Goal: Task Accomplishment & Management: Complete application form

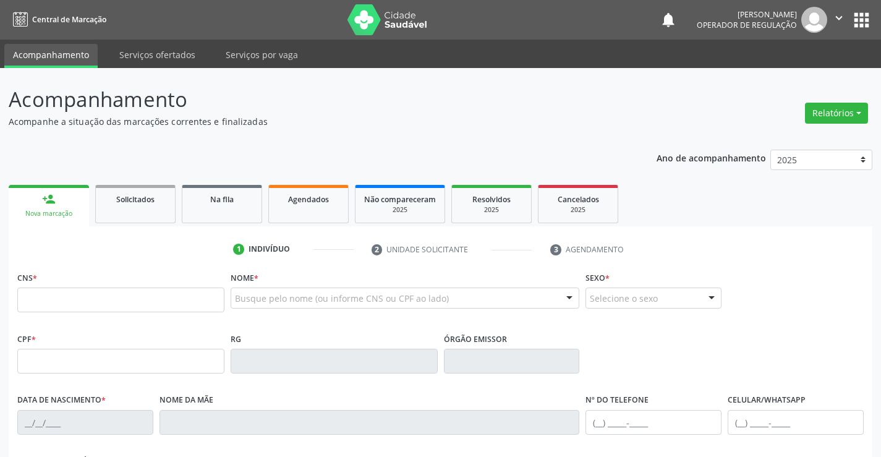
click at [81, 291] on input "text" at bounding box center [120, 299] width 207 height 25
type input "704 5003 2275 5010"
type input "1117096360"
type input "[DATE]"
type input "[PHONE_NUMBER]"
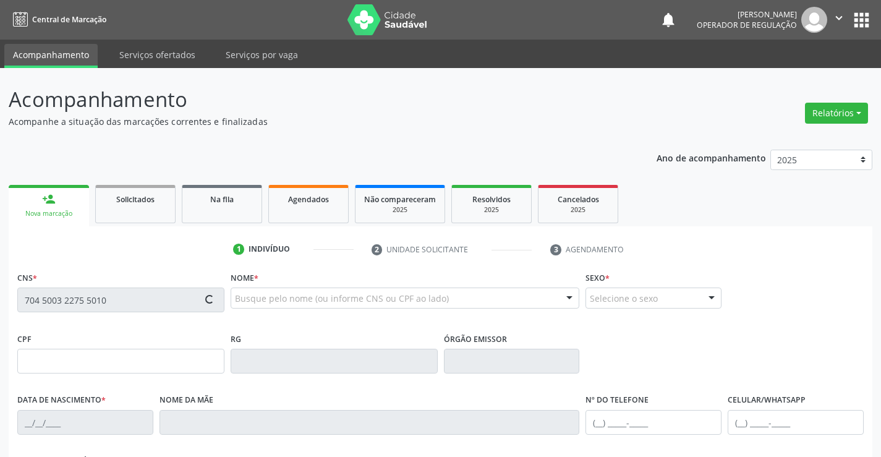
type input "[PHONE_NUMBER]"
type input "sn"
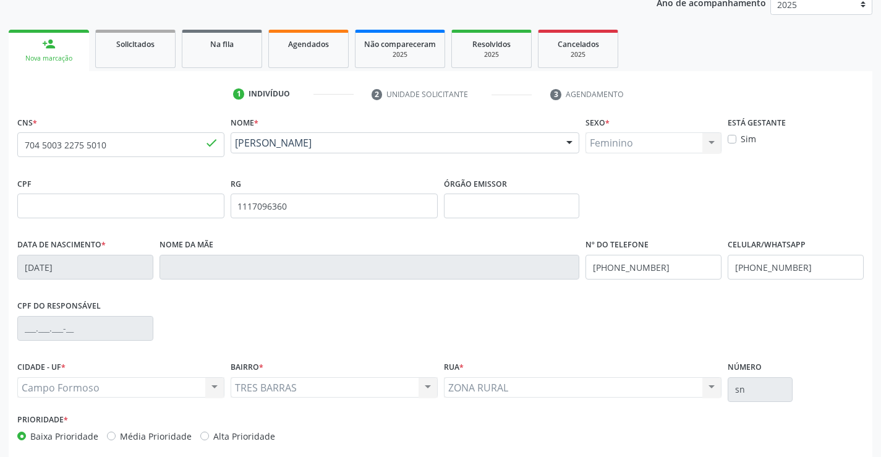
scroll to position [185, 0]
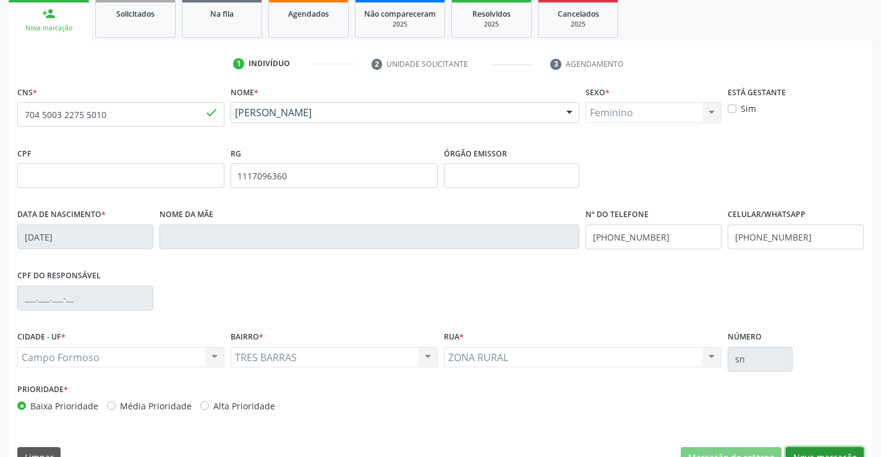
click at [828, 447] on button "Nova marcação" at bounding box center [825, 457] width 78 height 21
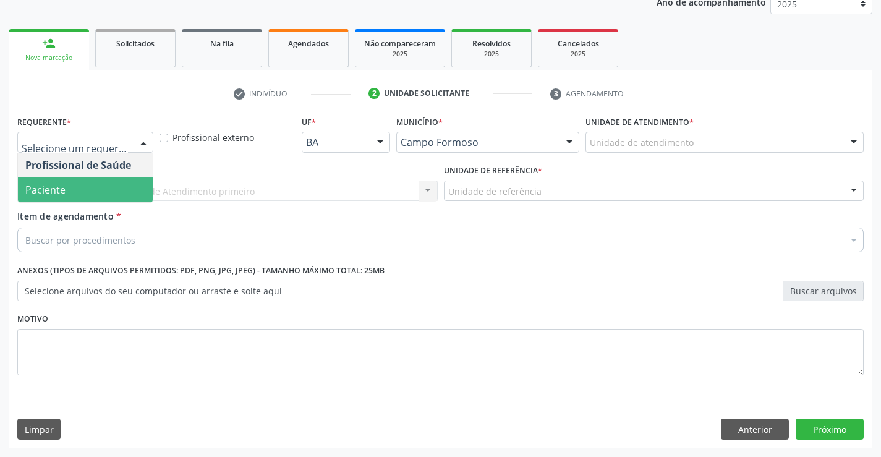
click at [61, 189] on span "Paciente" at bounding box center [45, 190] width 40 height 14
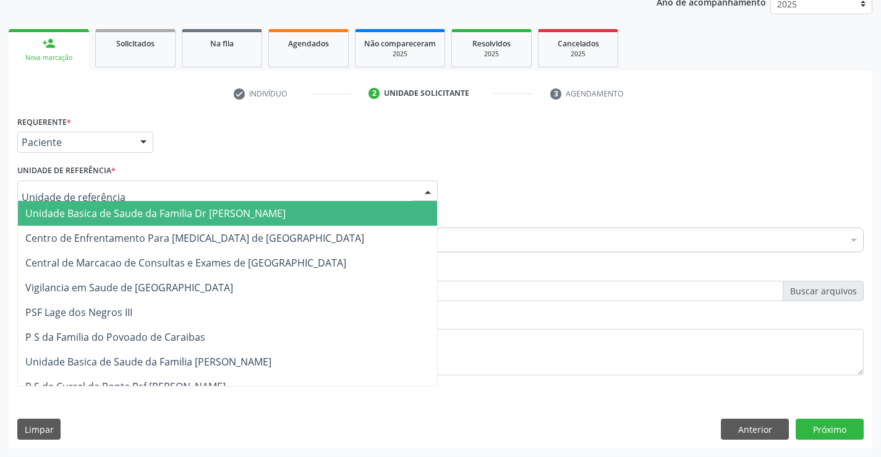
click at [85, 209] on span "Unidade Basica de Saude da Familia Dr [PERSON_NAME]" at bounding box center [155, 213] width 260 height 14
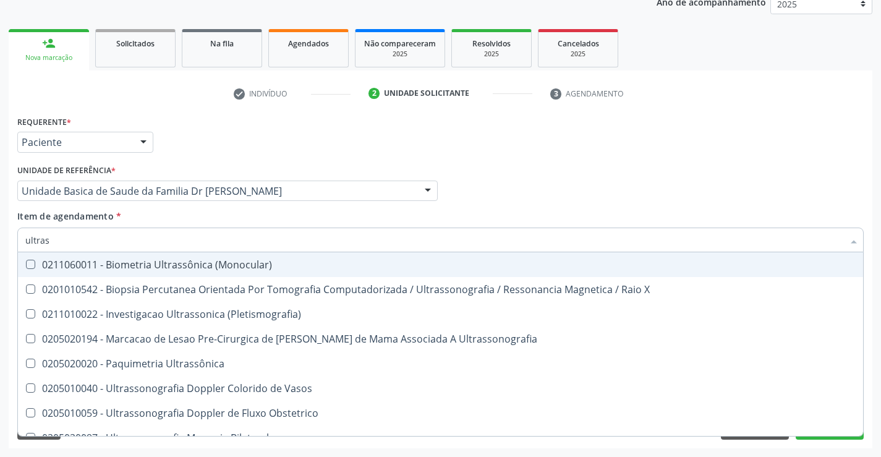
type input "ultrass"
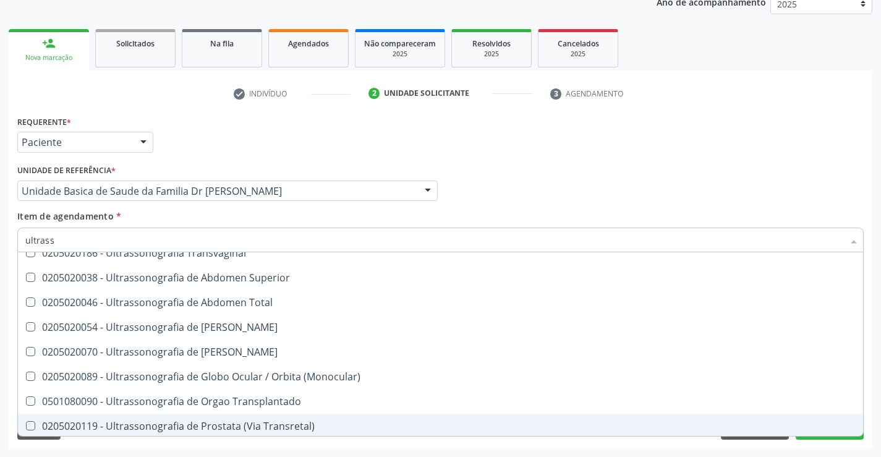
scroll to position [309, 0]
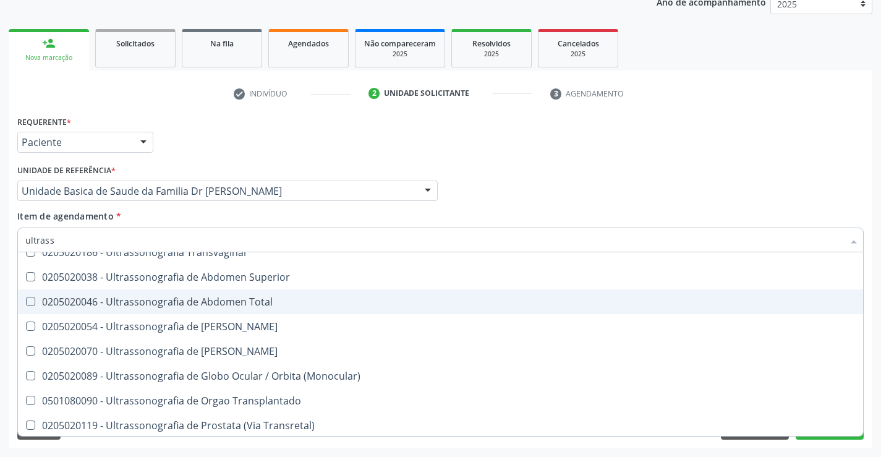
click at [282, 294] on span "0205020046 - Ultrassonografia de Abdomen Total" at bounding box center [440, 301] width 845 height 25
checkbox Total "true"
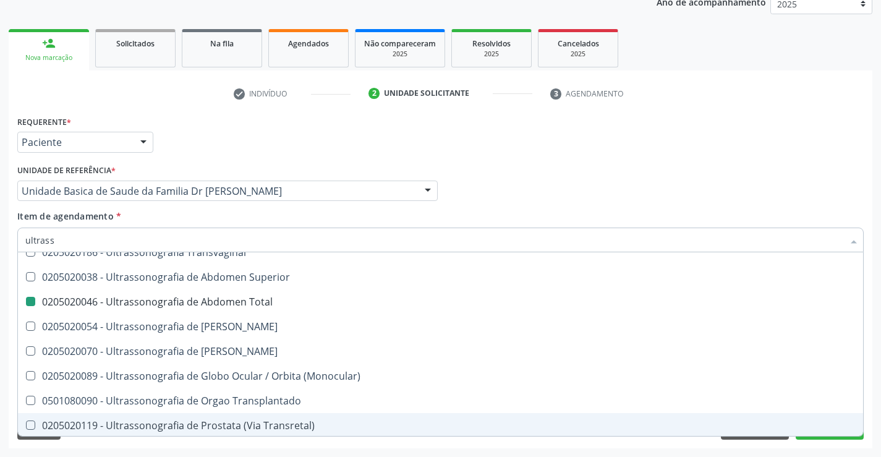
click at [878, 410] on div "Acompanhamento Acompanhe a situação das marcações correntes e finalizadas Relat…" at bounding box center [440, 184] width 881 height 544
checkbox X "true"
checkbox Total "false"
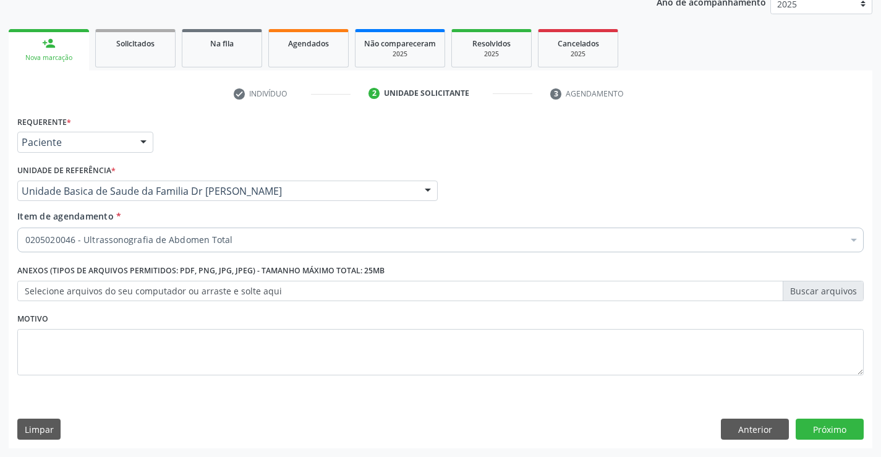
scroll to position [0, 0]
click at [822, 425] on button "Próximo" at bounding box center [829, 428] width 68 height 21
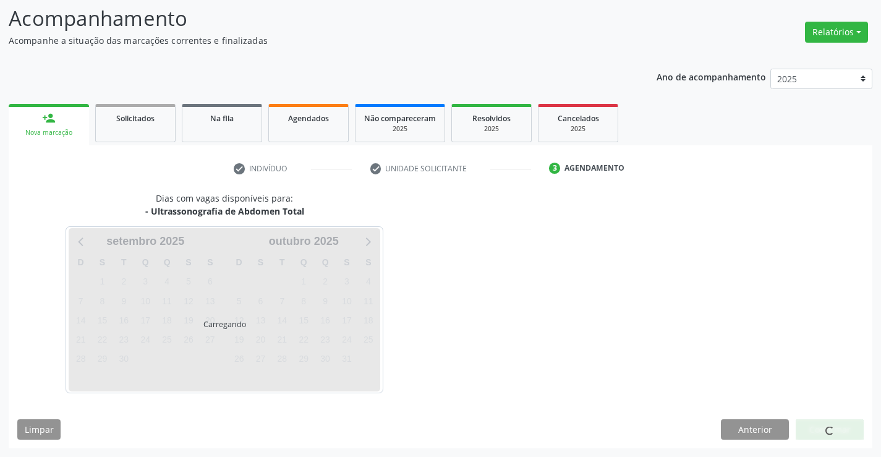
scroll to position [81, 0]
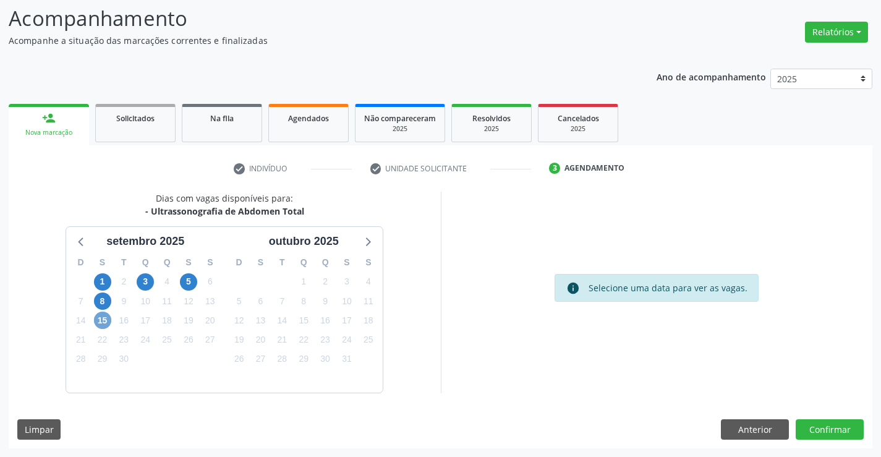
click at [100, 319] on span "15" at bounding box center [102, 319] width 17 height 17
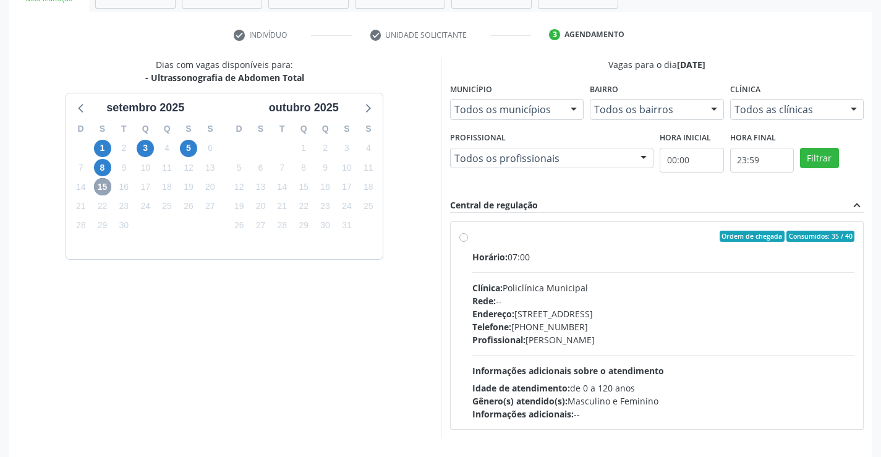
scroll to position [260, 0]
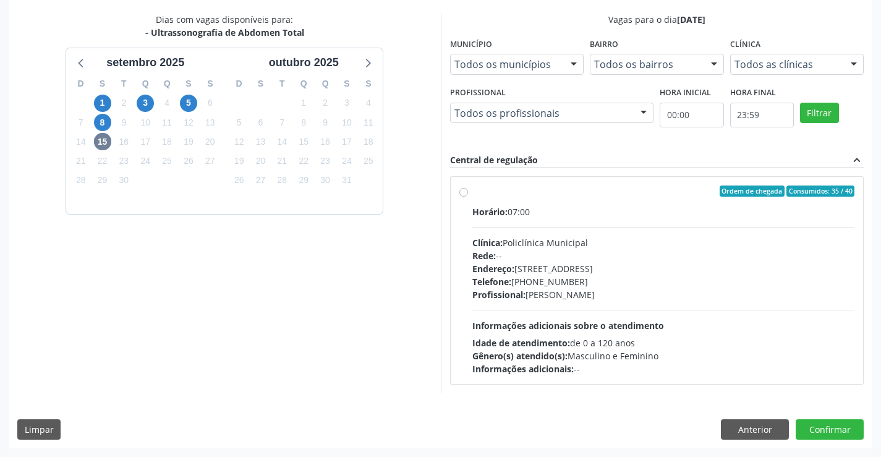
click at [590, 198] on label "Ordem de chegada Consumidos: 35 / 40 Horário: 07:00 Clínica: Policlínica Munici…" at bounding box center [663, 280] width 383 height 190
click at [468, 197] on input "Ordem de chegada Consumidos: 35 / 40 Horário: 07:00 Clínica: Policlínica Munici…" at bounding box center [463, 190] width 9 height 11
radio input "true"
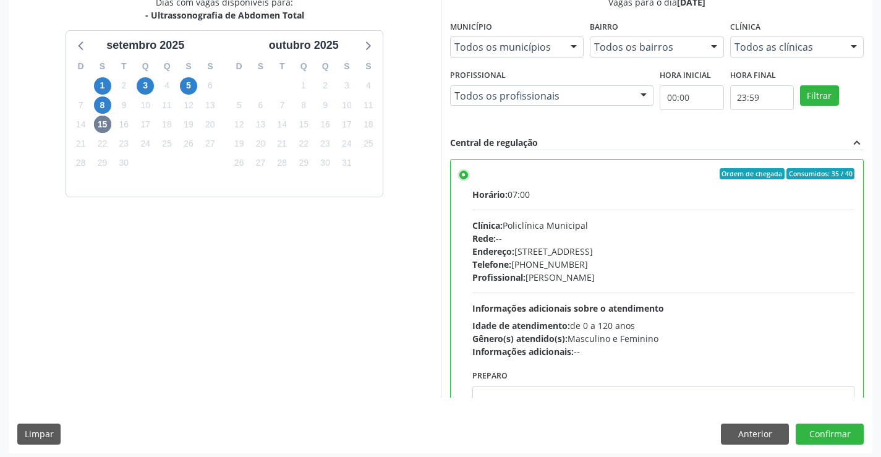
scroll to position [282, 0]
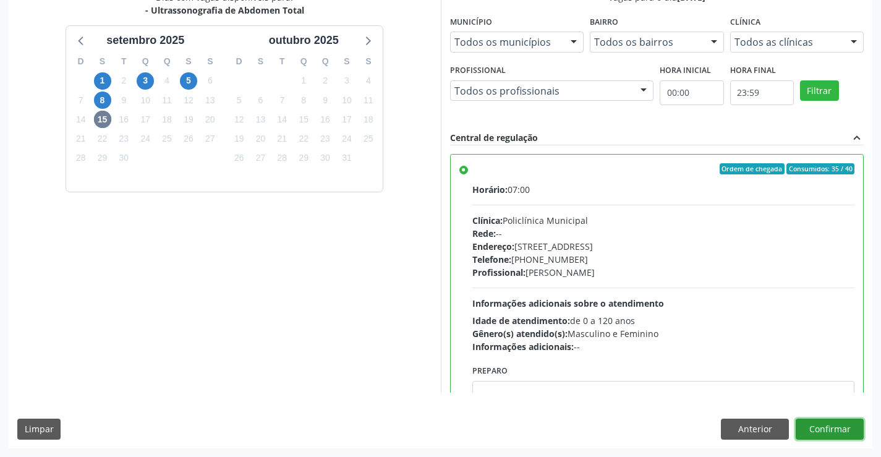
click at [826, 428] on button "Confirmar" at bounding box center [829, 428] width 68 height 21
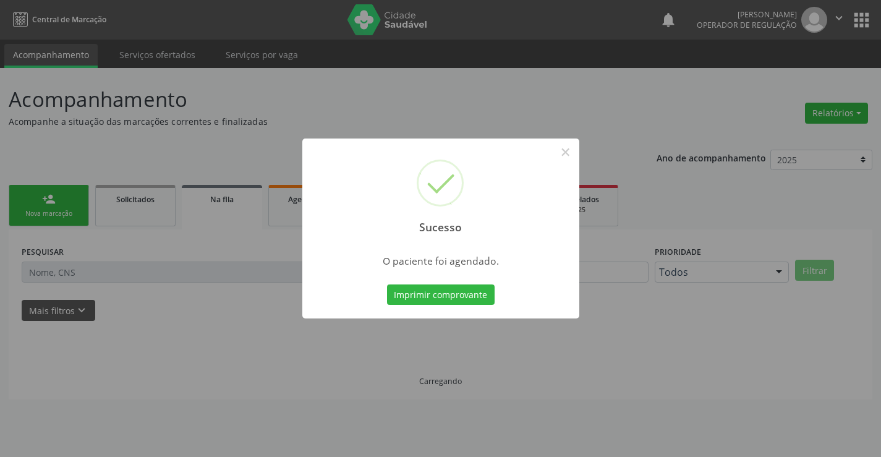
scroll to position [0, 0]
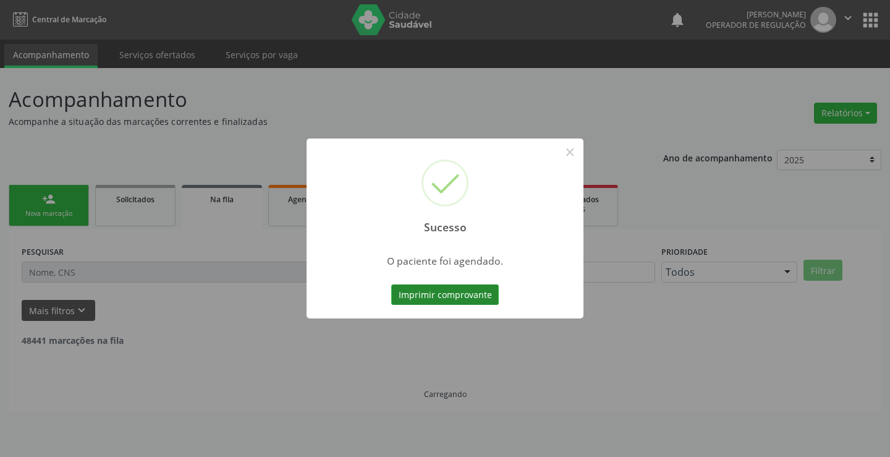
click at [447, 294] on button "Imprimir comprovante" at bounding box center [445, 294] width 108 height 21
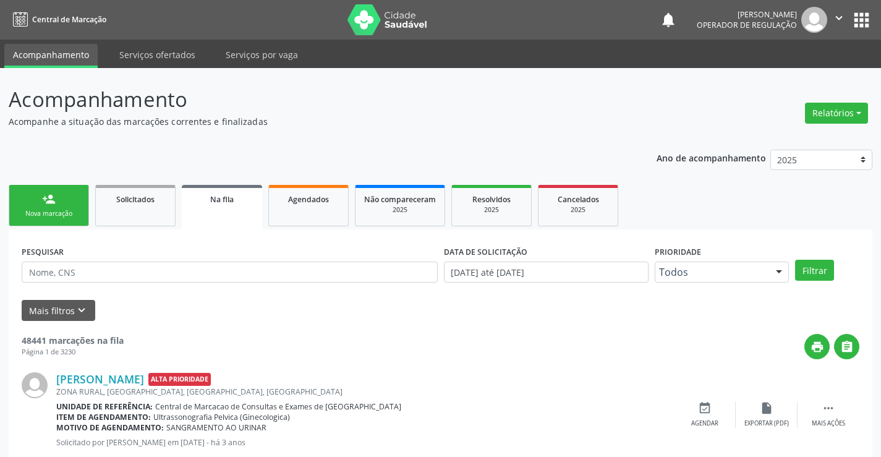
click at [52, 198] on div "person_add" at bounding box center [49, 199] width 14 height 14
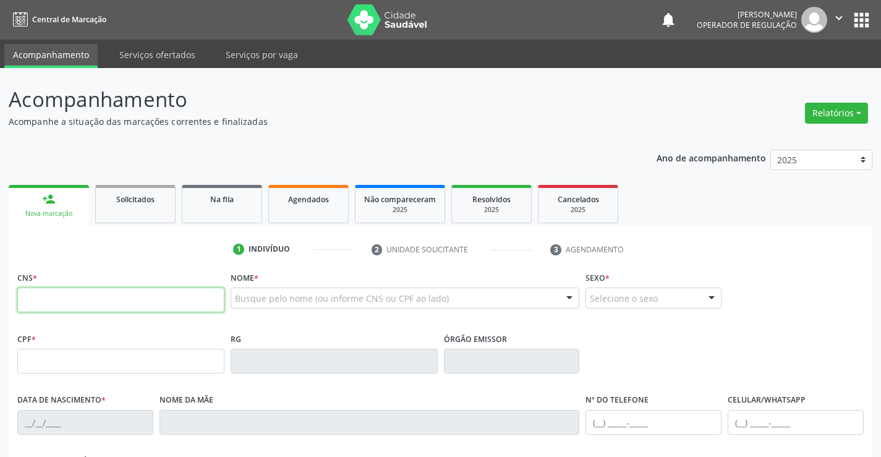
click at [73, 306] on input "text" at bounding box center [120, 299] width 207 height 25
type input "707 5022 0396 7290"
type input "002.665.945-06"
type input "0749287756"
type input "[DATE]"
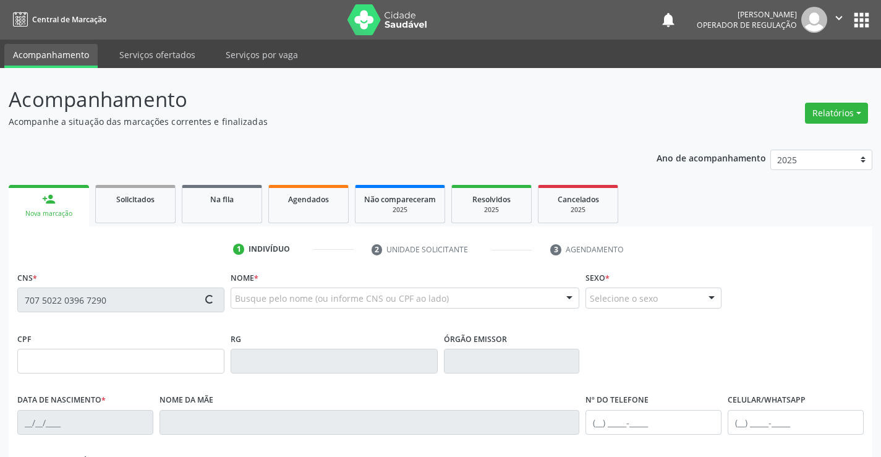
type input "[PHONE_NUMBER]"
type input "002.665.945-06"
type input "SN"
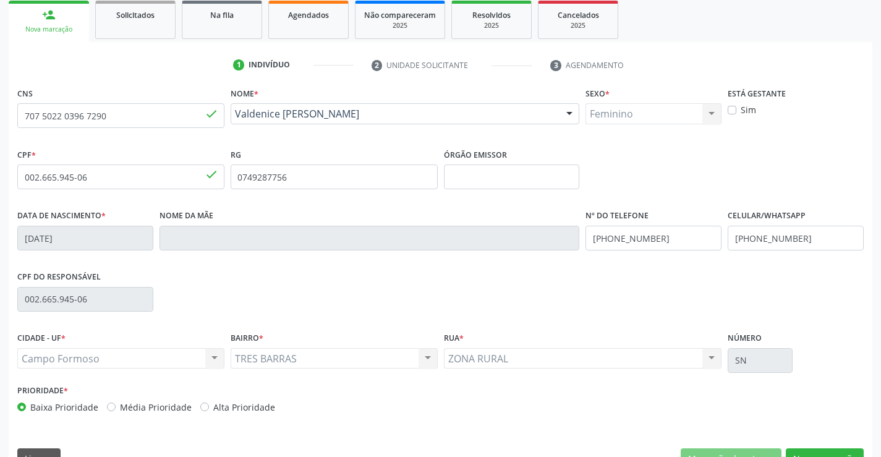
scroll to position [213, 0]
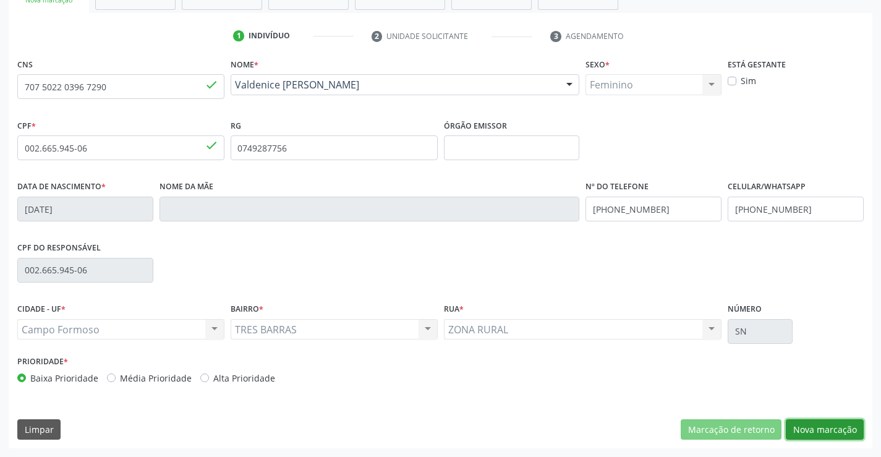
click at [832, 428] on button "Nova marcação" at bounding box center [825, 429] width 78 height 21
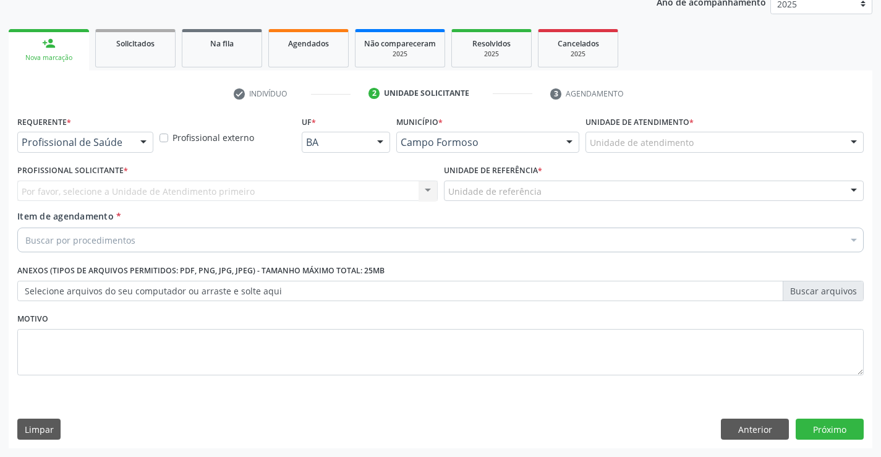
scroll to position [156, 0]
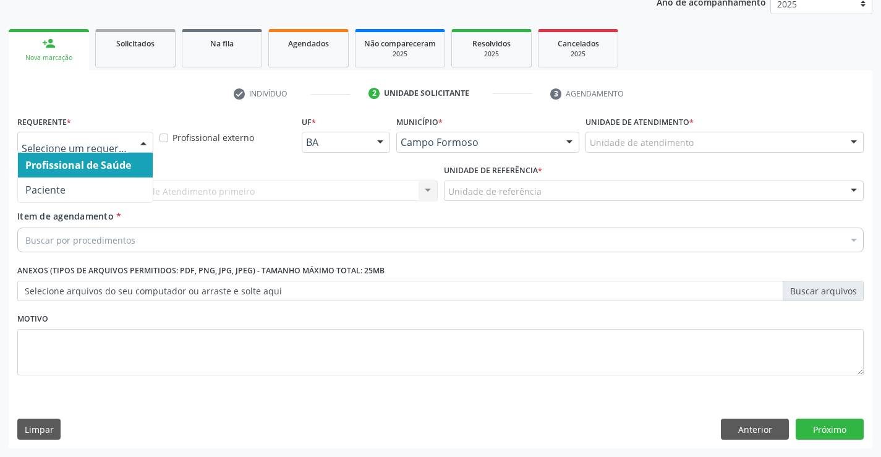
click at [79, 136] on div at bounding box center [85, 142] width 136 height 21
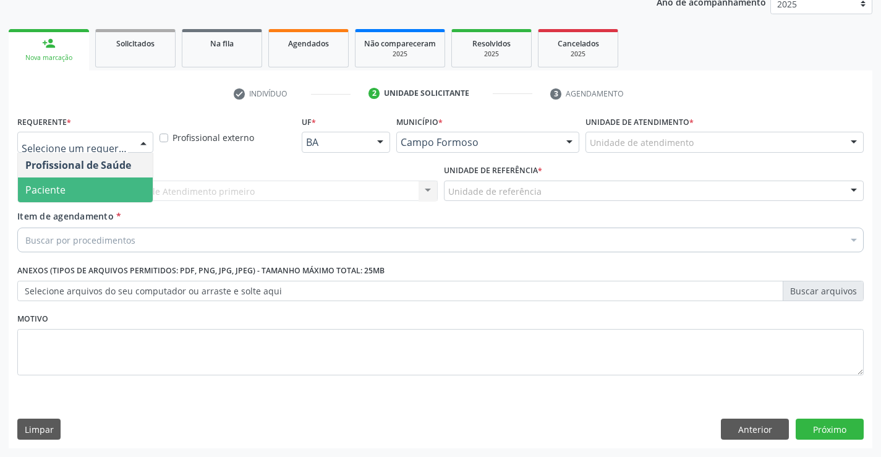
click at [67, 188] on span "Paciente" at bounding box center [85, 189] width 135 height 25
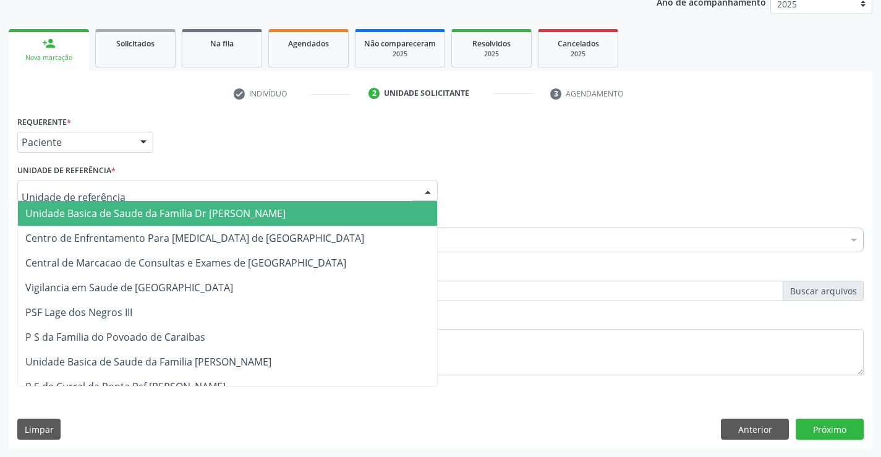
click at [79, 182] on div at bounding box center [227, 190] width 420 height 21
click at [100, 212] on span "Unidade Basica de Saude da Familia Dr [PERSON_NAME]" at bounding box center [155, 213] width 260 height 14
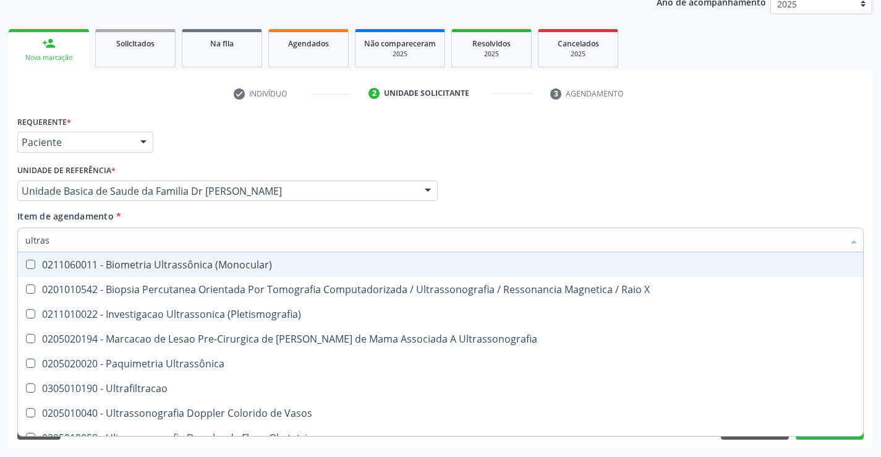
type input "ultrass"
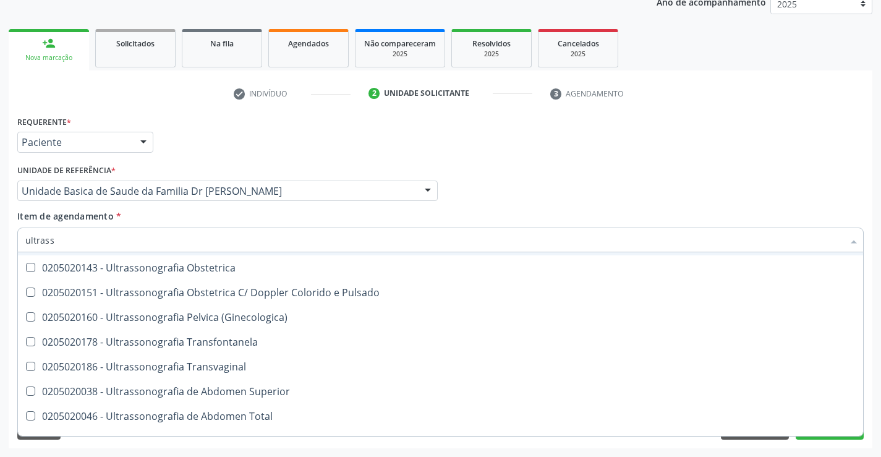
scroll to position [309, 0]
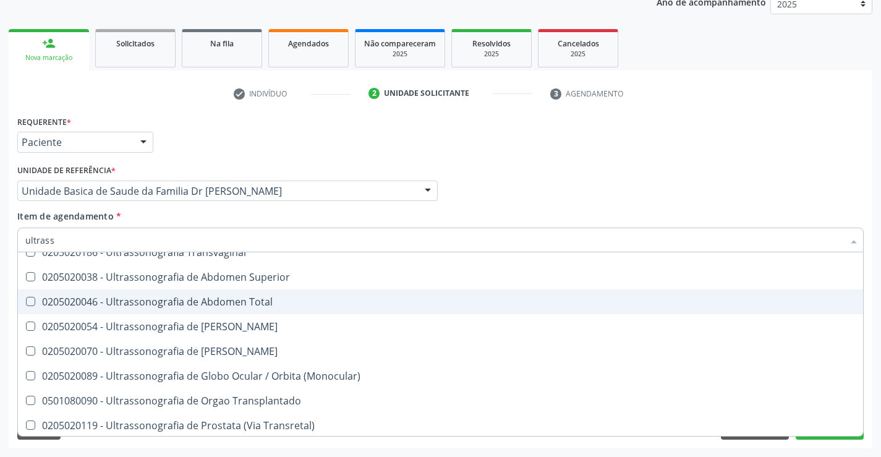
click at [296, 299] on div "0205020046 - Ultrassonografia de Abdomen Total" at bounding box center [440, 302] width 830 height 10
checkbox Total "true"
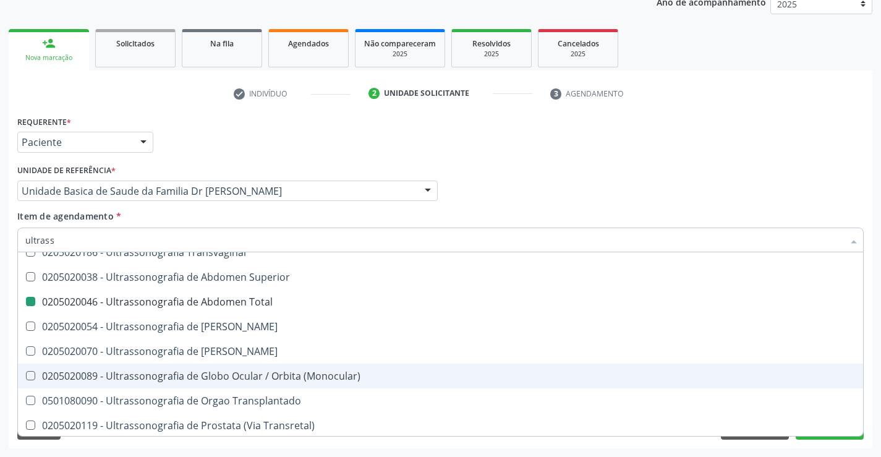
click at [870, 381] on div "Requerente * Paciente Profissional de Saúde Paciente Nenhum resultado encontrad…" at bounding box center [440, 280] width 863 height 336
checkbox X "true"
checkbox Total "false"
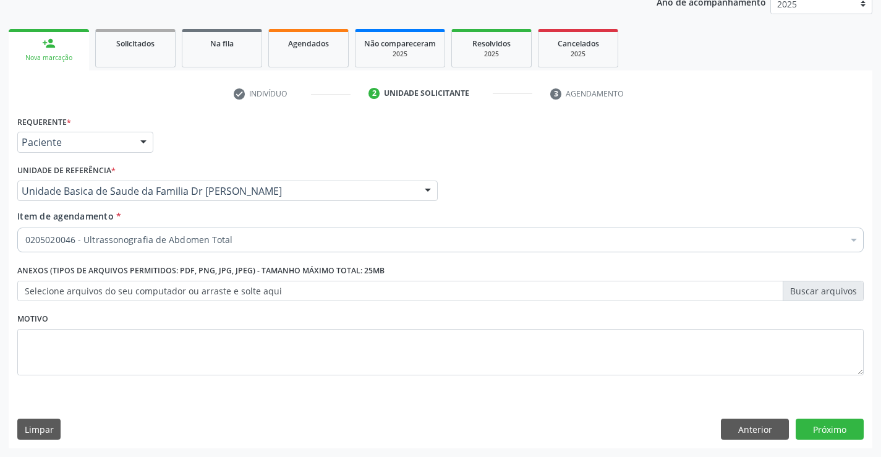
scroll to position [0, 0]
click at [827, 423] on button "Próximo" at bounding box center [829, 428] width 68 height 21
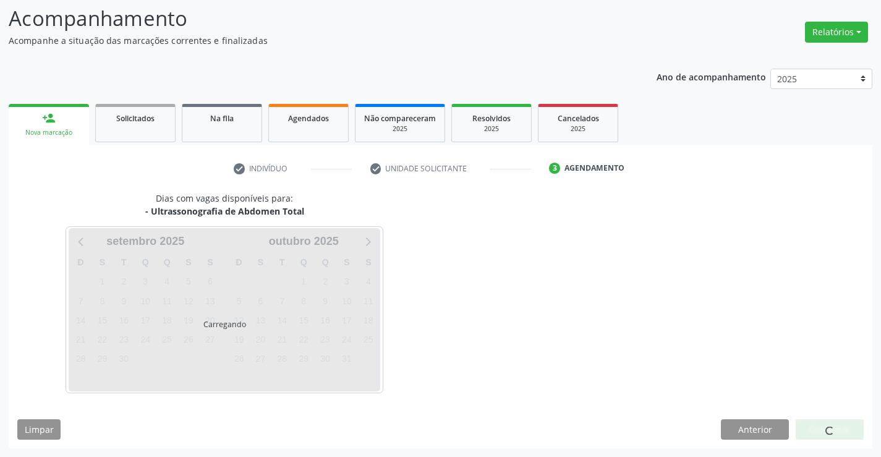
scroll to position [81, 0]
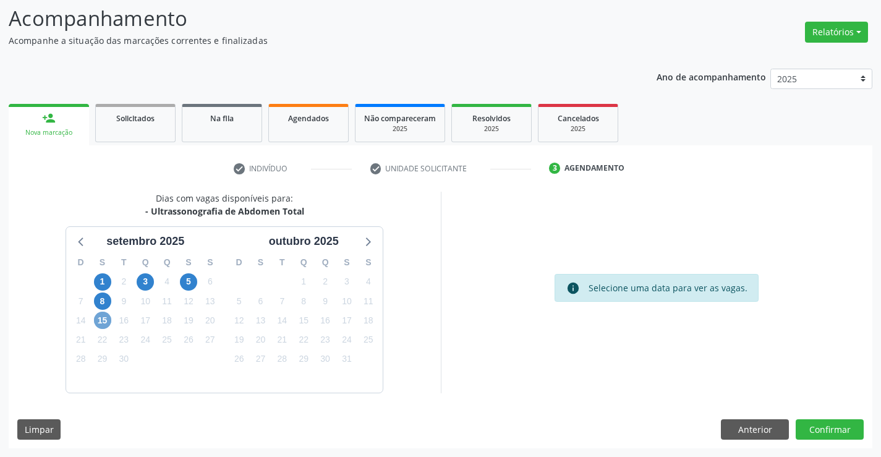
click at [100, 321] on span "15" at bounding box center [102, 319] width 17 height 17
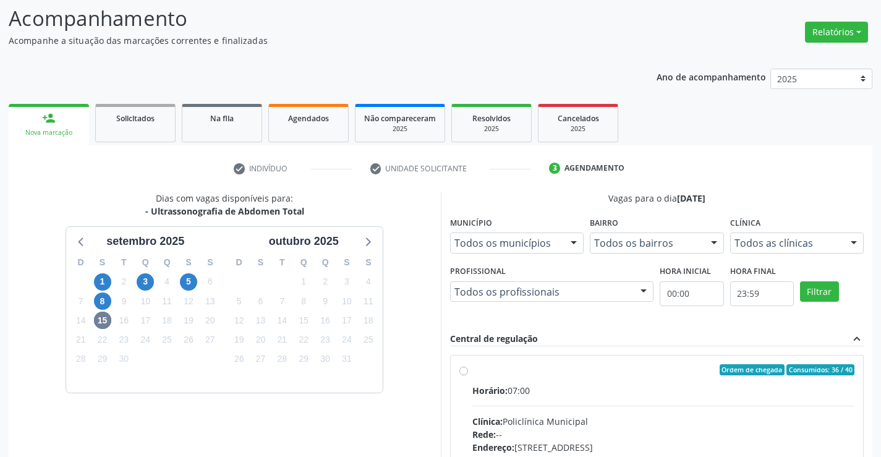
click at [650, 373] on div "Ordem de chegada Consumidos: 36 / 40" at bounding box center [663, 369] width 383 height 11
click at [468, 373] on input "Ordem de chegada Consumidos: 36 / 40 Horário: 07:00 Clínica: Policlínica Munici…" at bounding box center [463, 369] width 9 height 11
radio input "true"
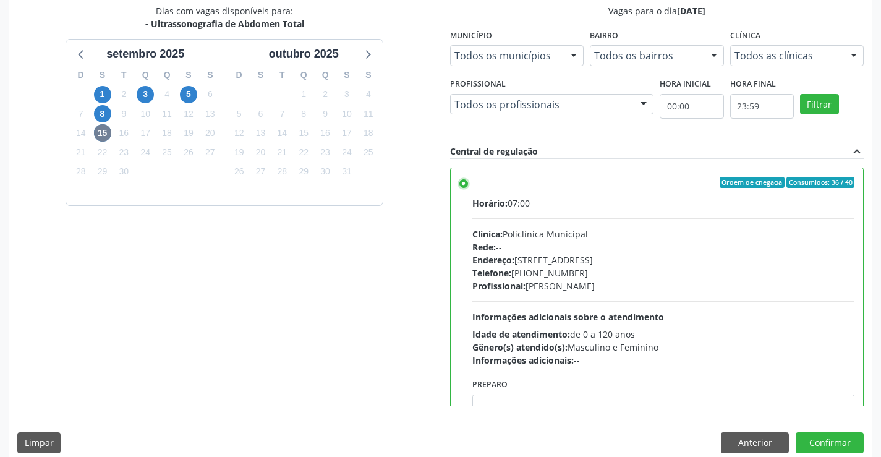
scroll to position [282, 0]
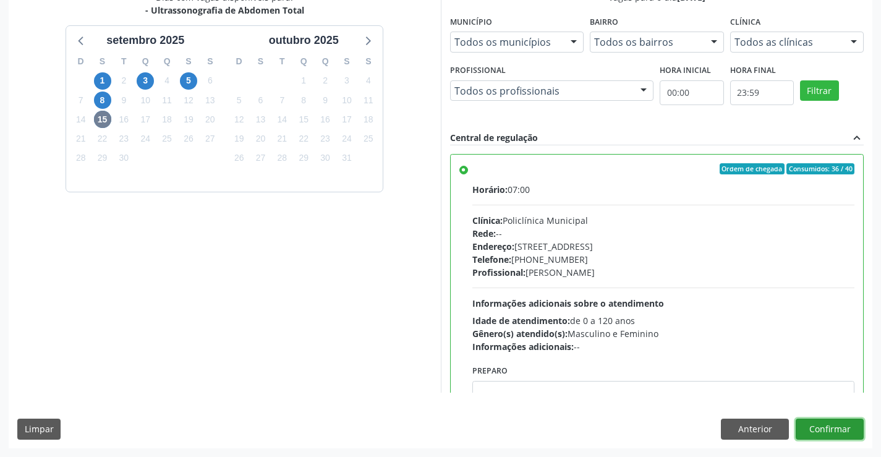
click at [823, 425] on button "Confirmar" at bounding box center [829, 428] width 68 height 21
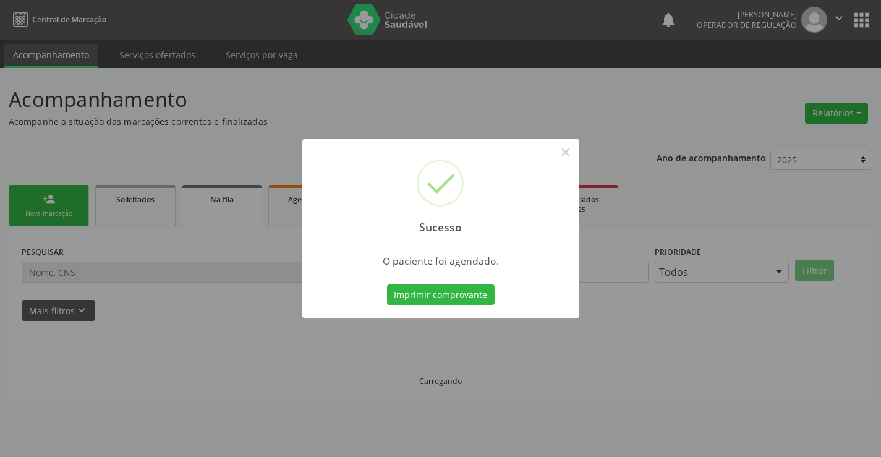
scroll to position [0, 0]
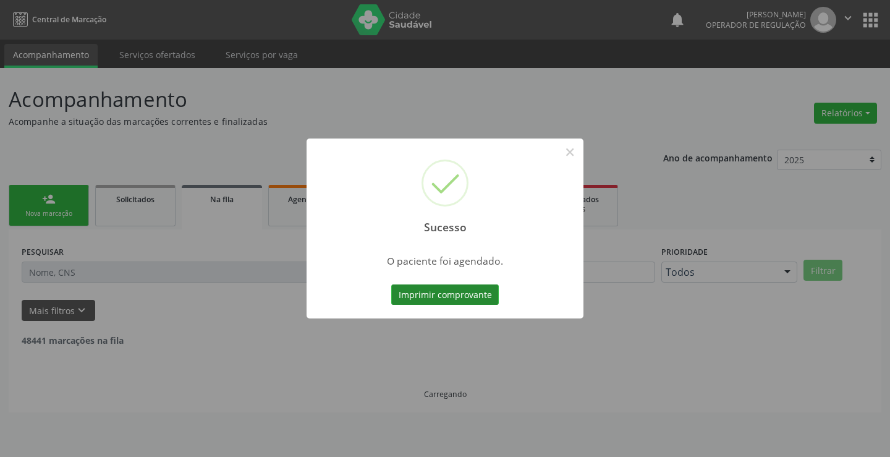
click at [446, 291] on button "Imprimir comprovante" at bounding box center [445, 294] width 108 height 21
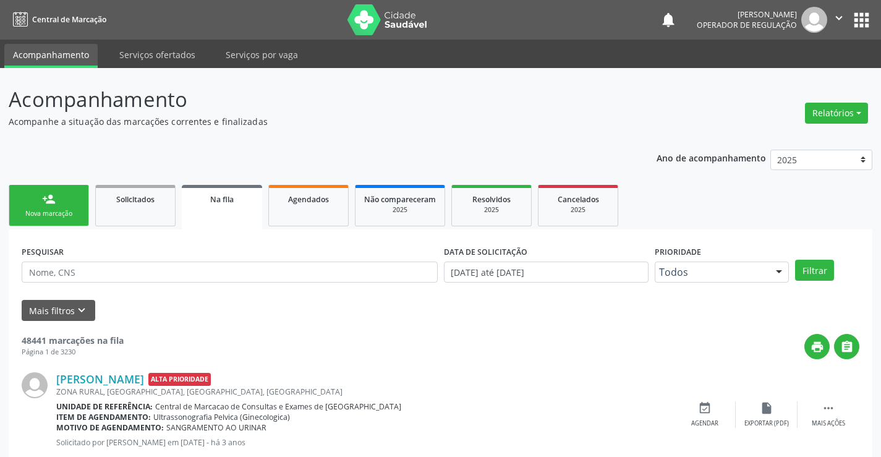
click at [64, 206] on link "person_add Nova marcação" at bounding box center [49, 205] width 80 height 41
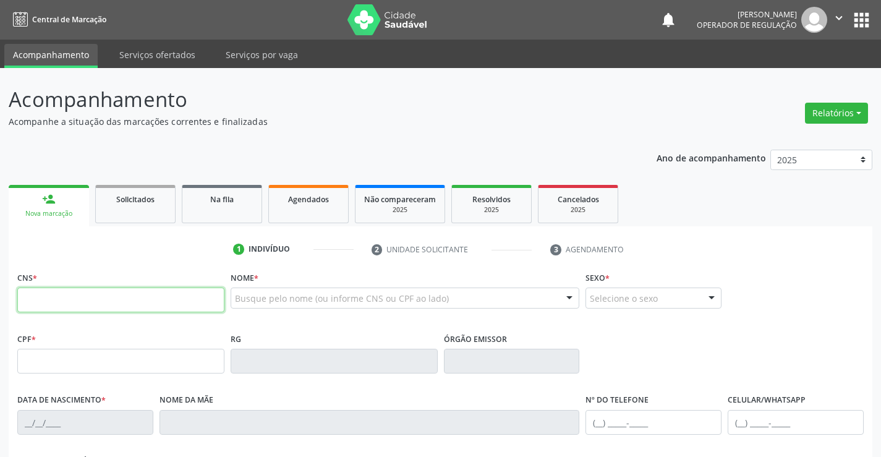
click at [98, 303] on input "text" at bounding box center [120, 299] width 207 height 25
type input "702 0028 3785 1389"
type input "935.205.905-06"
type input "0739388584"
type input "[DATE]"
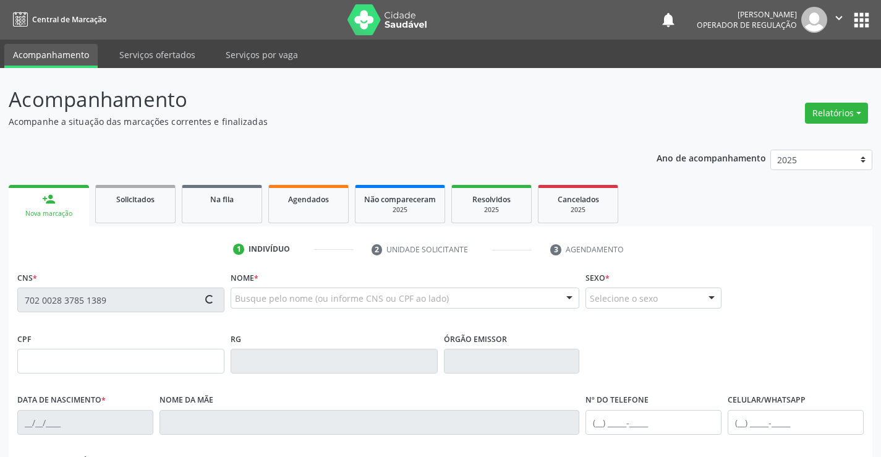
type input "[PERSON_NAME]"
type input "[PHONE_NUMBER]"
type input "935.205.905-06"
type input "sn"
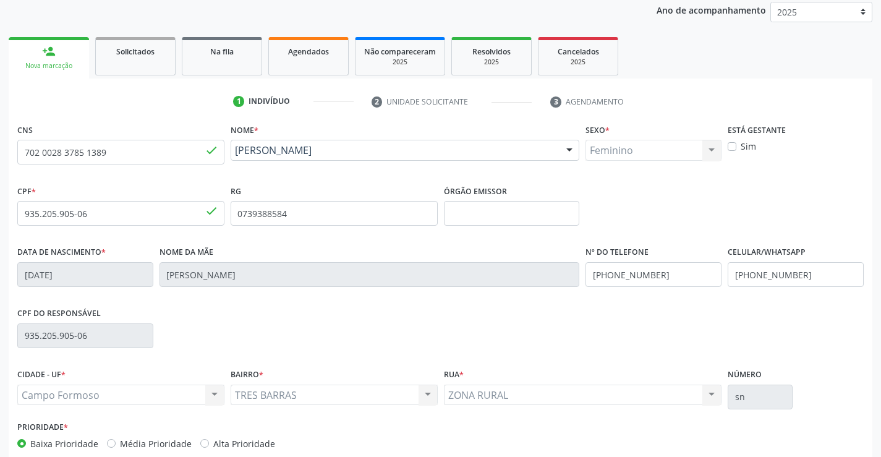
scroll to position [213, 0]
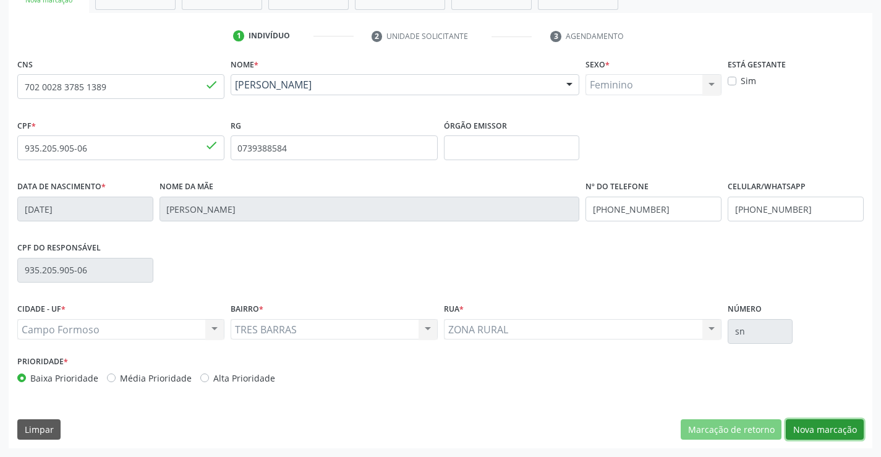
click at [827, 431] on button "Nova marcação" at bounding box center [825, 429] width 78 height 21
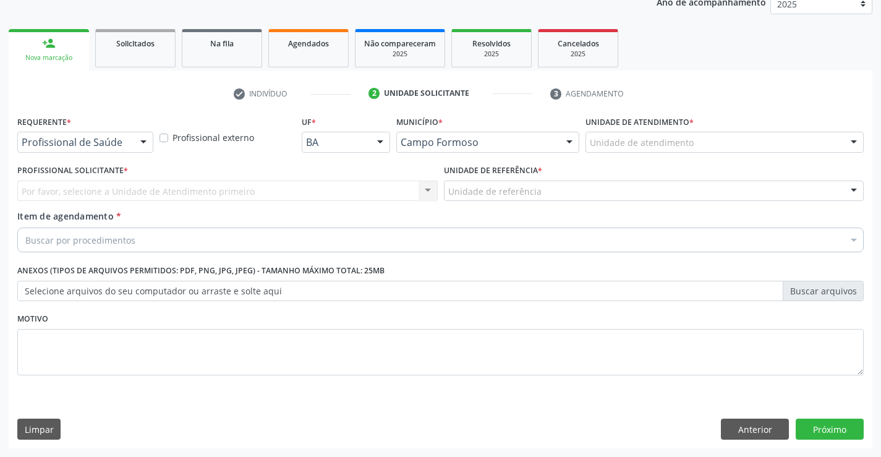
scroll to position [156, 0]
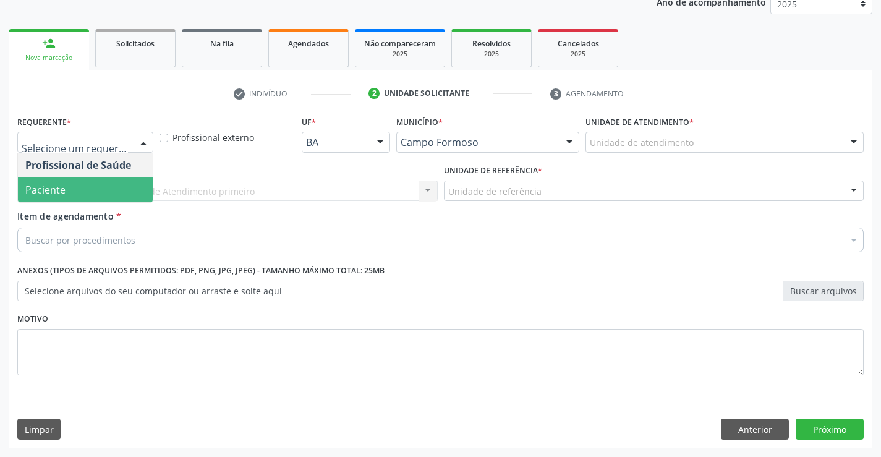
click at [83, 189] on span "Paciente" at bounding box center [85, 189] width 135 height 25
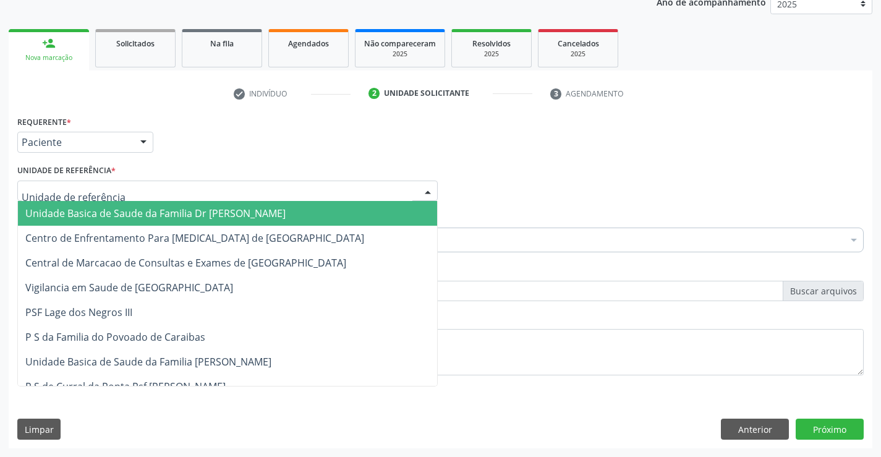
click at [89, 182] on div at bounding box center [227, 190] width 420 height 21
click at [104, 213] on span "Unidade Basica de Saude da Familia Dr [PERSON_NAME]" at bounding box center [155, 213] width 260 height 14
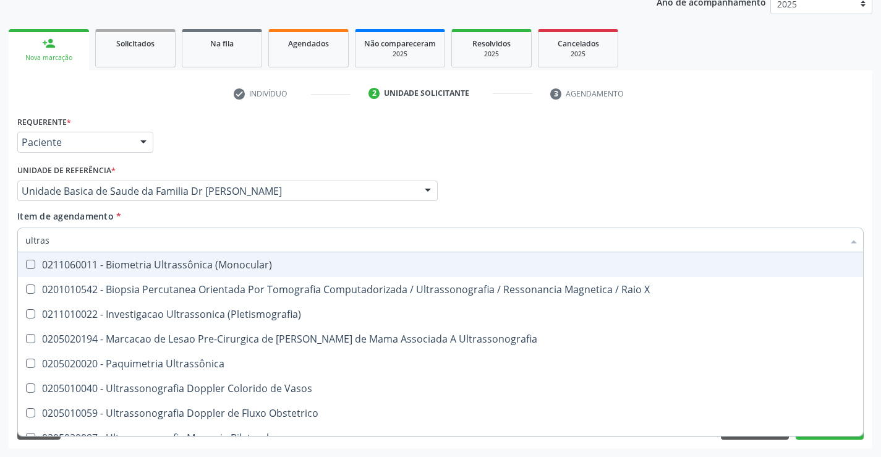
type input "ultrass"
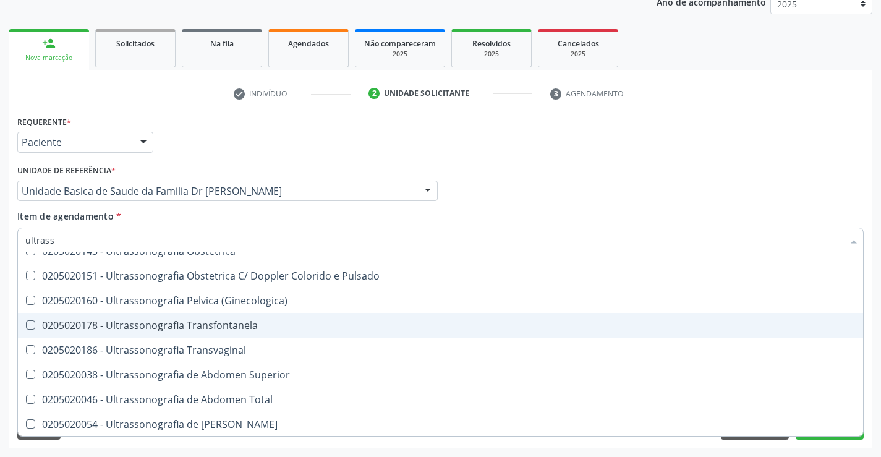
scroll to position [247, 0]
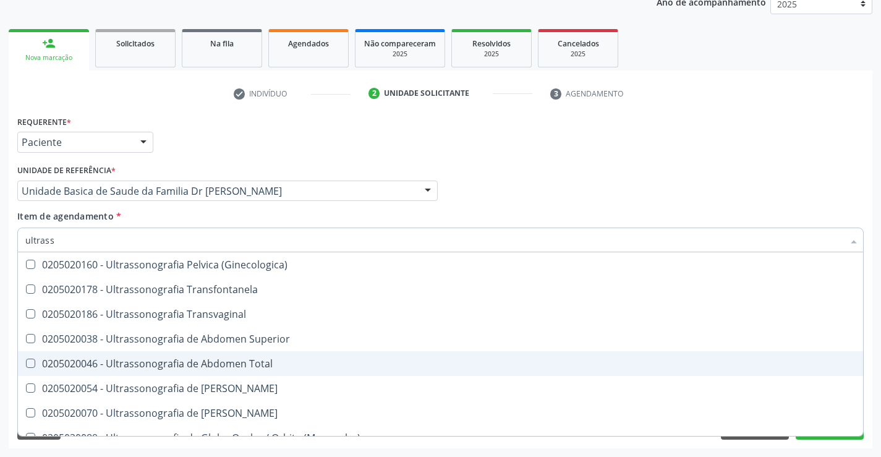
click at [285, 358] on span "0205020046 - Ultrassonografia de Abdomen Total" at bounding box center [440, 363] width 845 height 25
checkbox Total "true"
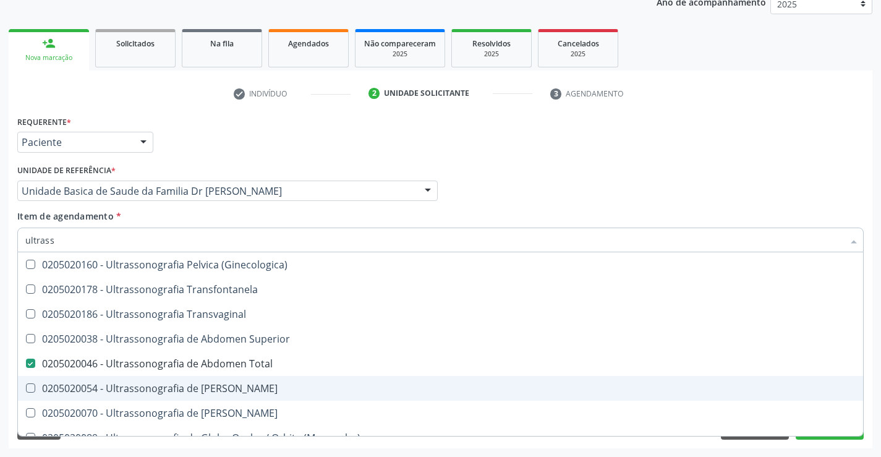
click at [870, 389] on div "Requerente * Paciente Profissional de Saúde Paciente Nenhum resultado encontrad…" at bounding box center [440, 280] width 863 height 336
checkbox X "true"
checkbox Total "false"
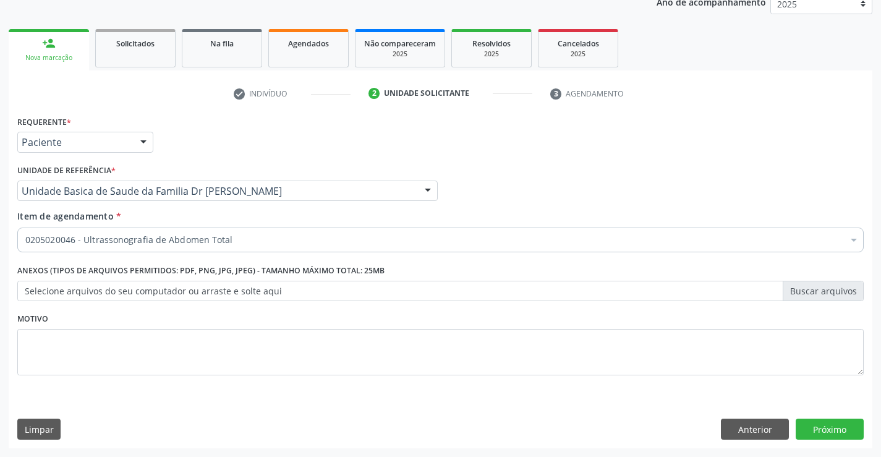
scroll to position [0, 0]
click at [811, 428] on button "Próximo" at bounding box center [829, 428] width 68 height 21
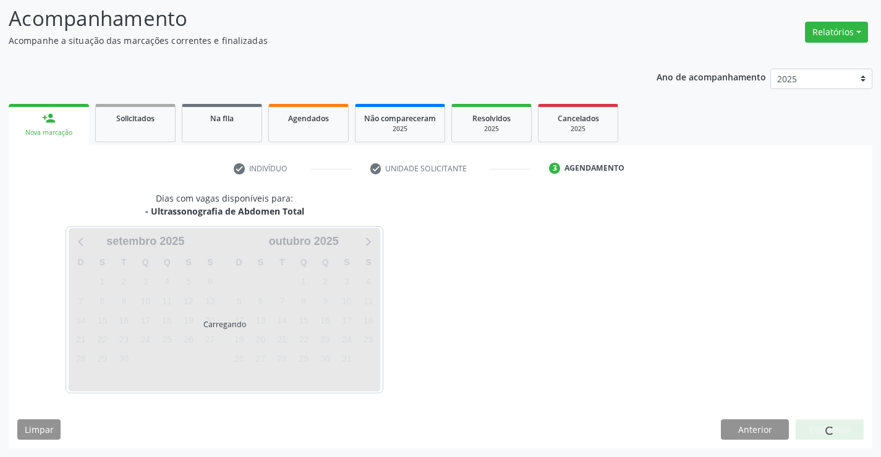
scroll to position [81, 0]
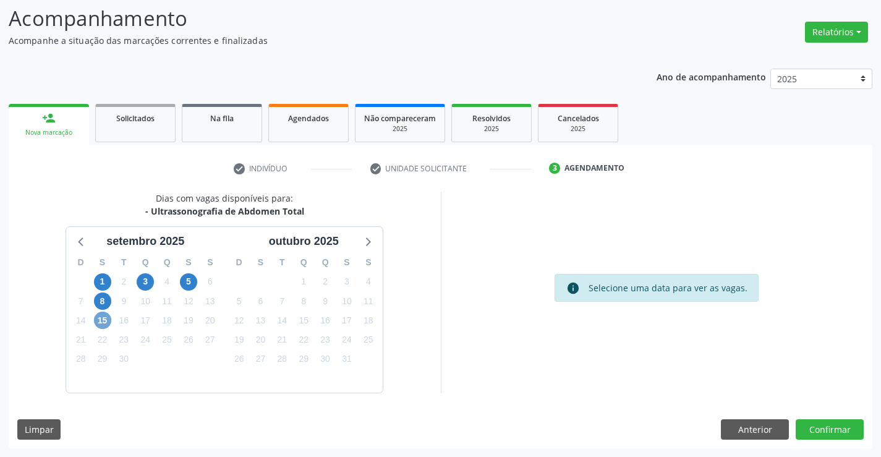
click at [101, 321] on span "15" at bounding box center [102, 319] width 17 height 17
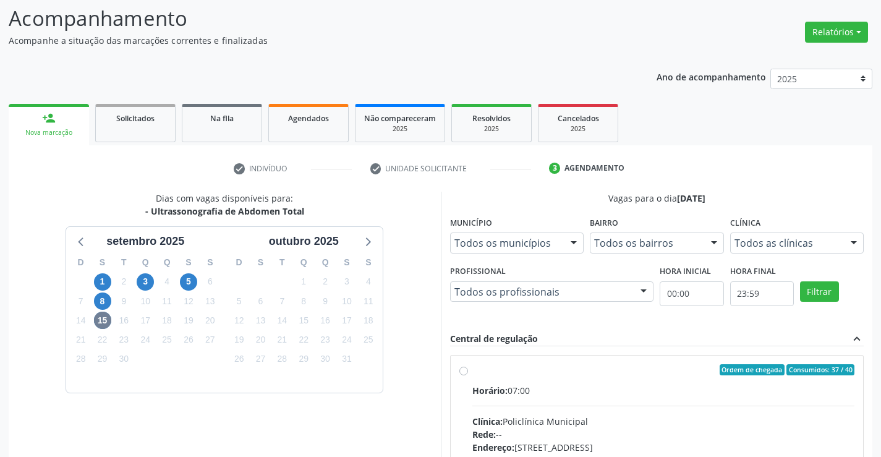
click at [601, 377] on label "Ordem de chegada Consumidos: 37 / 40 Horário: 07:00 Clínica: Policlínica Munici…" at bounding box center [663, 459] width 383 height 190
click at [468, 375] on input "Ordem de chegada Consumidos: 37 / 40 Horário: 07:00 Clínica: Policlínica Munici…" at bounding box center [463, 369] width 9 height 11
radio input "true"
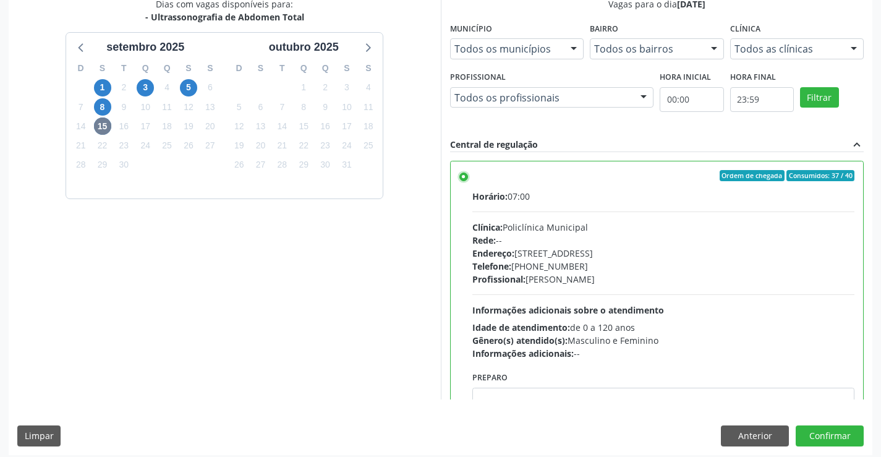
scroll to position [282, 0]
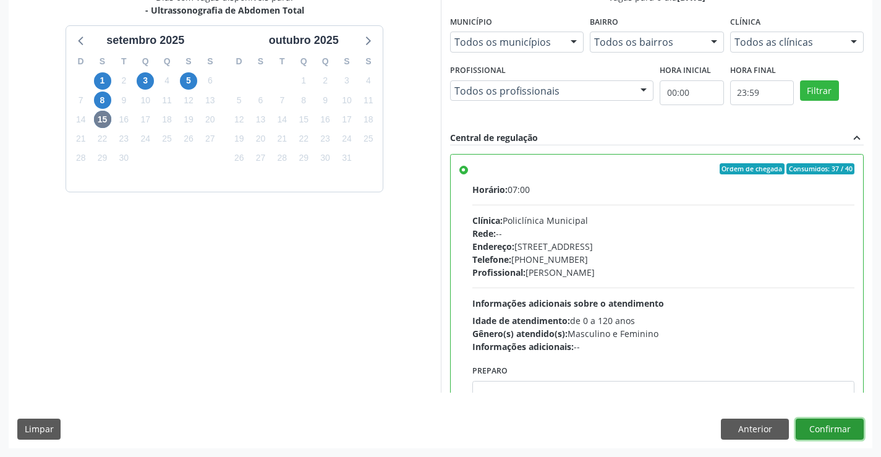
click at [824, 427] on button "Confirmar" at bounding box center [829, 428] width 68 height 21
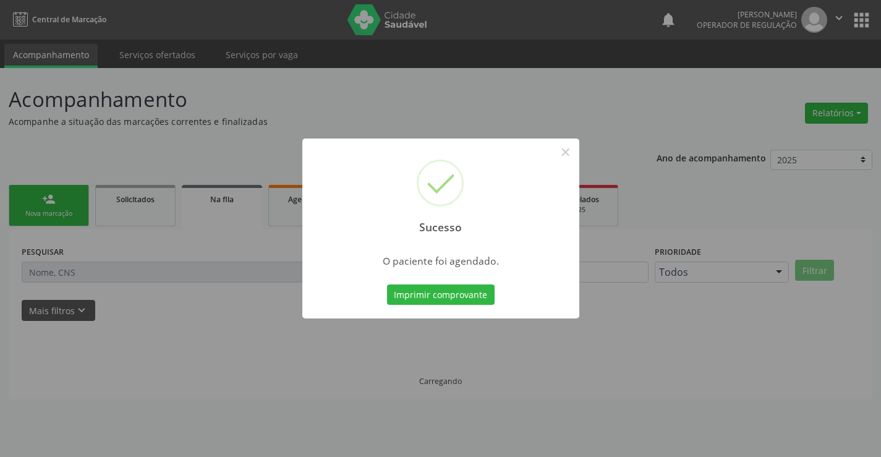
scroll to position [0, 0]
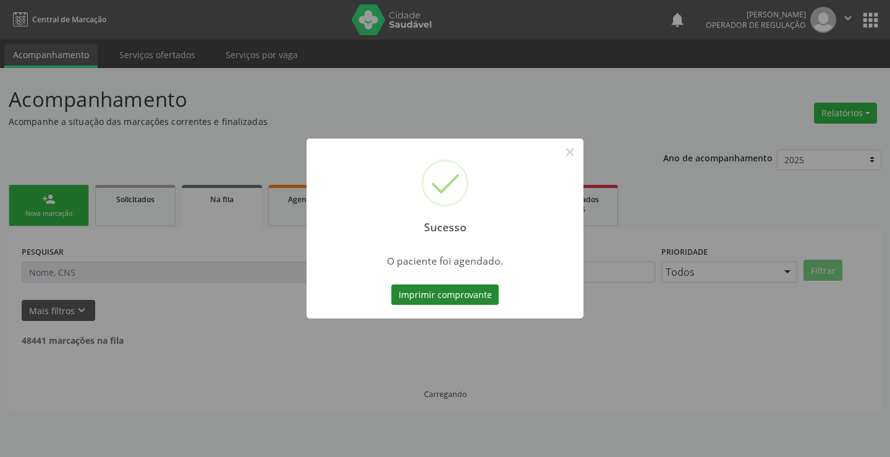
click at [438, 294] on button "Imprimir comprovante" at bounding box center [445, 294] width 108 height 21
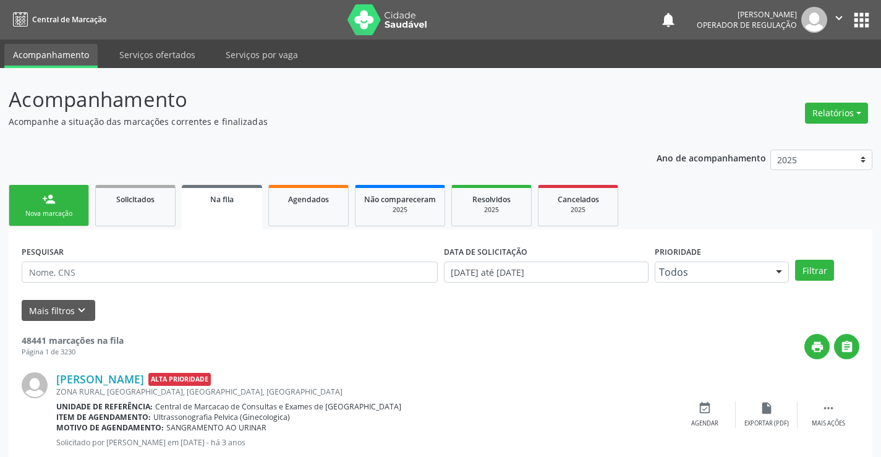
click at [58, 203] on link "person_add Nova marcação" at bounding box center [49, 205] width 80 height 41
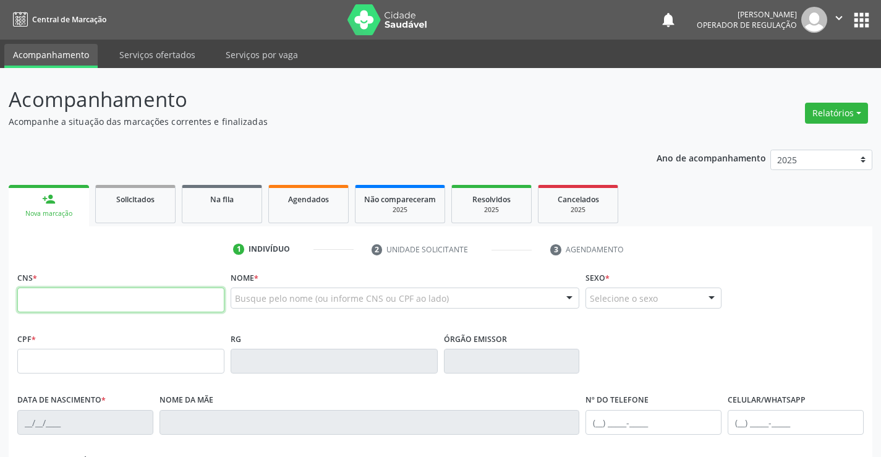
click at [103, 301] on input "text" at bounding box center [120, 299] width 207 height 25
type input "700 0091 6446 9705"
type input "1425143903"
type input "[DATE]"
type input "[PHONE_NUMBER]"
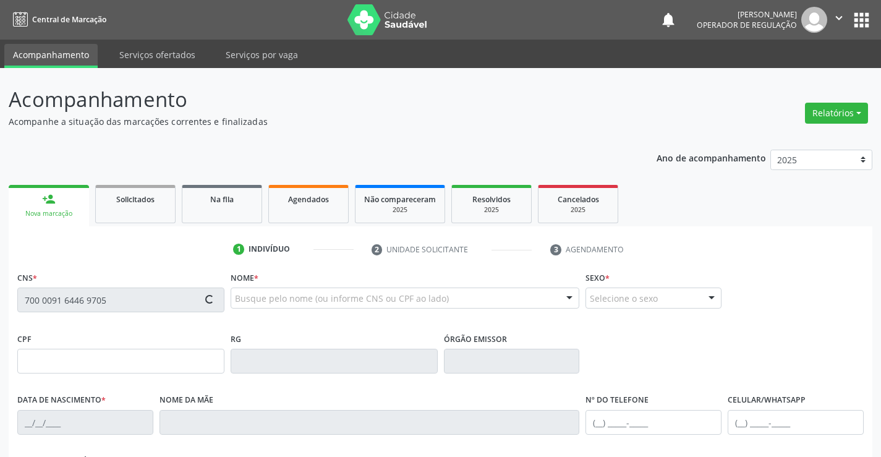
type input "029.156.565-41"
type input "S/N"
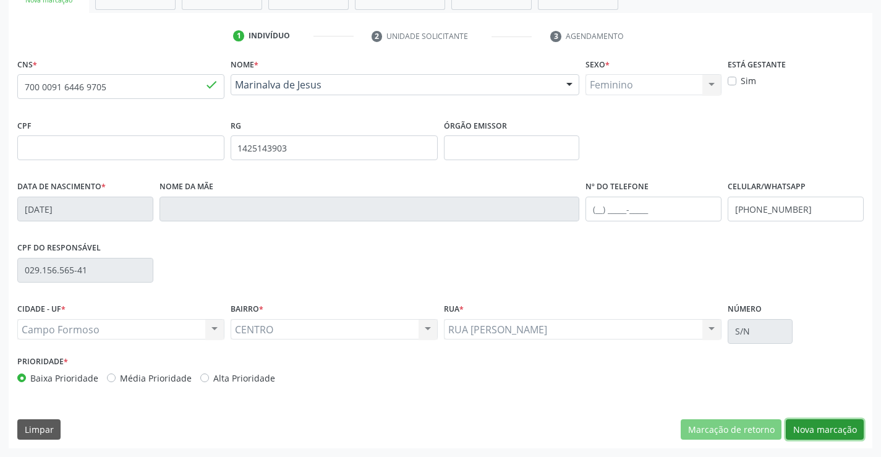
click at [810, 423] on button "Nova marcação" at bounding box center [825, 429] width 78 height 21
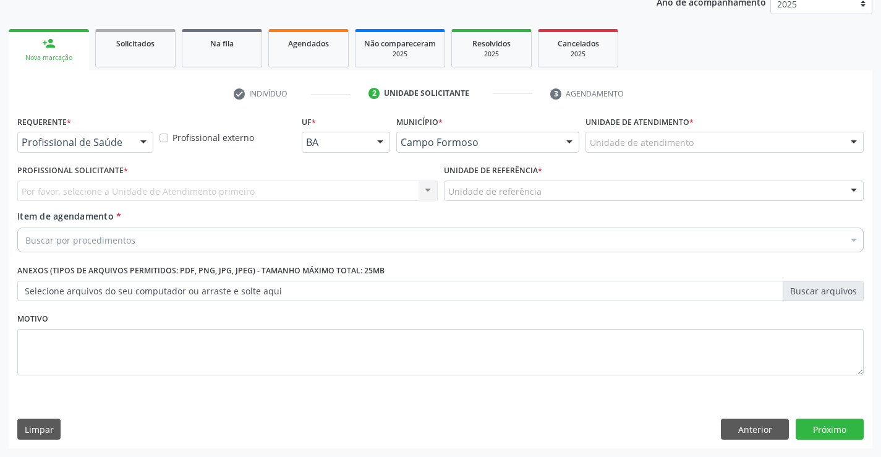
scroll to position [156, 0]
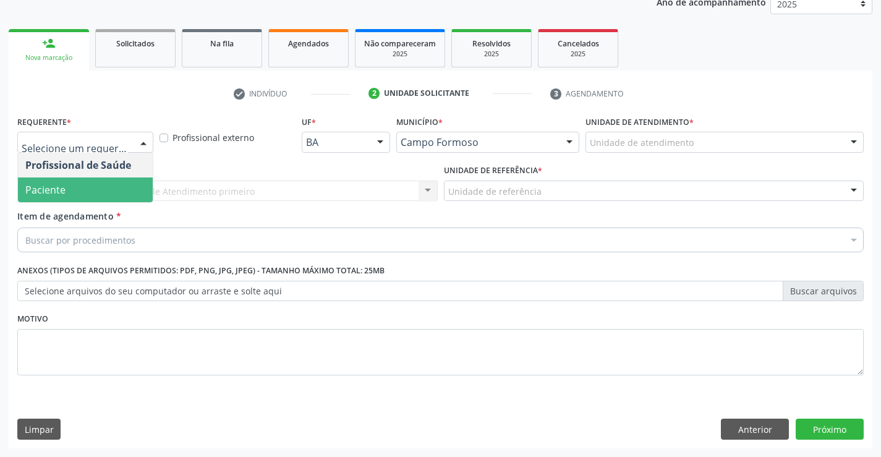
click at [69, 187] on span "Paciente" at bounding box center [85, 189] width 135 height 25
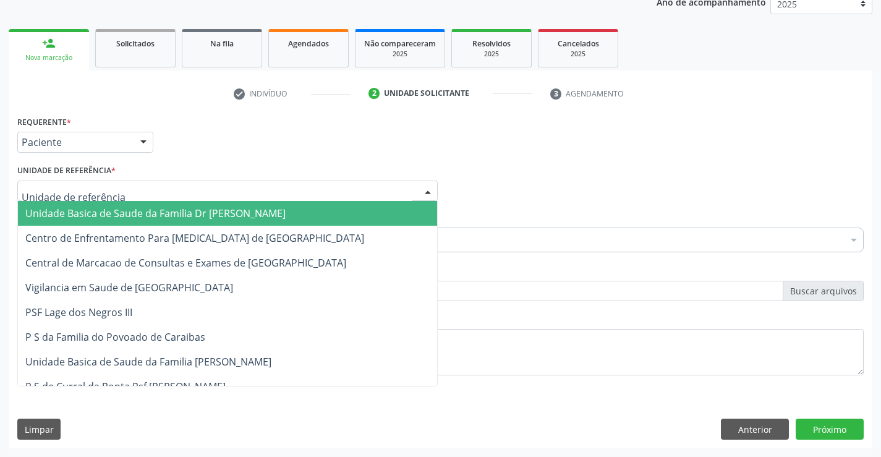
click at [82, 209] on span "Unidade Basica de Saude da Familia Dr [PERSON_NAME]" at bounding box center [155, 213] width 260 height 14
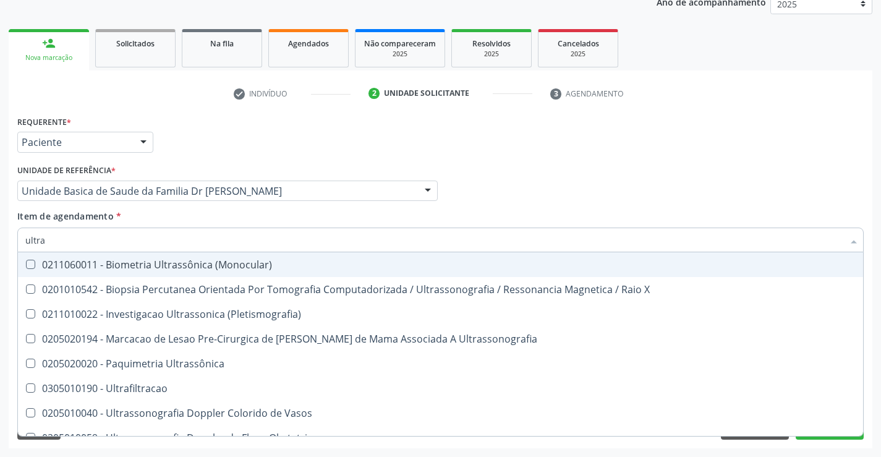
type input "ultras"
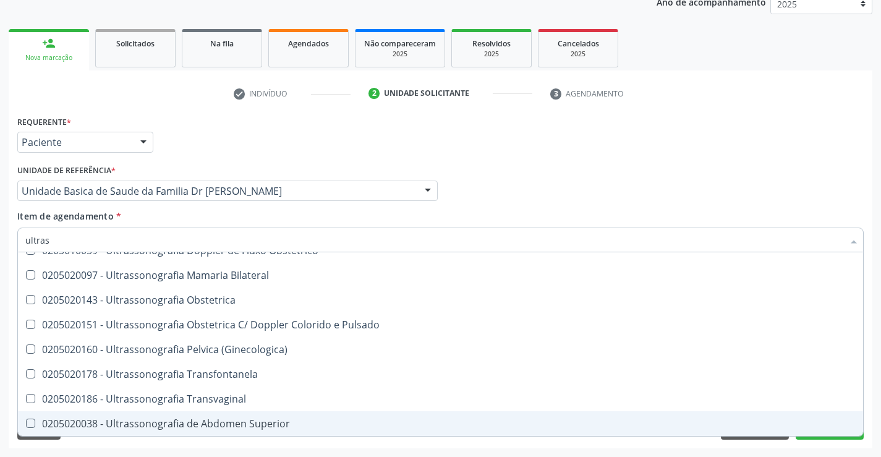
scroll to position [247, 0]
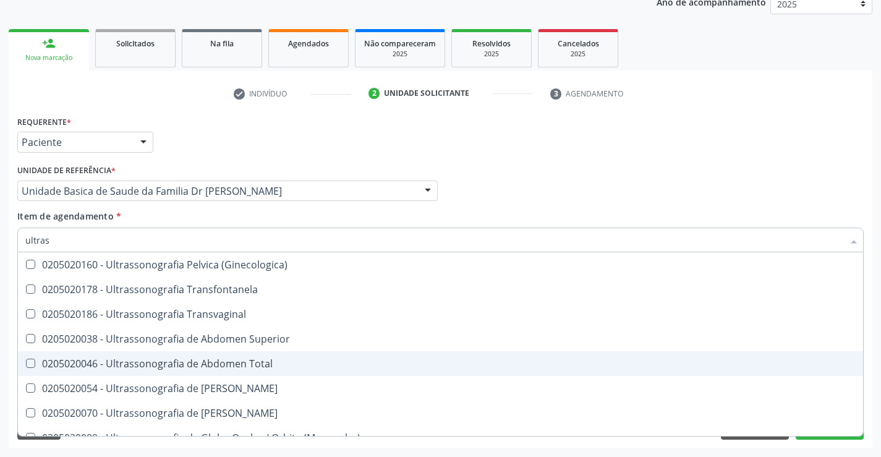
click at [297, 362] on div "0205020046 - Ultrassonografia de Abdomen Total" at bounding box center [440, 363] width 830 height 10
checkbox Total "true"
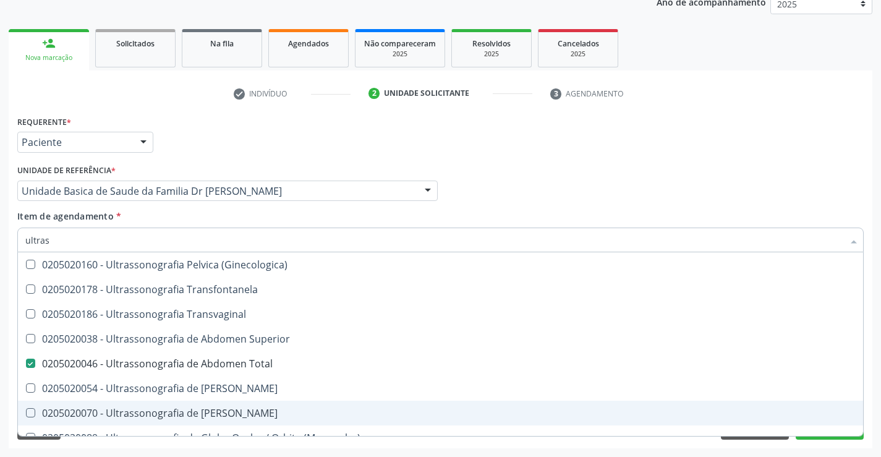
click at [873, 378] on div "Acompanhamento Acompanhe a situação das marcações correntes e finalizadas Relat…" at bounding box center [440, 184] width 881 height 544
checkbox X "true"
checkbox Total "false"
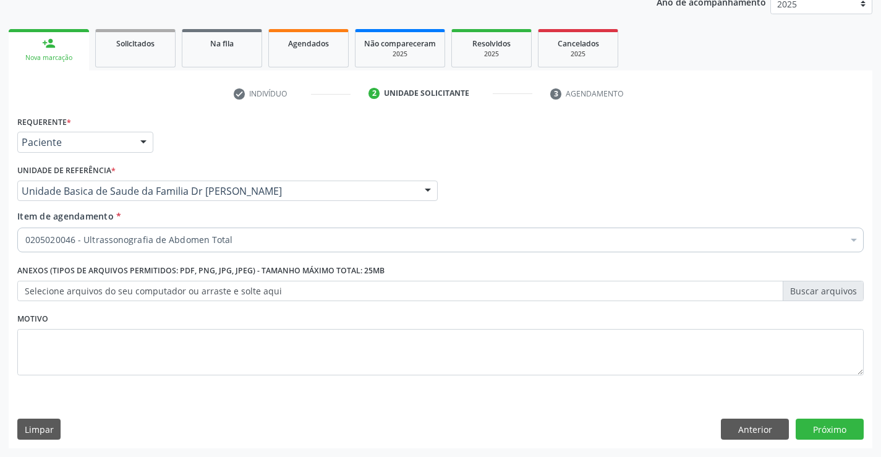
scroll to position [0, 0]
click at [825, 426] on button "Próximo" at bounding box center [829, 428] width 68 height 21
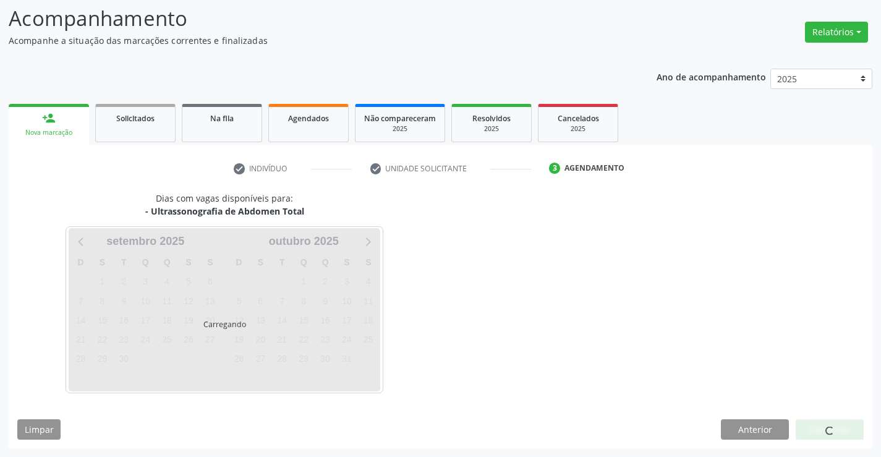
scroll to position [81, 0]
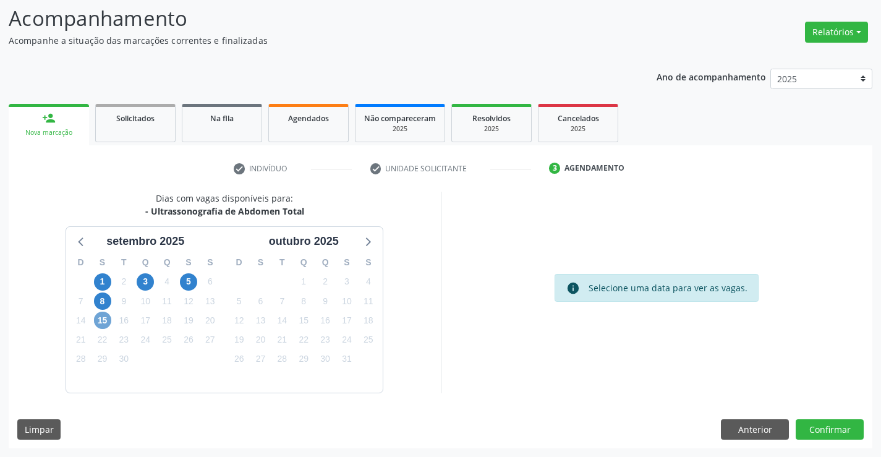
click at [103, 316] on span "15" at bounding box center [102, 319] width 17 height 17
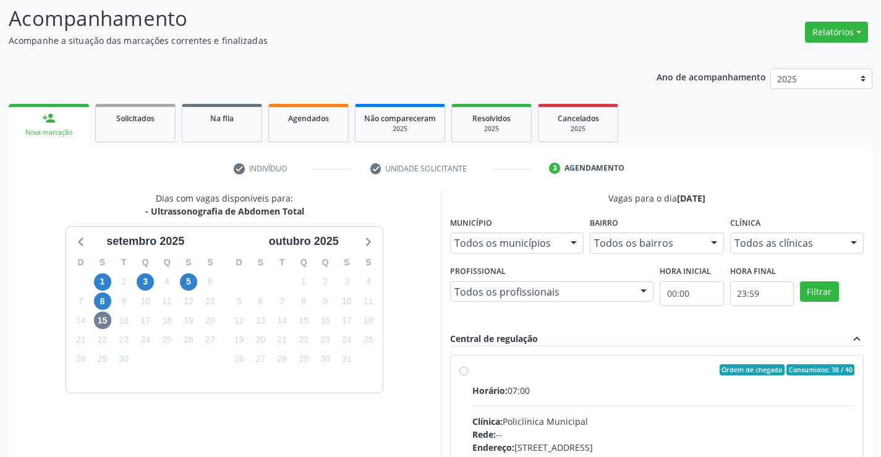
click at [598, 381] on label "Ordem de chegada Consumidos: 38 / 40 Horário: 07:00 Clínica: Policlínica Munici…" at bounding box center [663, 459] width 383 height 190
click at [468, 375] on input "Ordem de chegada Consumidos: 38 / 40 Horário: 07:00 Clínica: Policlínica Munici…" at bounding box center [463, 369] width 9 height 11
radio input "true"
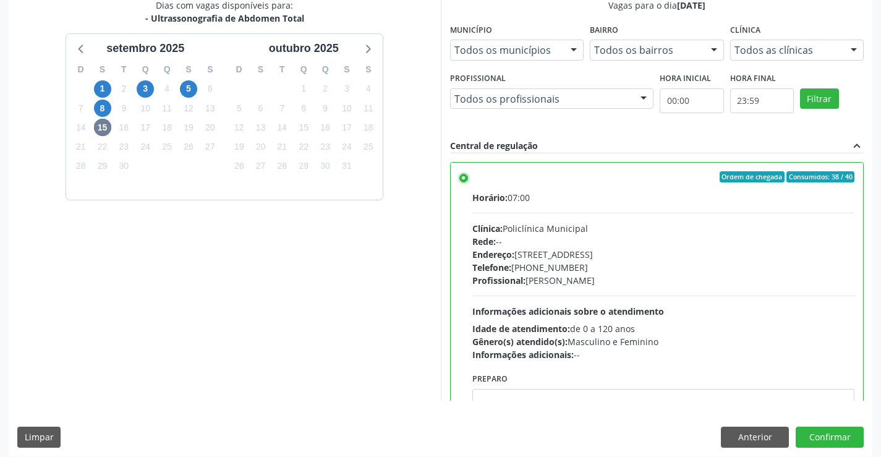
scroll to position [282, 0]
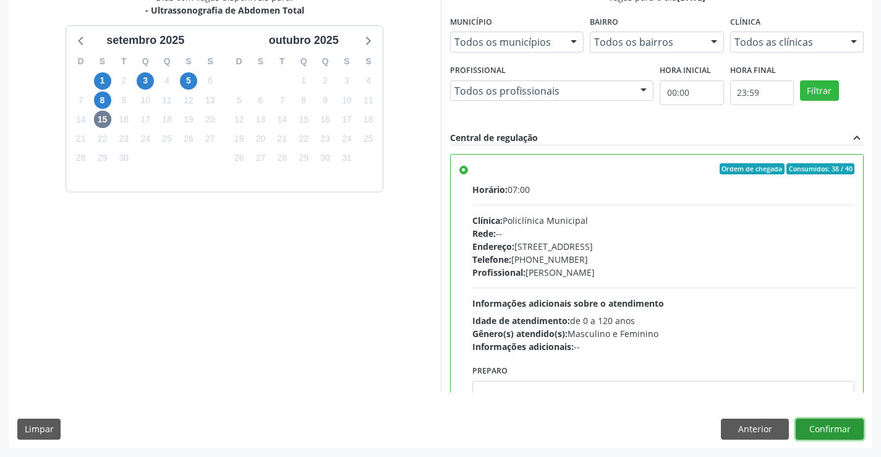
click at [832, 423] on button "Confirmar" at bounding box center [829, 428] width 68 height 21
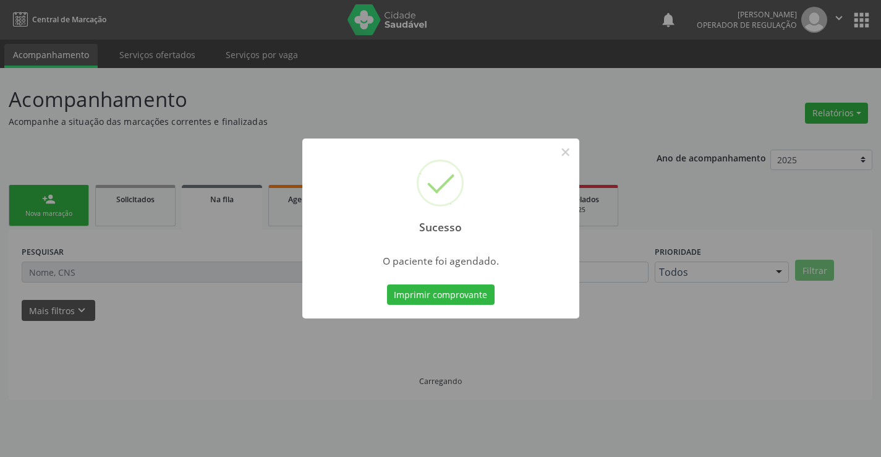
scroll to position [0, 0]
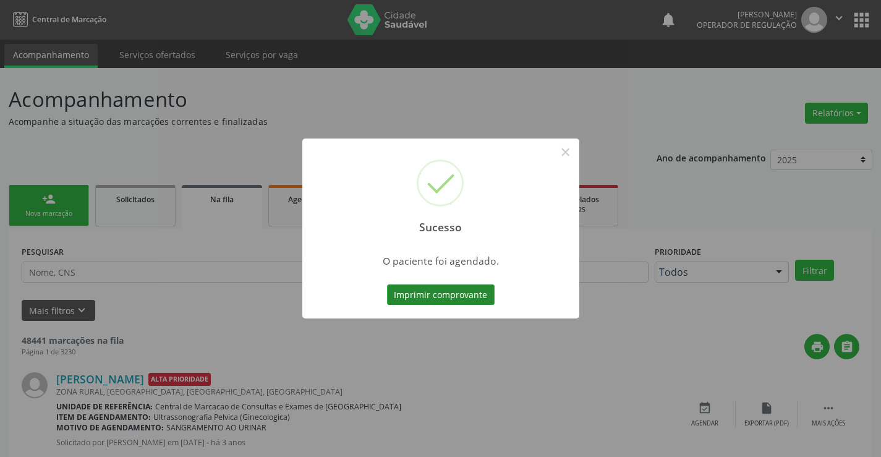
click at [454, 291] on button "Imprimir comprovante" at bounding box center [441, 294] width 108 height 21
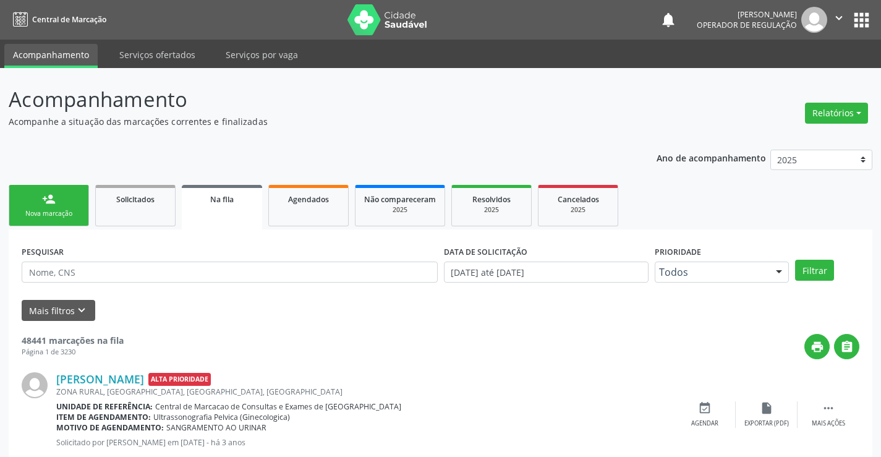
click at [44, 208] on link "person_add Nova marcação" at bounding box center [49, 205] width 80 height 41
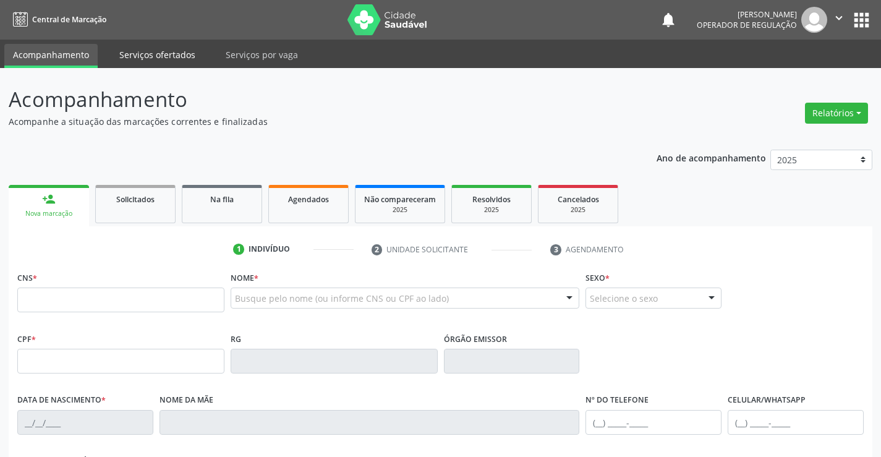
click at [154, 52] on link "Serviços ofertados" at bounding box center [157, 55] width 93 height 22
select select "8"
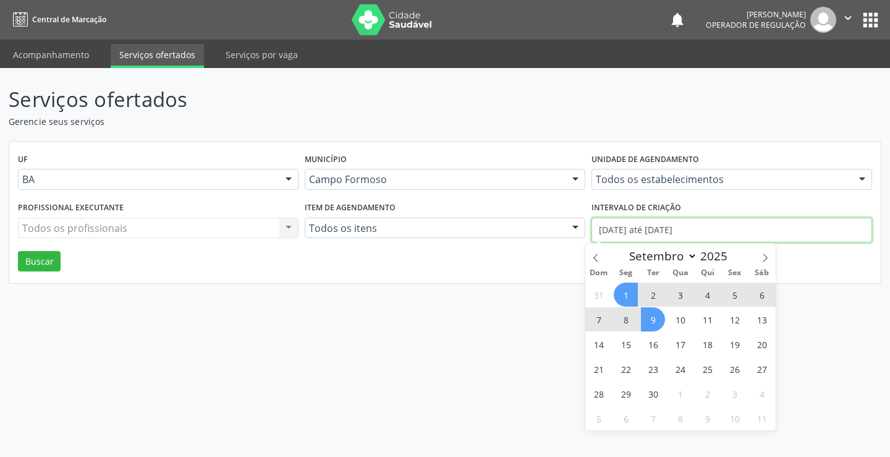
drag, startPoint x: 712, startPoint y: 230, endPoint x: 482, endPoint y: 232, distance: 229.9
click at [482, 232] on div "Profissional executante Todos os profissionais Todos os profissionais Nenhum re…" at bounding box center [445, 224] width 860 height 53
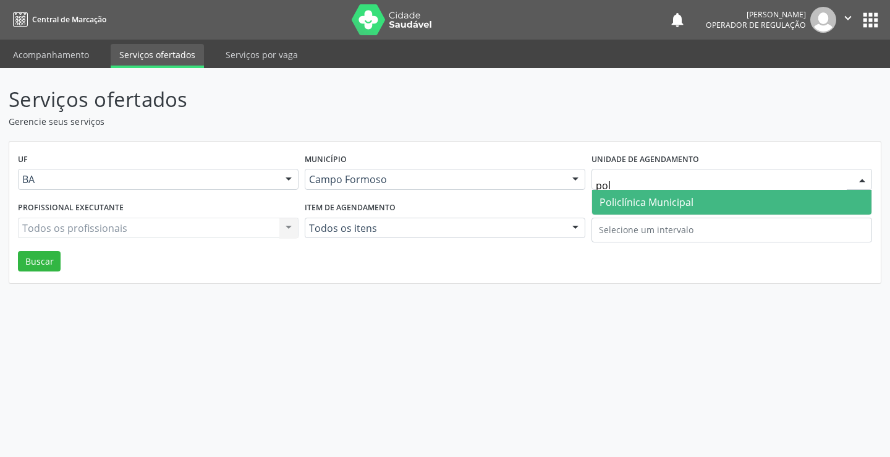
type input "poli"
click at [635, 200] on span "Policlínica Municipal" at bounding box center [647, 202] width 94 height 14
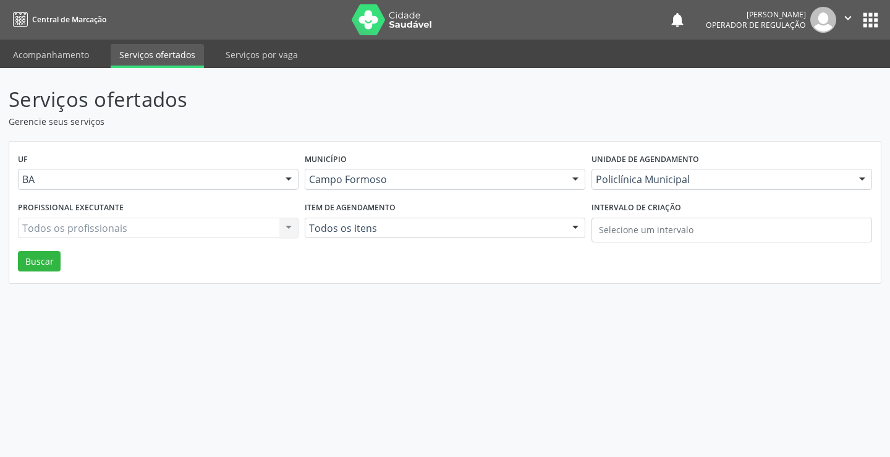
click at [125, 227] on div "Todos os profissionais Todos os profissionais Nenhum resultado encontrado para:…" at bounding box center [158, 228] width 281 height 21
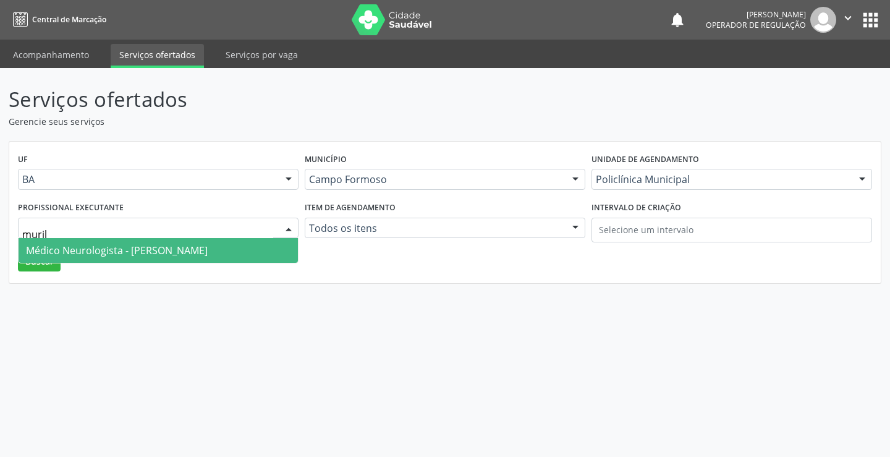
type input "murilo"
click at [135, 251] on span "Médico Neurologista - [PERSON_NAME]" at bounding box center [117, 251] width 182 height 14
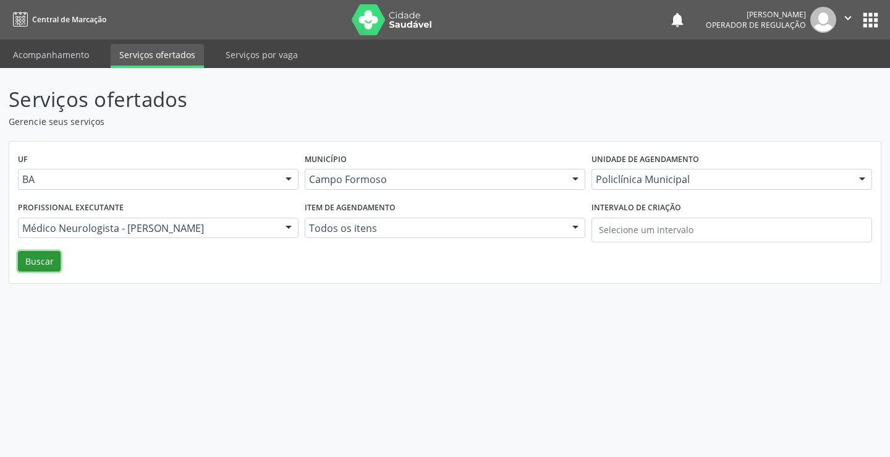
click at [42, 260] on button "Buscar" at bounding box center [39, 261] width 43 height 21
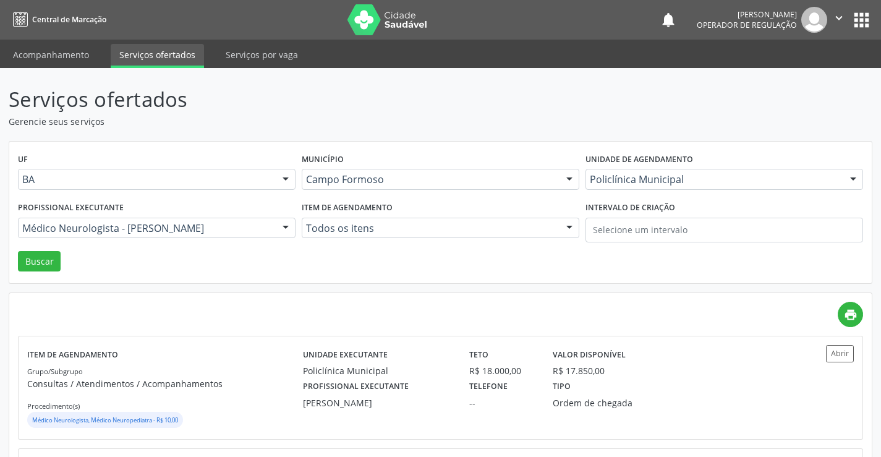
scroll to position [62, 0]
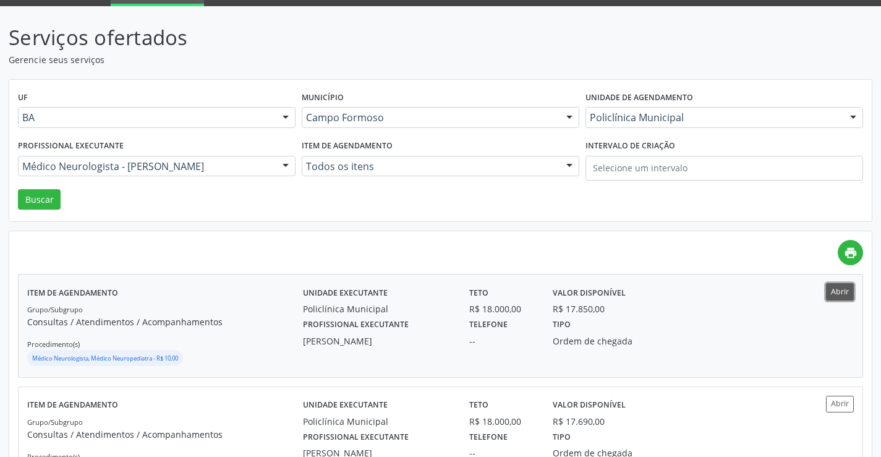
click at [837, 291] on button "Abrir" at bounding box center [840, 291] width 28 height 17
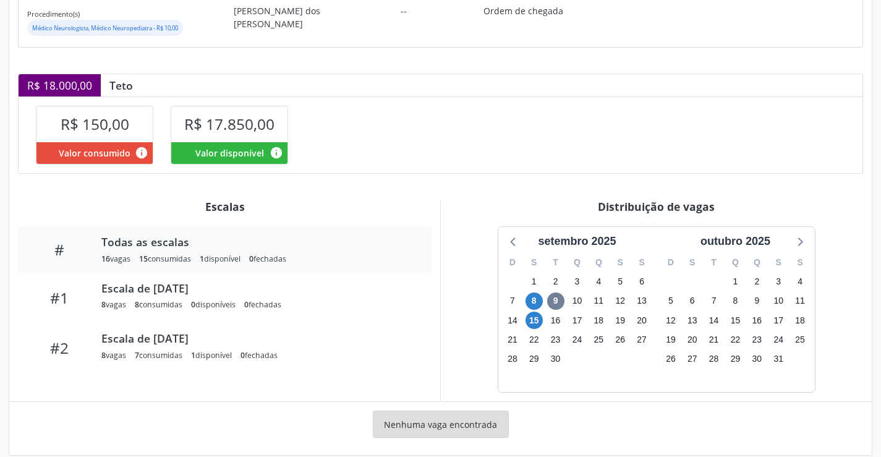
scroll to position [222, 0]
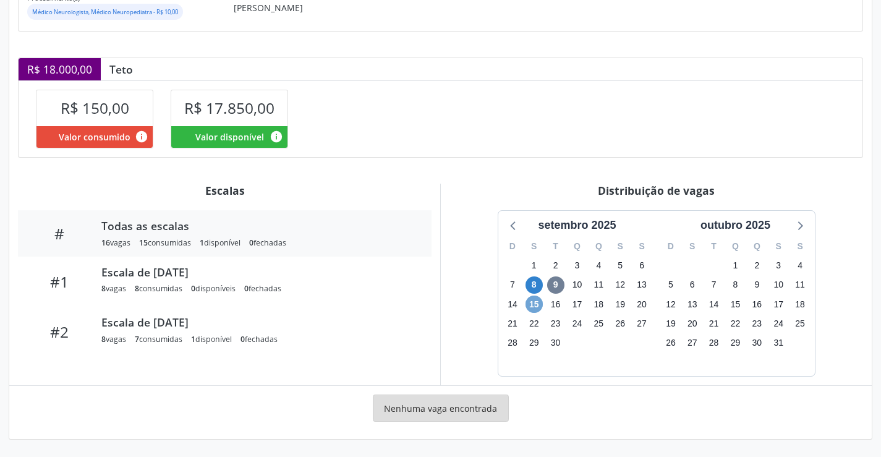
click at [535, 302] on span "15" at bounding box center [533, 303] width 17 height 17
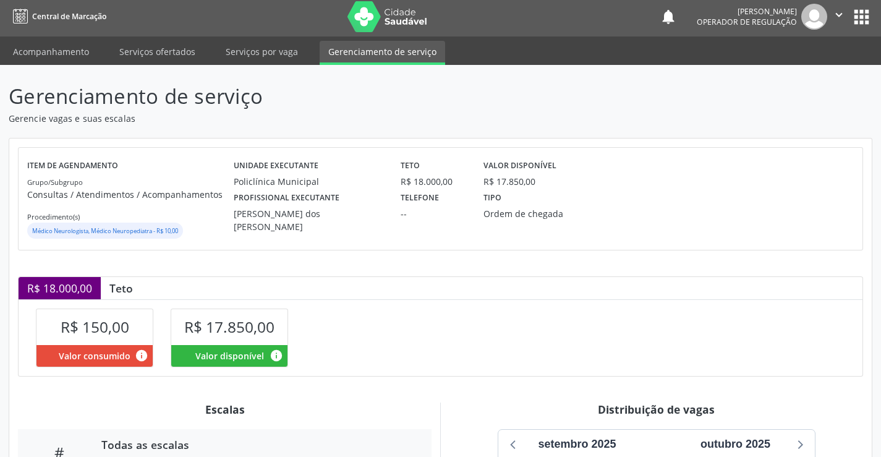
scroll to position [0, 0]
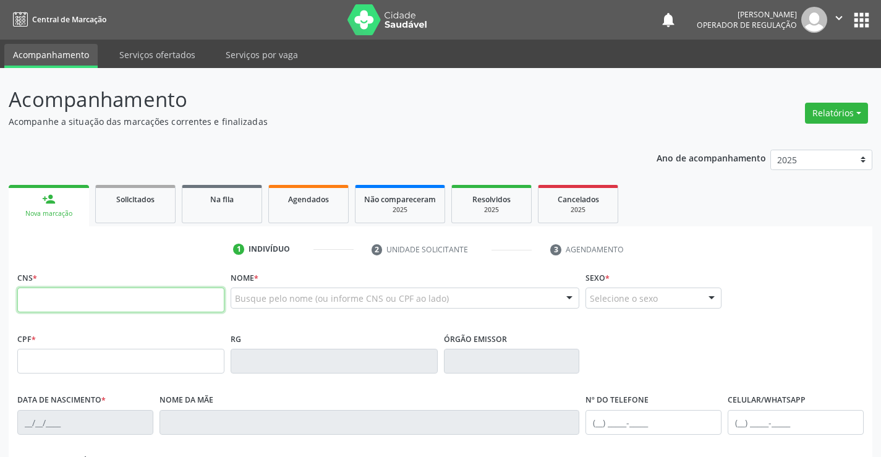
click at [104, 305] on input "text" at bounding box center [120, 299] width 207 height 25
type input "707 0018 3791 3732"
type input "347.558.375-53"
type input "15/05/1940"
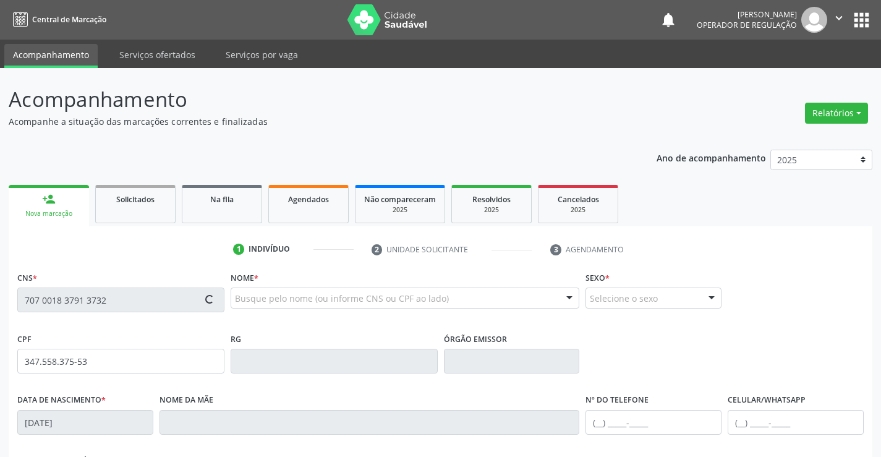
type input "Teodora Maria de Jesus"
type input "(74) 3552-6186"
type input "S/N"
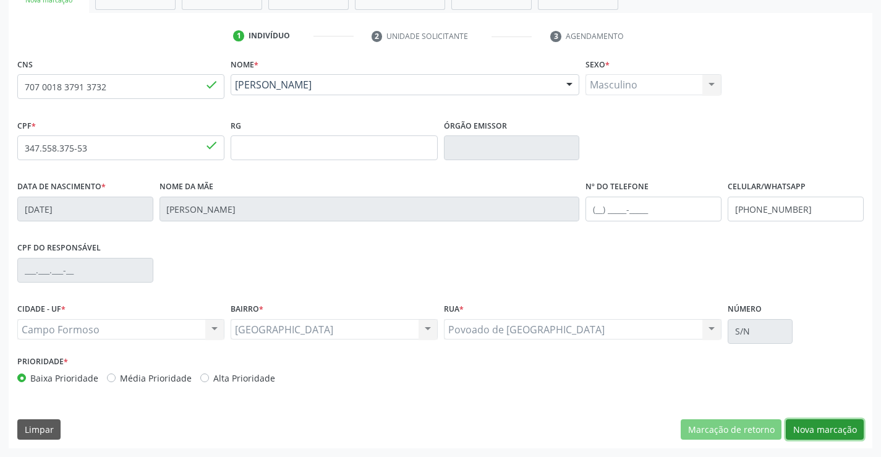
click at [815, 427] on button "Nova marcação" at bounding box center [825, 429] width 78 height 21
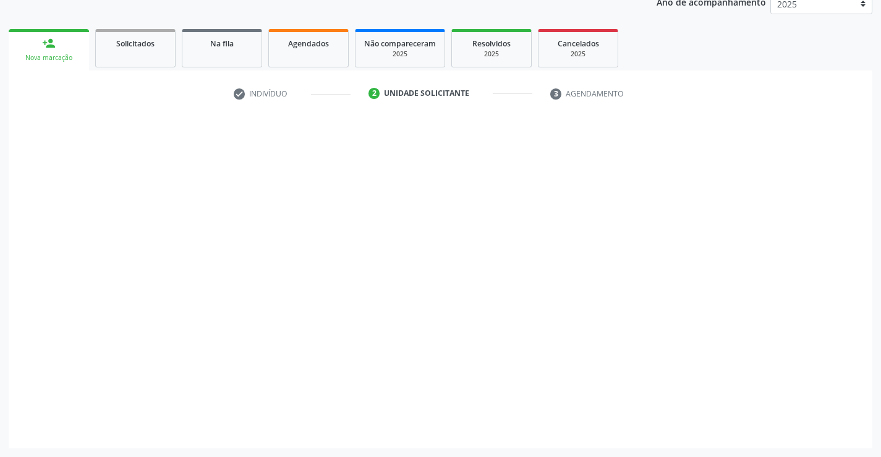
scroll to position [156, 0]
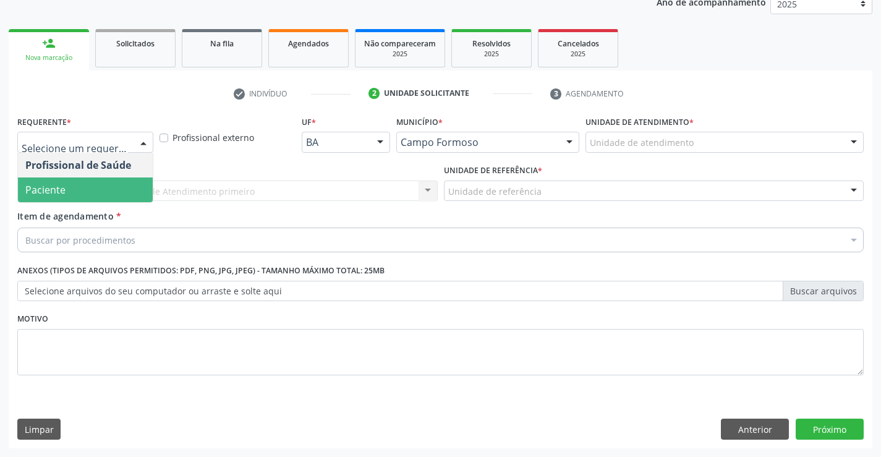
click at [65, 189] on span "Paciente" at bounding box center [85, 189] width 135 height 25
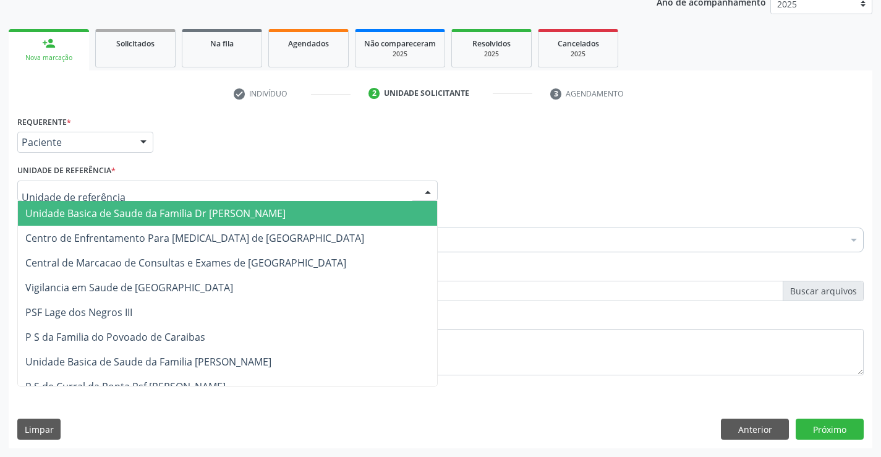
click at [68, 181] on div at bounding box center [227, 190] width 420 height 21
click at [99, 208] on span "Unidade Basica de Saude da Familia Dr [PERSON_NAME]" at bounding box center [155, 213] width 260 height 14
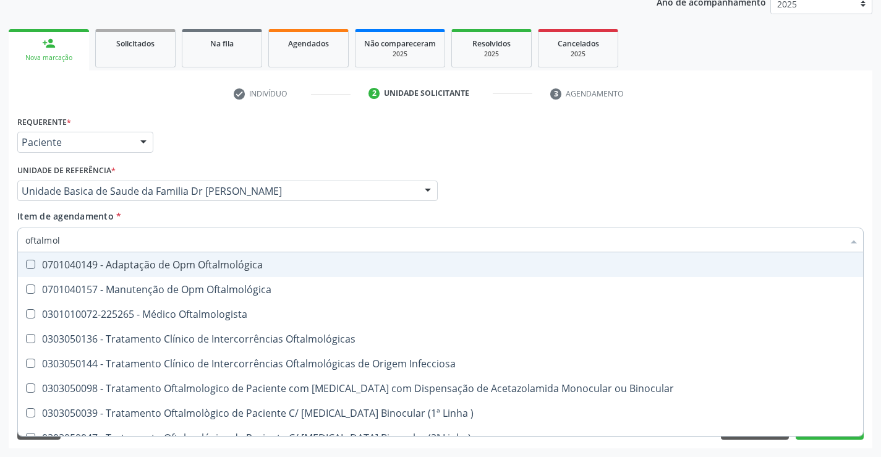
type input "oftalmolo"
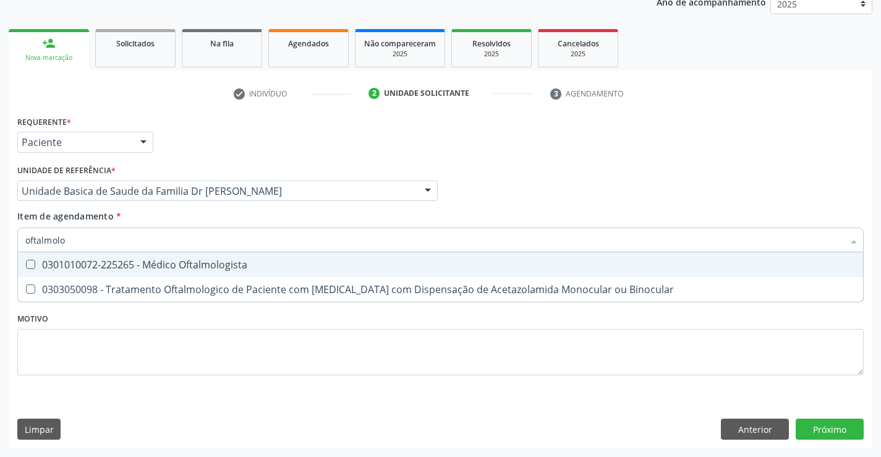
click at [197, 273] on span "0301010072-225265 - Médico Oftalmologista" at bounding box center [440, 264] width 845 height 25
checkbox Oftalmologista "true"
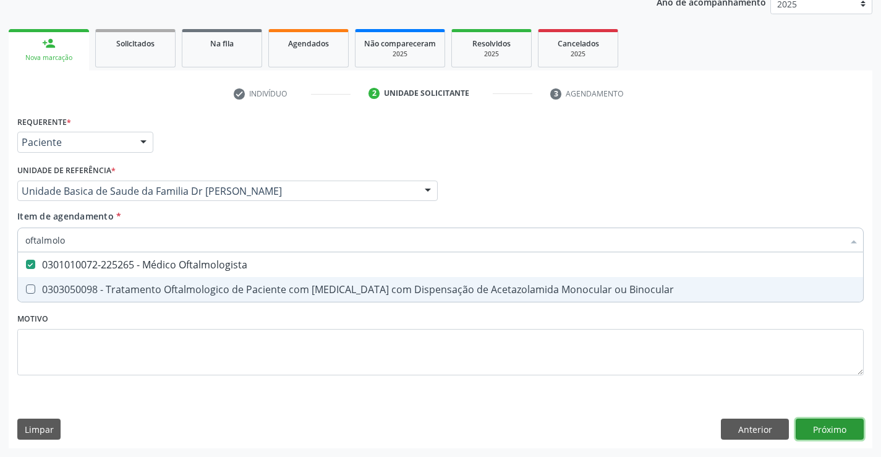
click at [829, 428] on div "Requerente * Paciente Profissional de Saúde Paciente Nenhum resultado encontrad…" at bounding box center [440, 280] width 863 height 336
checkbox Binocular "true"
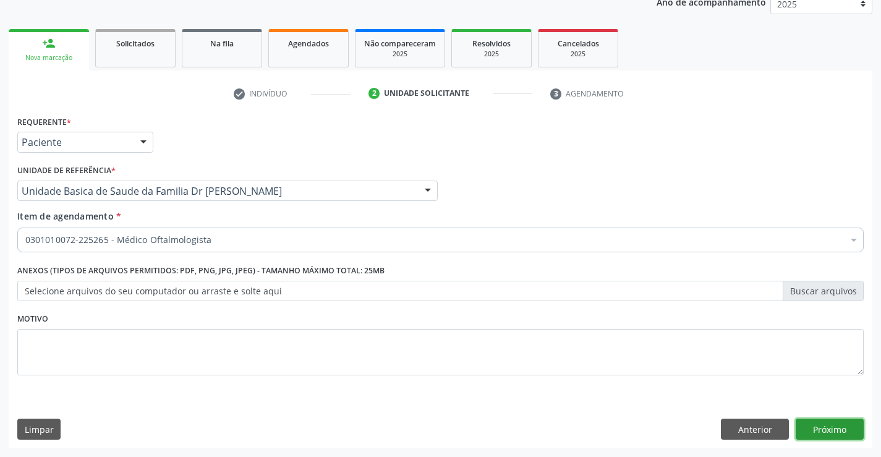
click at [828, 430] on button "Próximo" at bounding box center [829, 428] width 68 height 21
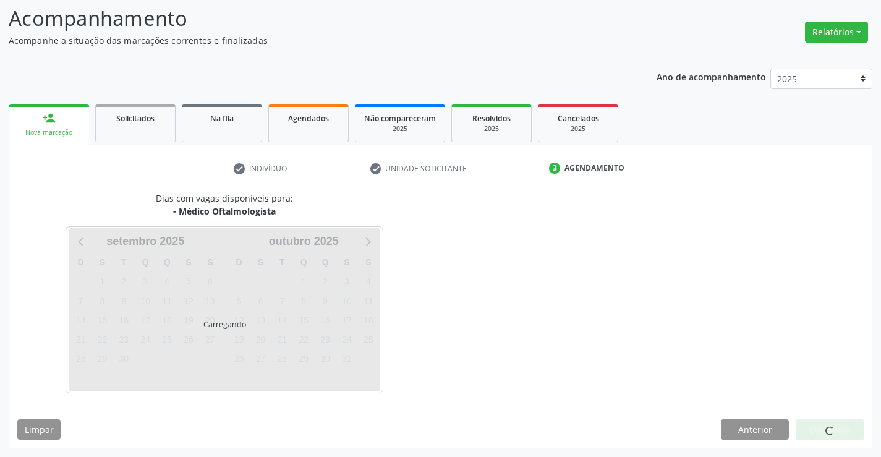
scroll to position [117, 0]
click at [828, 430] on span at bounding box center [829, 430] width 9 height 9
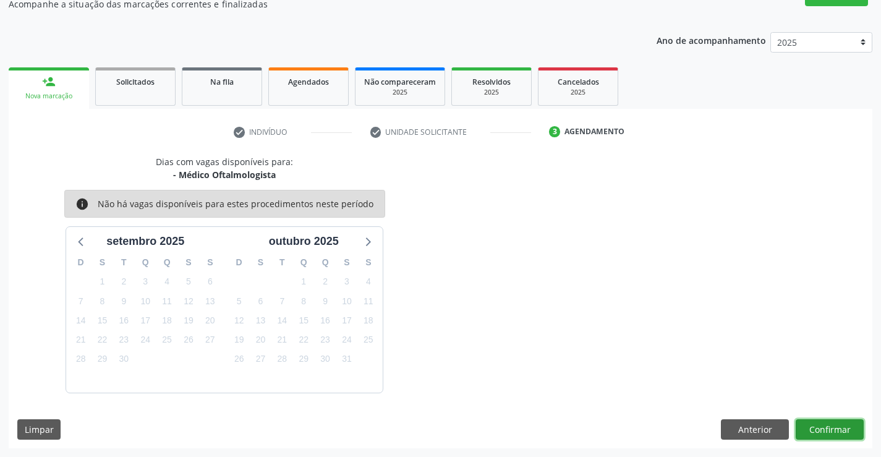
click at [828, 430] on button "Confirmar" at bounding box center [829, 429] width 68 height 21
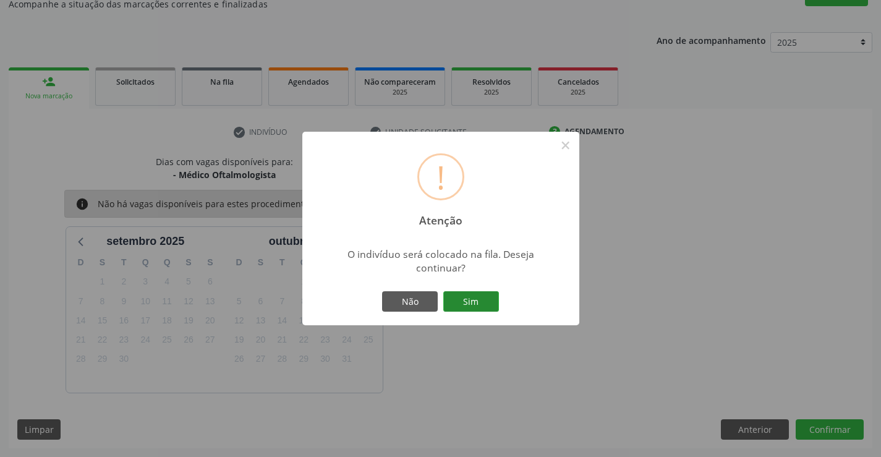
click at [468, 297] on button "Sim" at bounding box center [471, 301] width 56 height 21
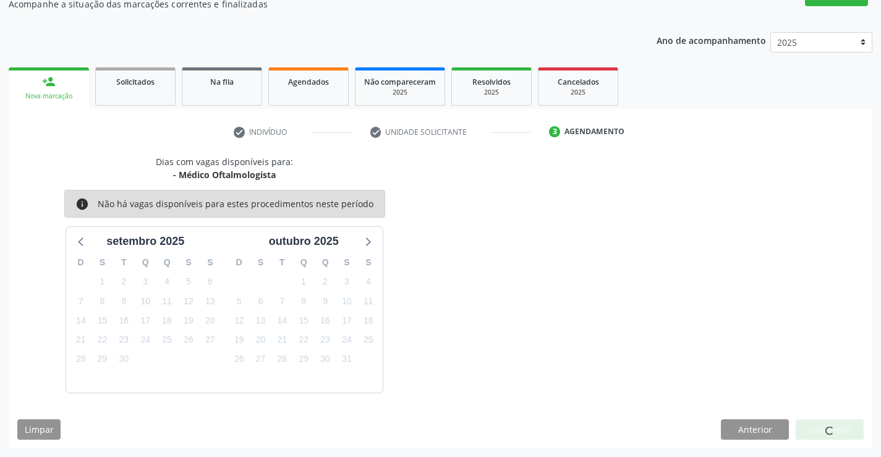
scroll to position [0, 0]
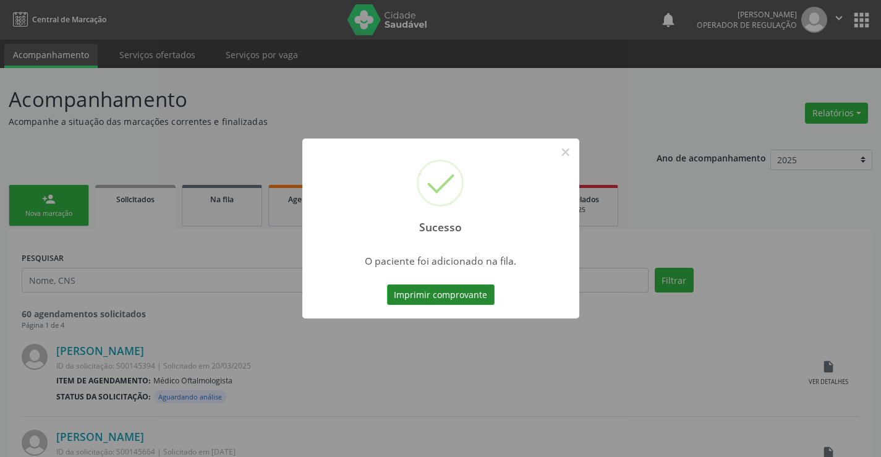
click at [457, 294] on button "Imprimir comprovante" at bounding box center [441, 294] width 108 height 21
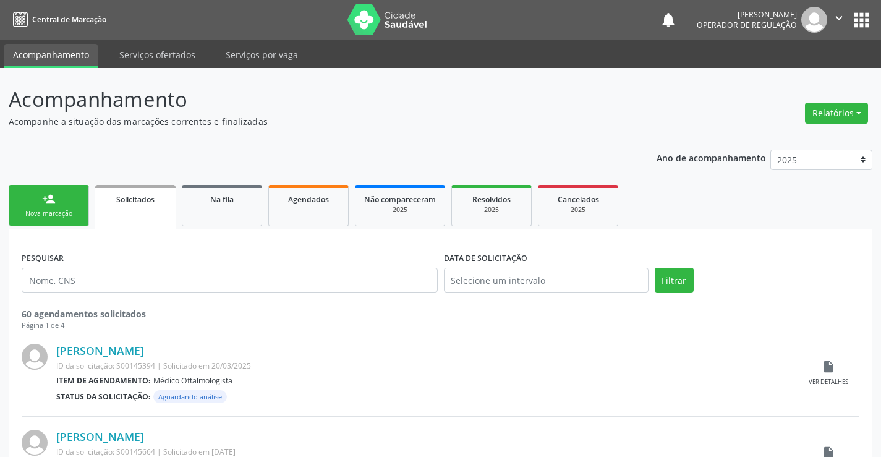
click at [70, 191] on link "person_add Nova marcação" at bounding box center [49, 205] width 80 height 41
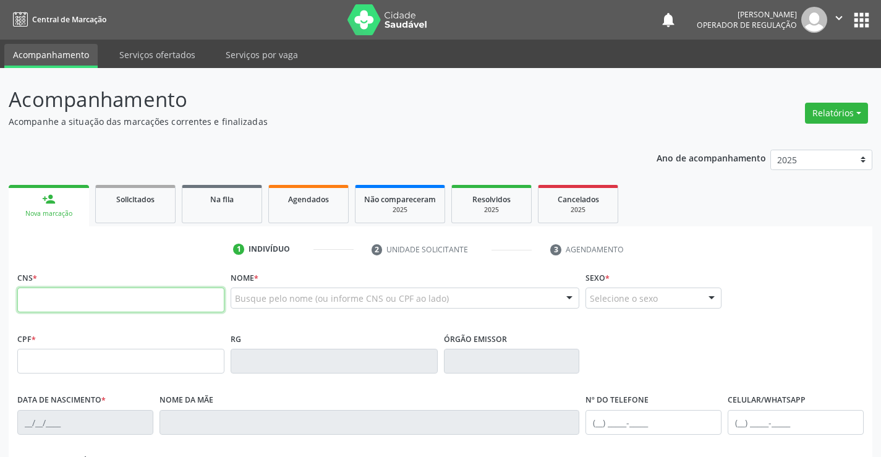
click at [72, 299] on input "text" at bounding box center [120, 299] width 207 height 25
click at [72, 302] on input "text" at bounding box center [120, 299] width 207 height 25
type input "700 1069 4050 6415"
type input "494.590.745-53"
type input "0506301052"
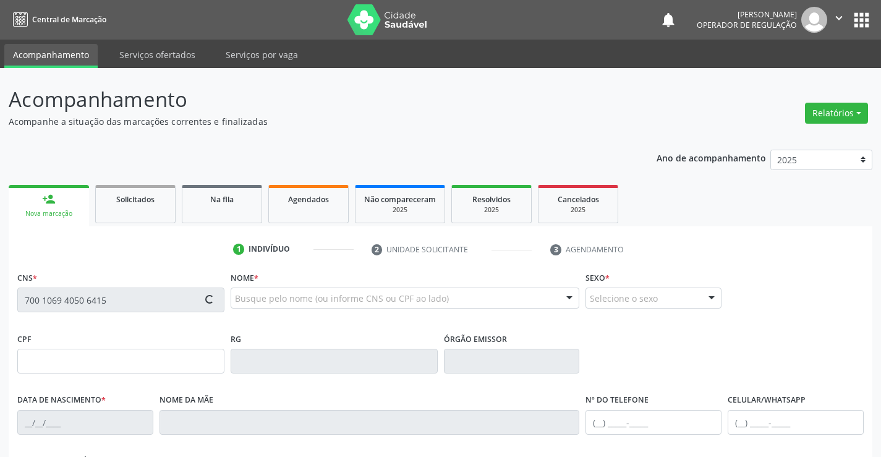
type input "11/01/1964"
type input "(74) 98852-8044"
type input "494.590.745-53"
type input "SN"
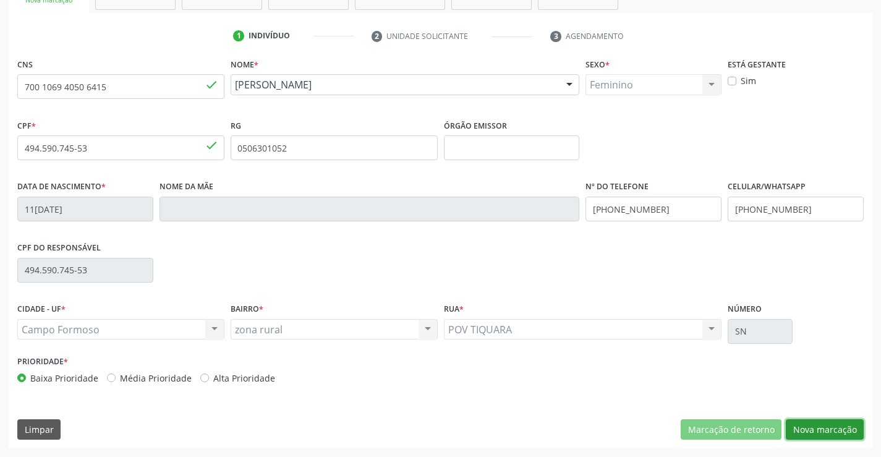
click at [824, 426] on button "Nova marcação" at bounding box center [825, 429] width 78 height 21
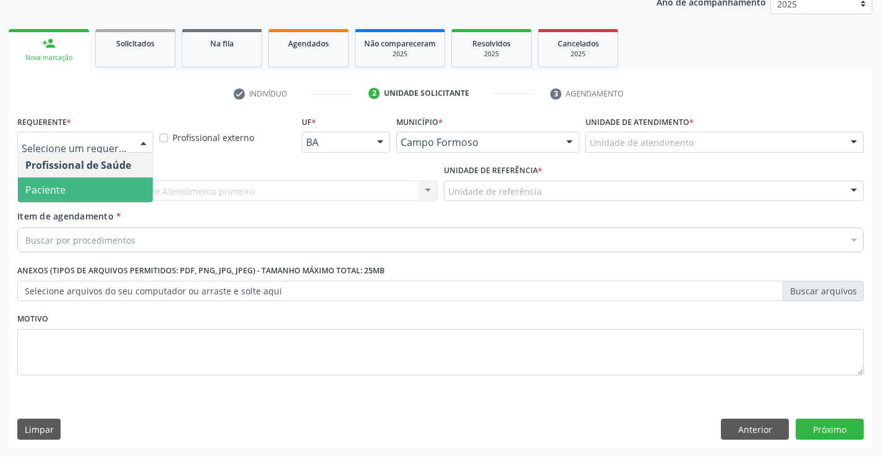
click at [70, 187] on span "Paciente" at bounding box center [85, 189] width 135 height 25
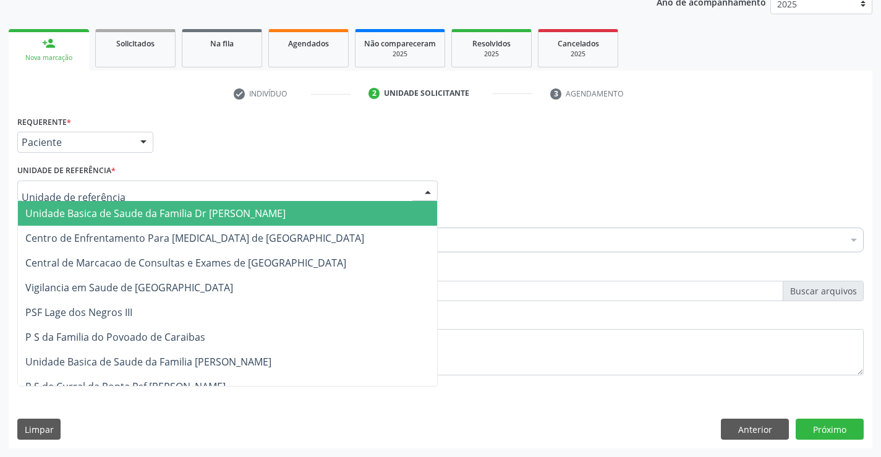
click at [86, 214] on span "Unidade Basica de Saude da Familia Dr [PERSON_NAME]" at bounding box center [155, 213] width 260 height 14
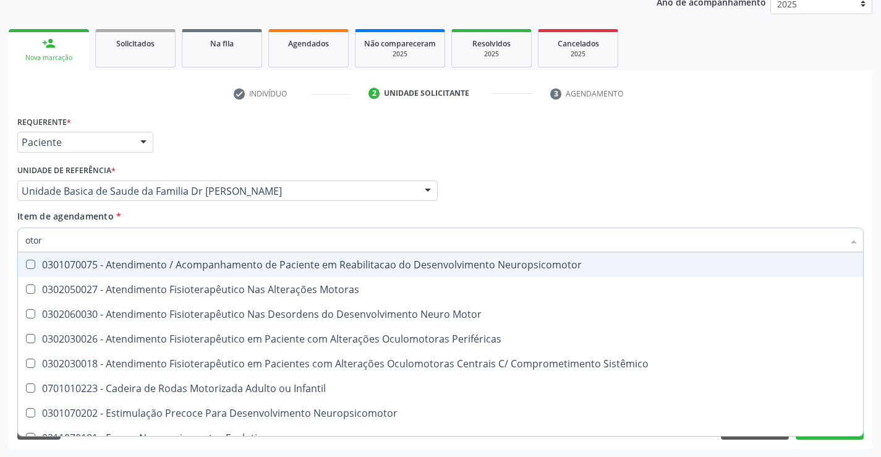
type input "otorr"
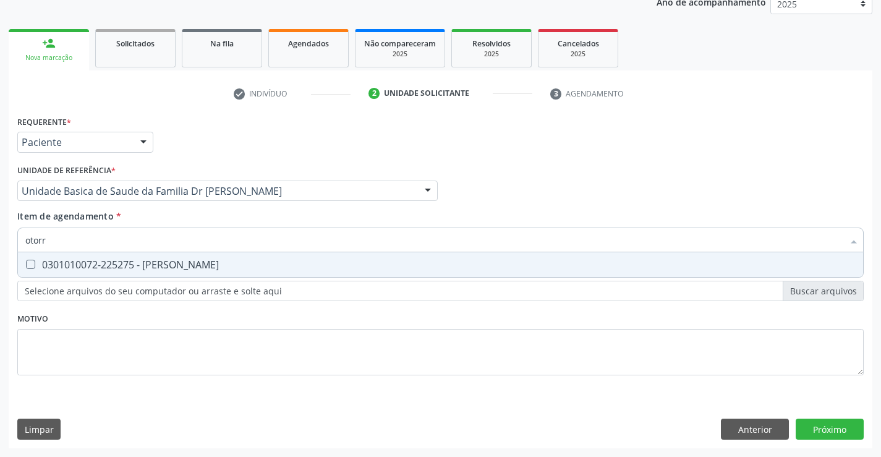
click at [218, 265] on div "0301010072-225275 - Médico Otorrinolaringologista" at bounding box center [440, 265] width 830 height 10
checkbox Otorrinolaringologista "true"
click at [202, 207] on div "Unidade de referência * Unidade Basica de Saude da Familia Dr Paulo Sudre Unida…" at bounding box center [227, 185] width 426 height 48
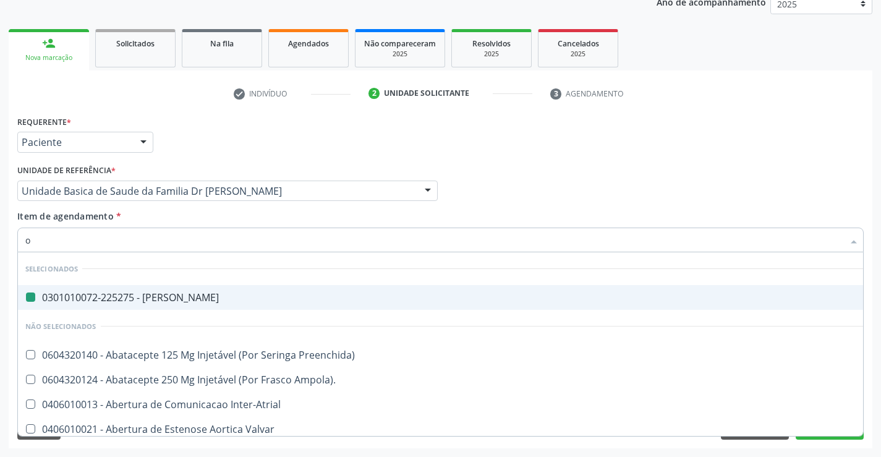
type input "of"
checkbox Otorrinolaringologista "false"
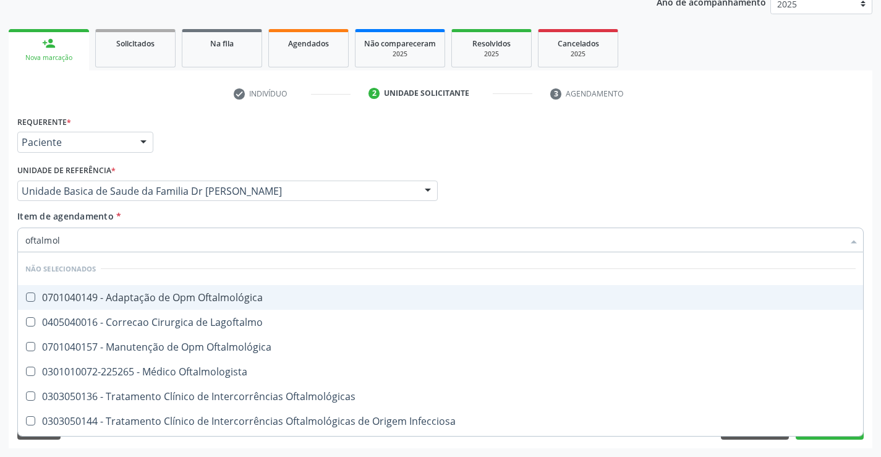
type input "oftalmolo"
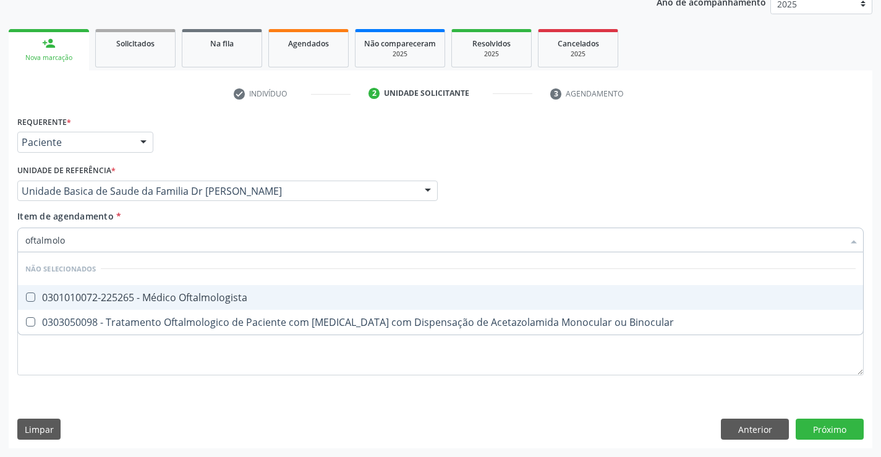
click at [193, 294] on div "0301010072-225265 - Médico Oftalmologista" at bounding box center [440, 297] width 830 height 10
checkbox Oftalmologista "true"
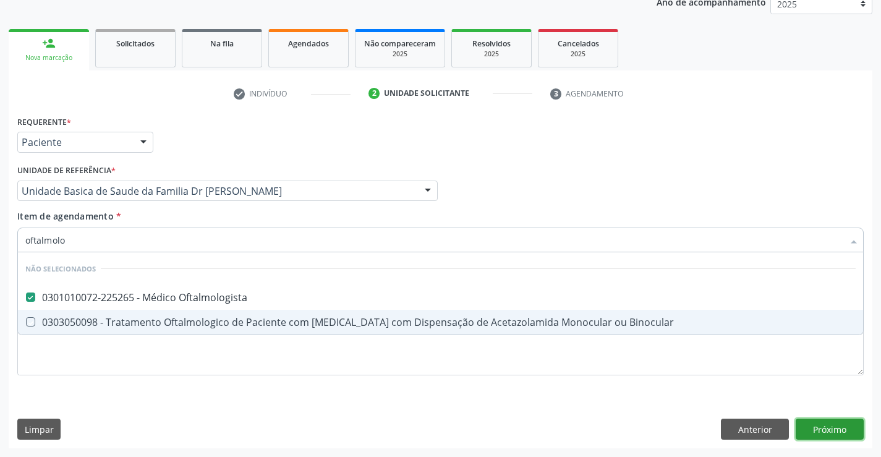
click at [832, 427] on div "Requerente * Paciente Profissional de Saúde Paciente Nenhum resultado encontrad…" at bounding box center [440, 280] width 863 height 336
checkbox Binocular "true"
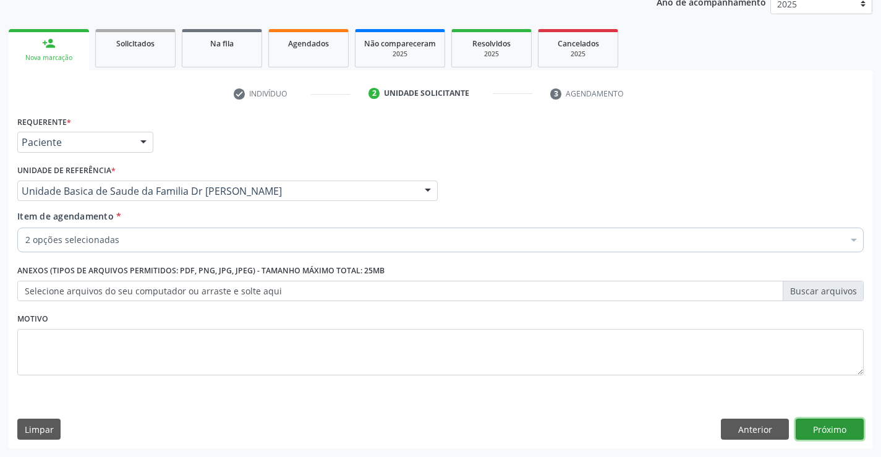
click at [824, 425] on button "Próximo" at bounding box center [829, 428] width 68 height 21
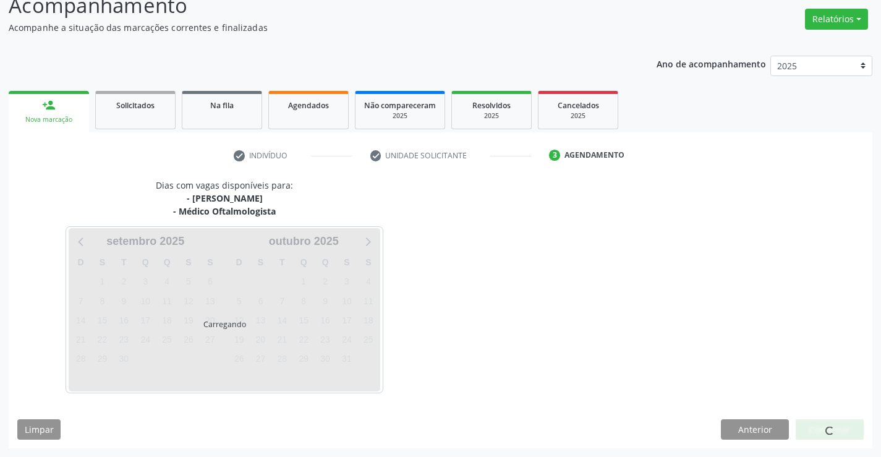
scroll to position [130, 0]
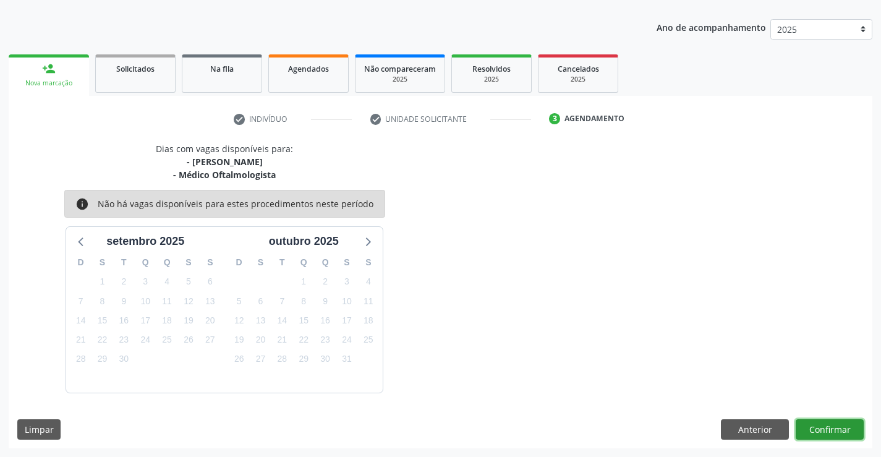
click at [820, 428] on button "Confirmar" at bounding box center [829, 429] width 68 height 21
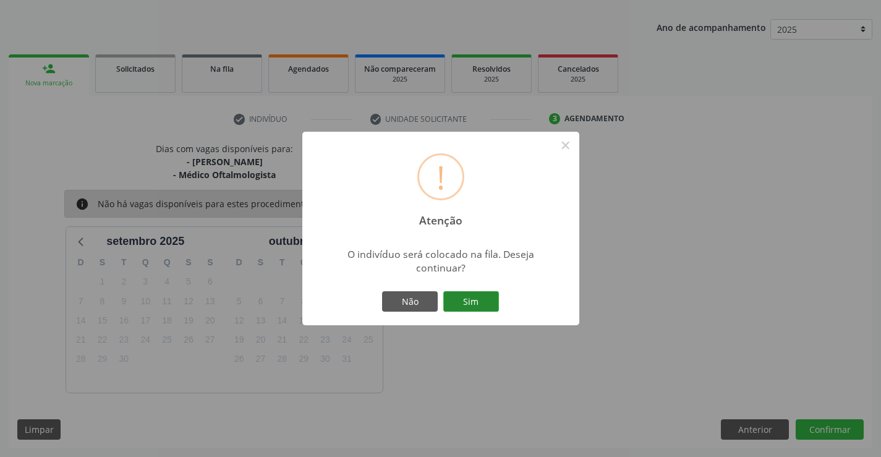
click at [470, 302] on button "Sim" at bounding box center [471, 301] width 56 height 21
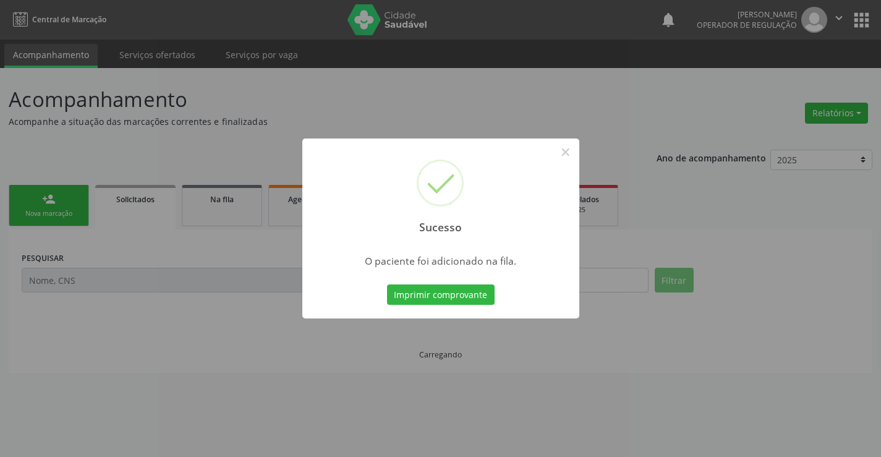
scroll to position [0, 0]
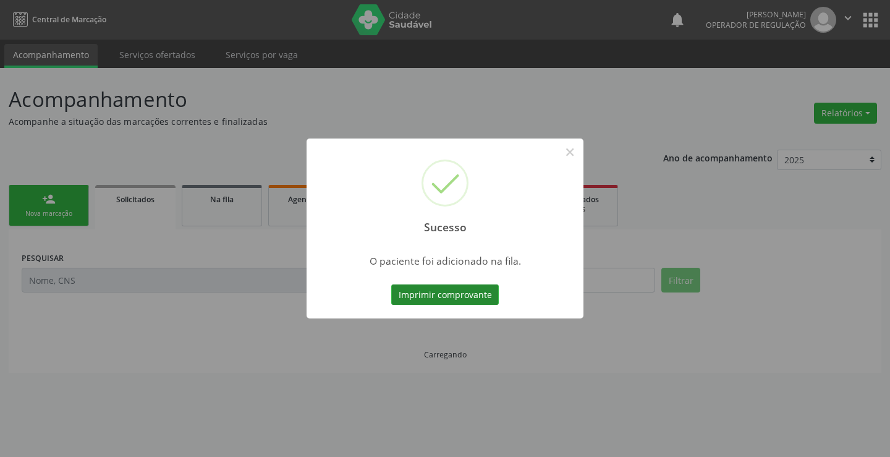
click at [466, 297] on button "Imprimir comprovante" at bounding box center [445, 294] width 108 height 21
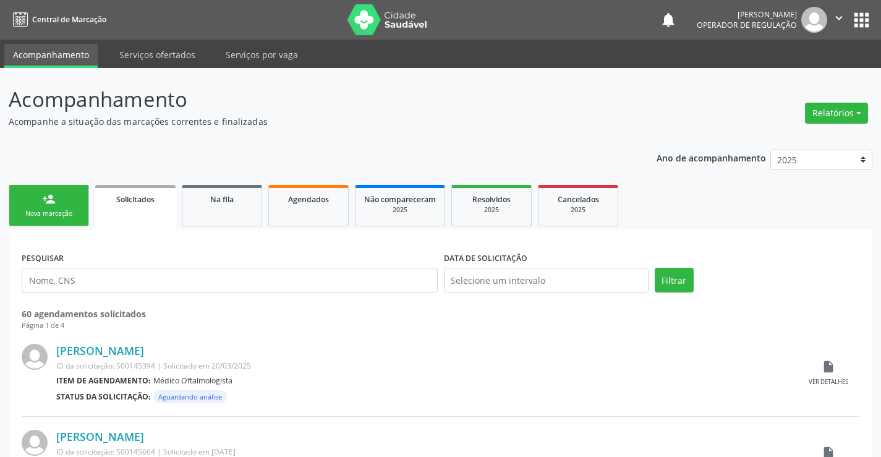
click at [55, 205] on div "person_add" at bounding box center [49, 199] width 14 height 14
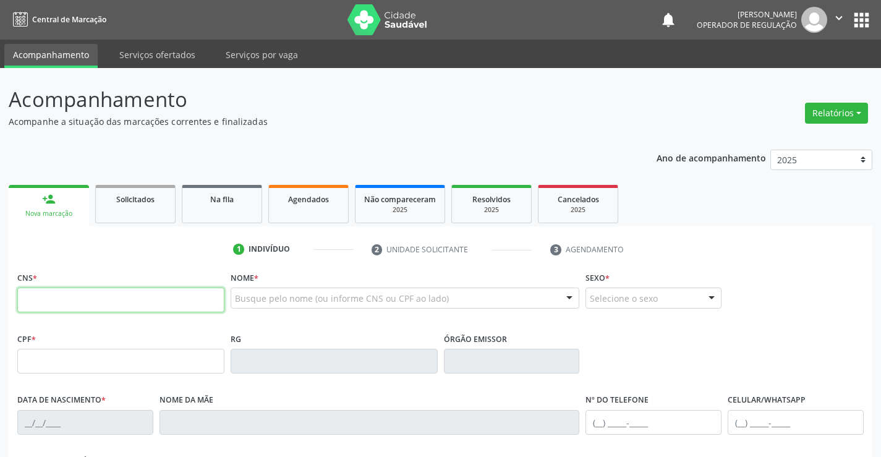
click at [119, 299] on input "text" at bounding box center [120, 299] width 207 height 25
type input "706 4066 4836 5080"
type input "0267112734"
type input "20/08/1958"
type input "(74) 98801-6502"
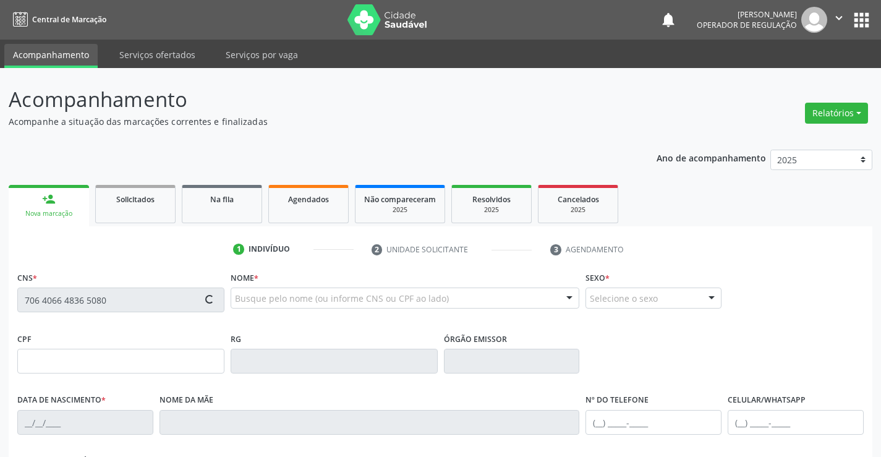
type input "S/N"
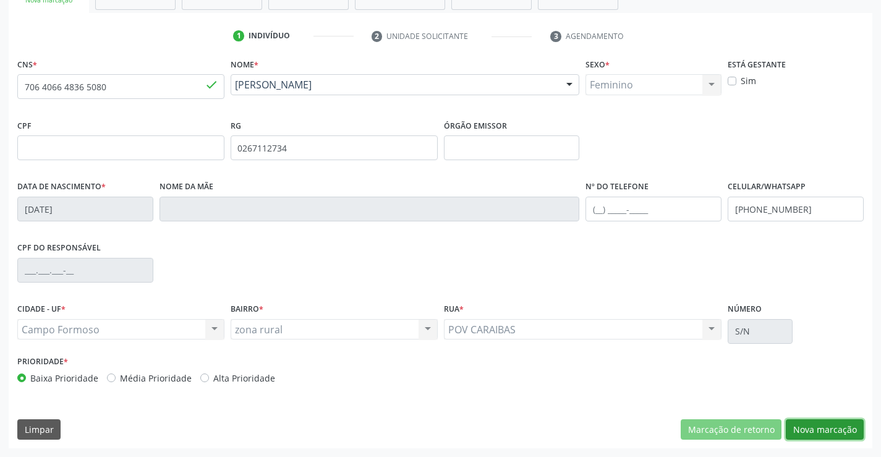
click at [827, 422] on button "Nova marcação" at bounding box center [825, 429] width 78 height 21
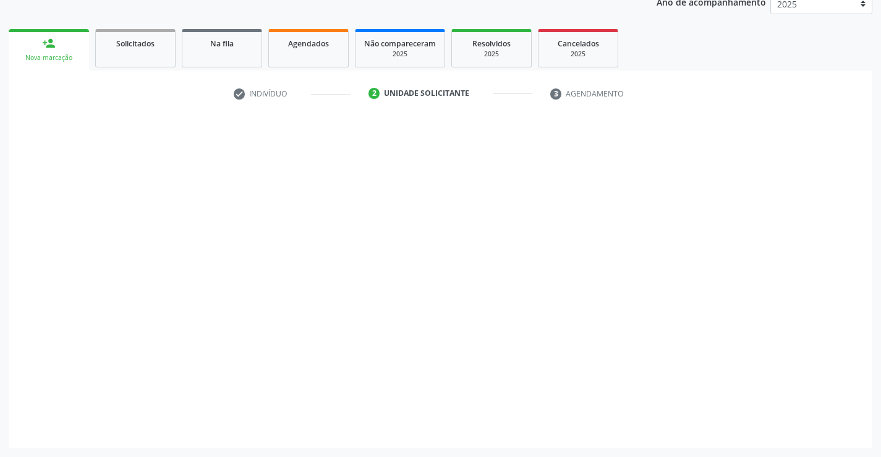
scroll to position [156, 0]
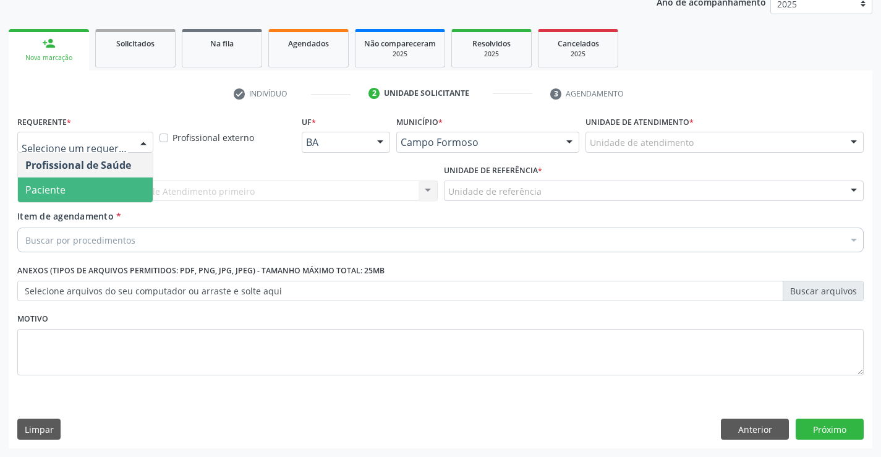
click at [87, 190] on span "Paciente" at bounding box center [85, 189] width 135 height 25
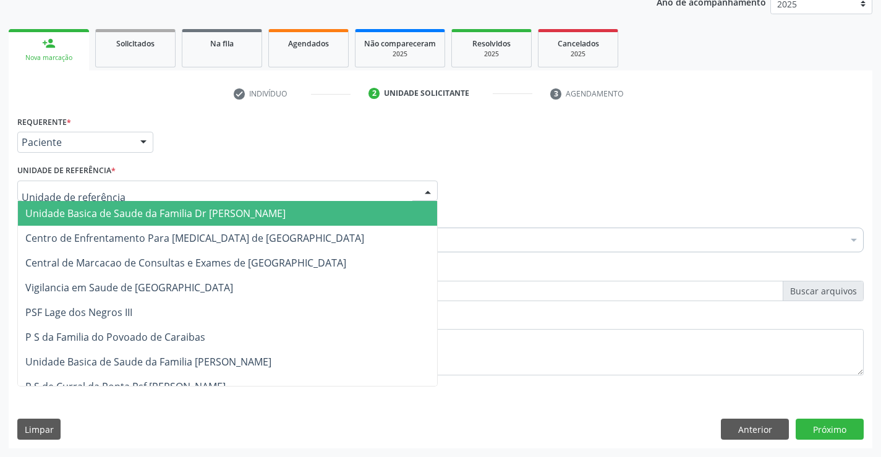
click at [91, 182] on div at bounding box center [227, 190] width 420 height 21
click at [103, 213] on span "Unidade Basica de Saude da Familia Dr [PERSON_NAME]" at bounding box center [155, 213] width 260 height 14
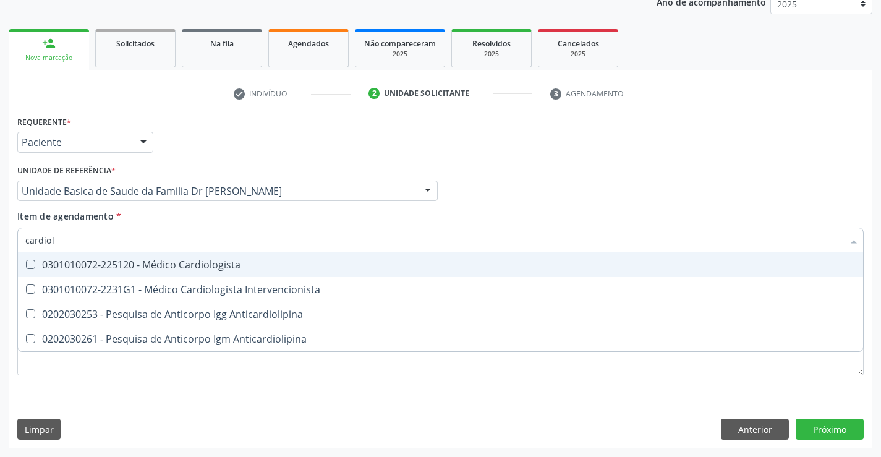
type input "cardiolo"
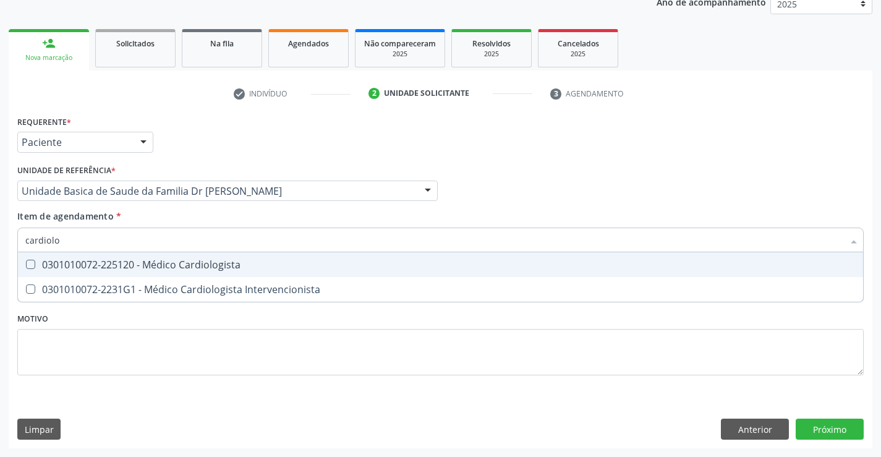
click at [153, 265] on div "0301010072-225120 - Médico Cardiologista" at bounding box center [440, 265] width 830 height 10
checkbox Cardiologista "true"
click at [156, 216] on div "Item de agendamento * cardiolo Desfazer seleção 0301010072-225120 - Médico Card…" at bounding box center [440, 229] width 846 height 39
checkbox Intervencionista "true"
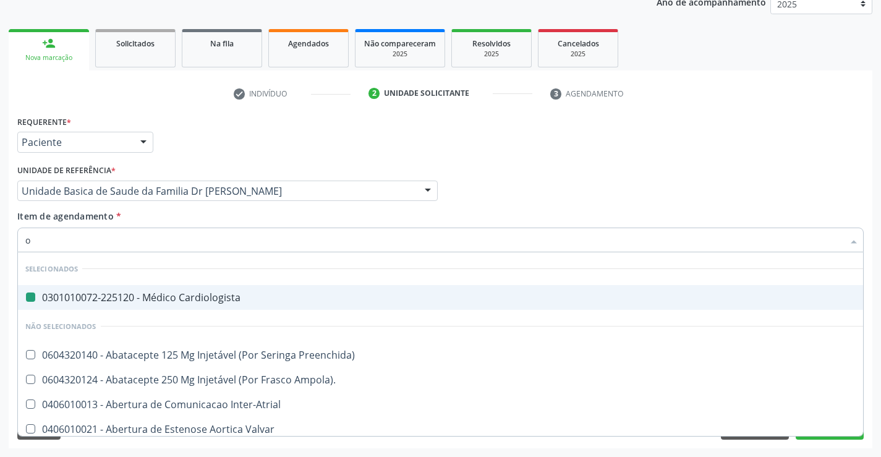
type input "or"
checkbox Cardiologista "false"
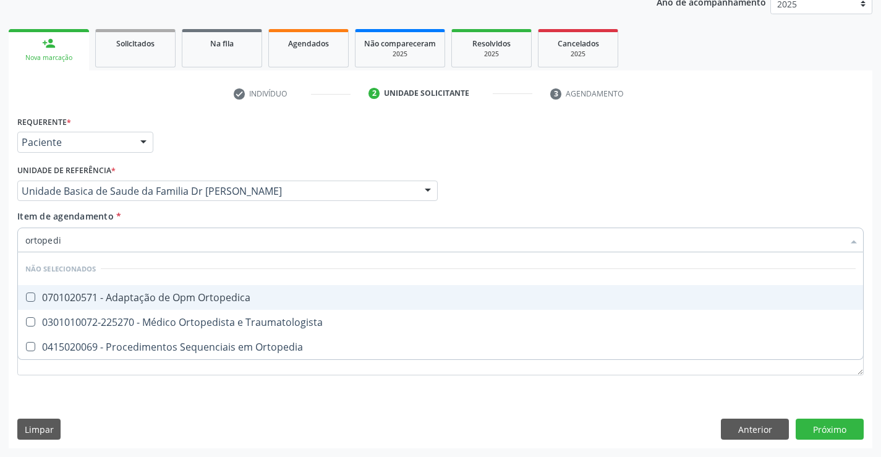
type input "ortopedis"
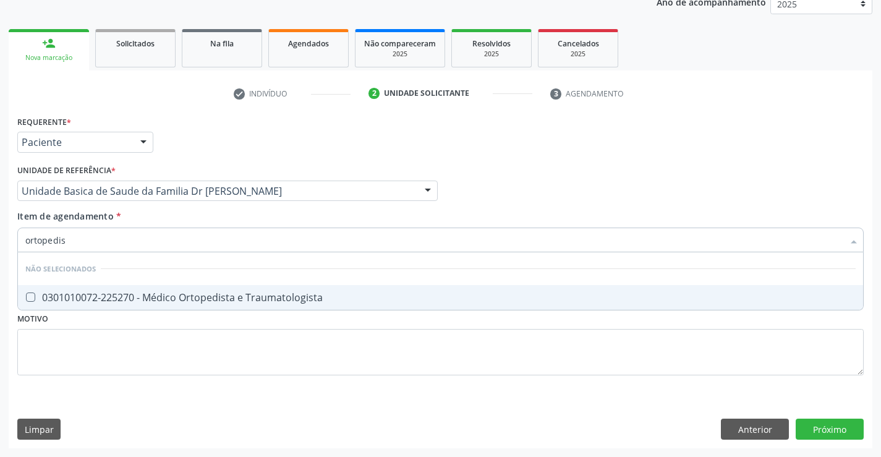
click at [171, 292] on div "0301010072-225270 - Médico Ortopedista e Traumatologista" at bounding box center [440, 297] width 830 height 10
checkbox Traumatologista "true"
click at [822, 427] on div "Requerente * Paciente Profissional de Saúde Paciente Nenhum resultado encontrad…" at bounding box center [440, 280] width 863 height 336
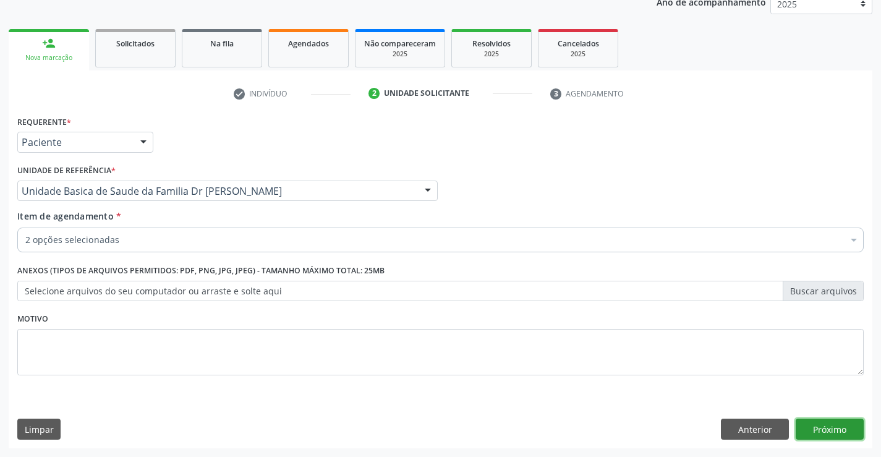
click at [822, 427] on button "Próximo" at bounding box center [829, 428] width 68 height 21
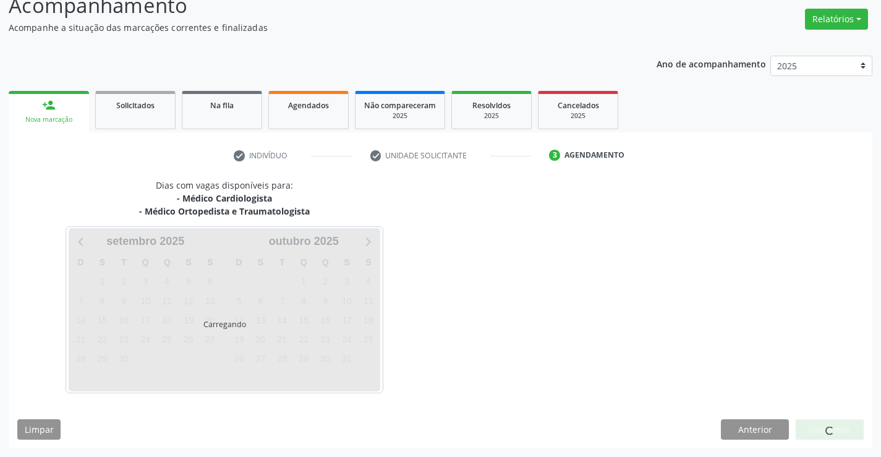
scroll to position [94, 0]
click at [822, 427] on div at bounding box center [829, 429] width 68 height 21
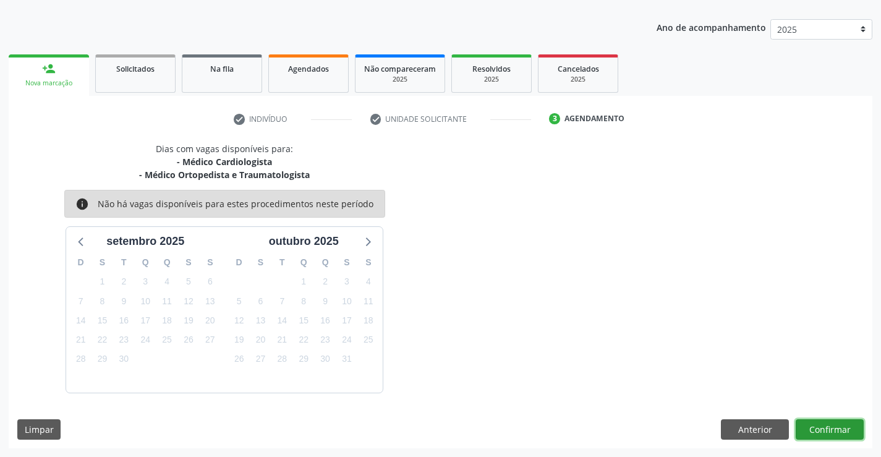
click at [822, 427] on button "Confirmar" at bounding box center [829, 429] width 68 height 21
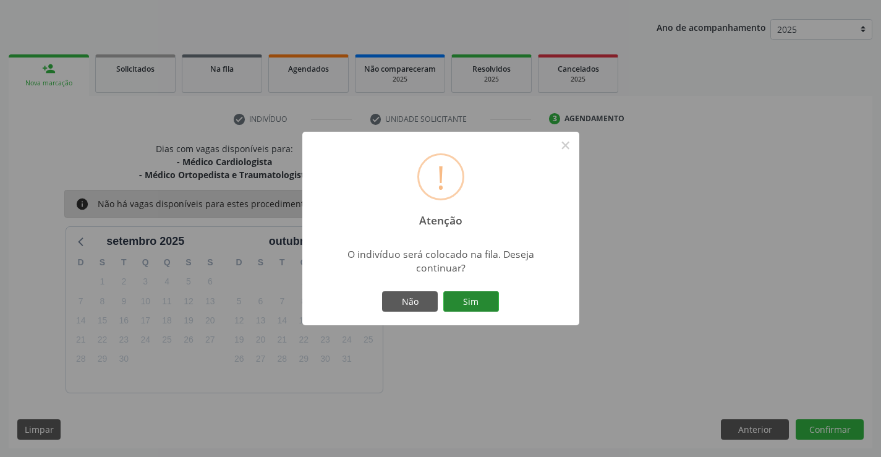
click at [465, 296] on button "Sim" at bounding box center [471, 301] width 56 height 21
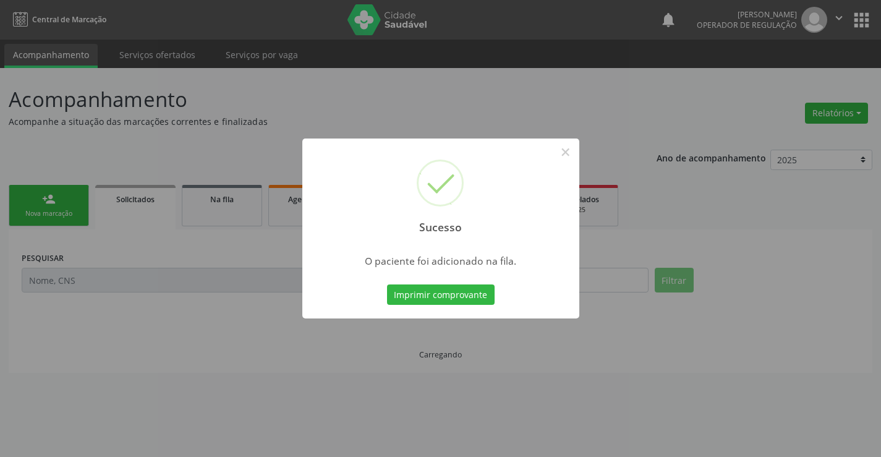
scroll to position [0, 0]
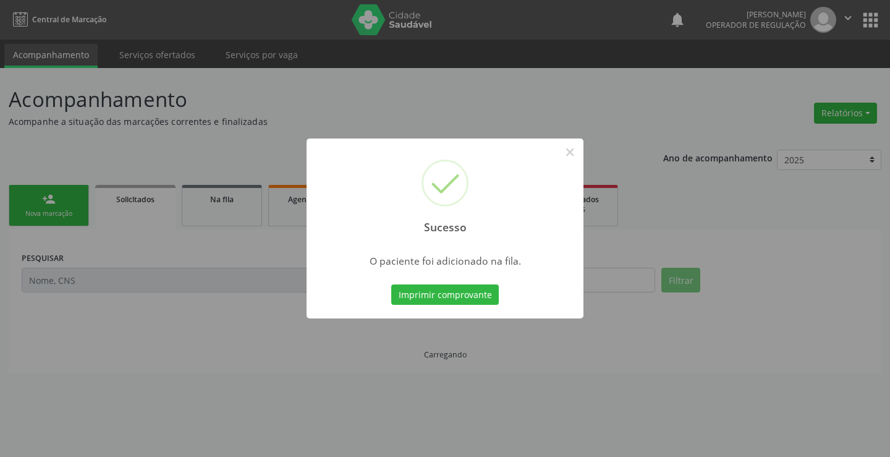
click at [465, 296] on button "Imprimir comprovante" at bounding box center [445, 294] width 108 height 21
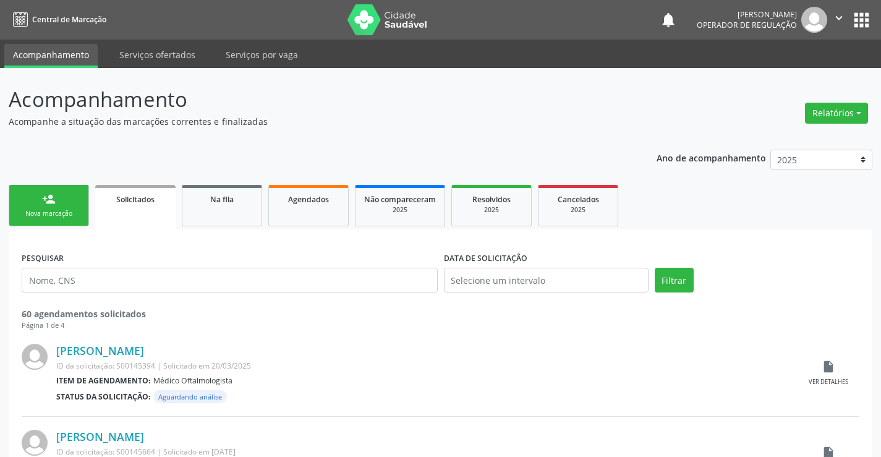
click at [66, 204] on link "person_add Nova marcação" at bounding box center [49, 205] width 80 height 41
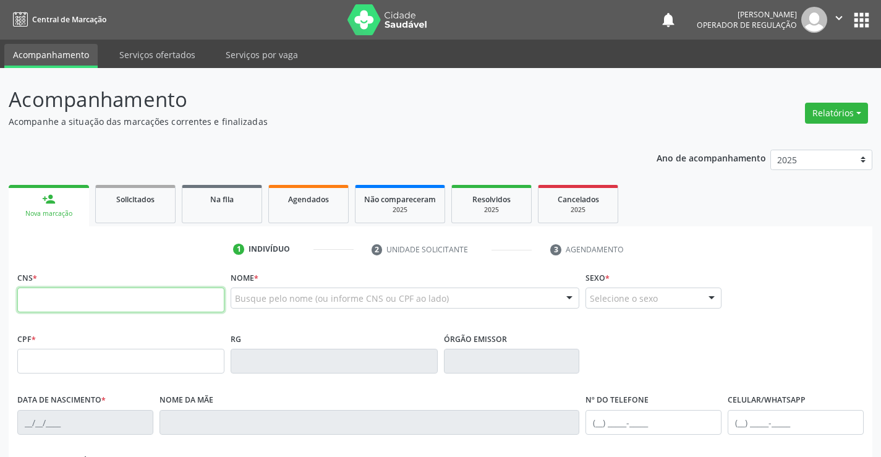
click at [136, 294] on input "text" at bounding box center [120, 299] width 207 height 25
click at [112, 305] on input "text" at bounding box center [120, 299] width 207 height 25
type input "709 6066 3247 1474"
type input "0305162187"
type input "06/04/1964"
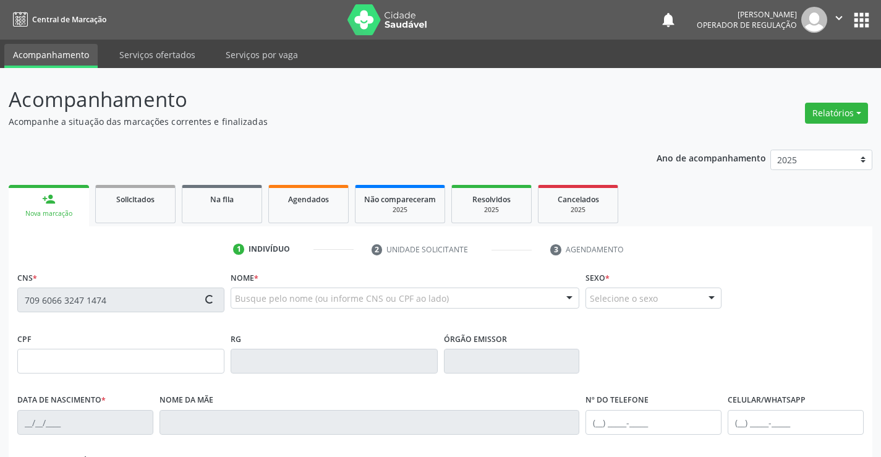
type input "(74) 98848-1824"
type input "978.570.685-00"
type input "268"
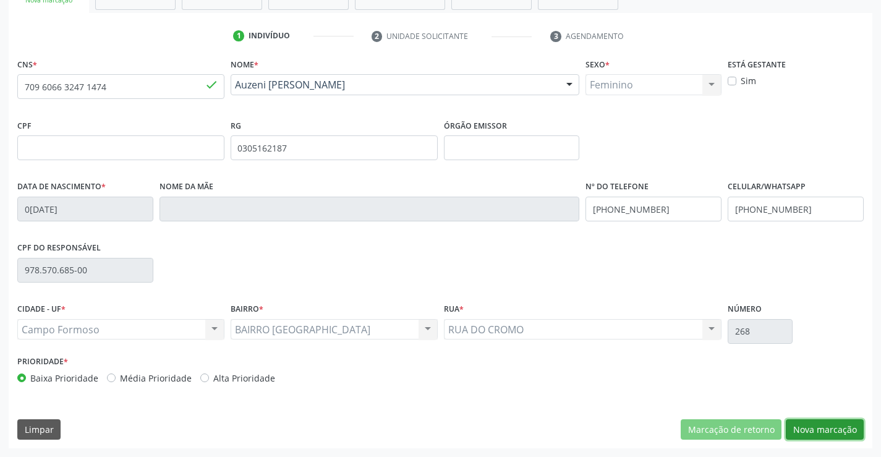
click at [818, 423] on button "Nova marcação" at bounding box center [825, 429] width 78 height 21
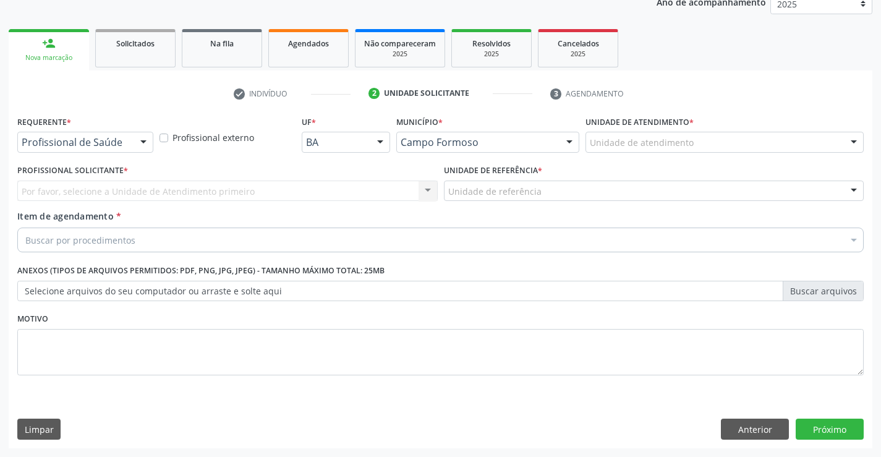
scroll to position [156, 0]
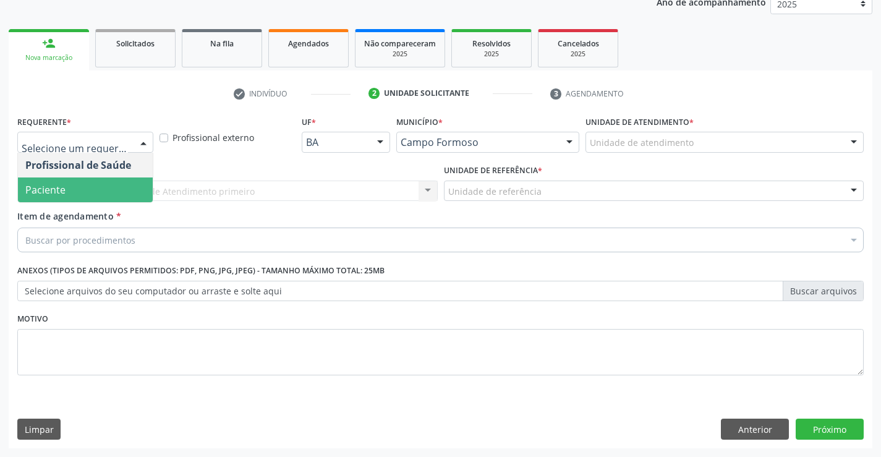
click at [60, 190] on span "Paciente" at bounding box center [45, 190] width 40 height 14
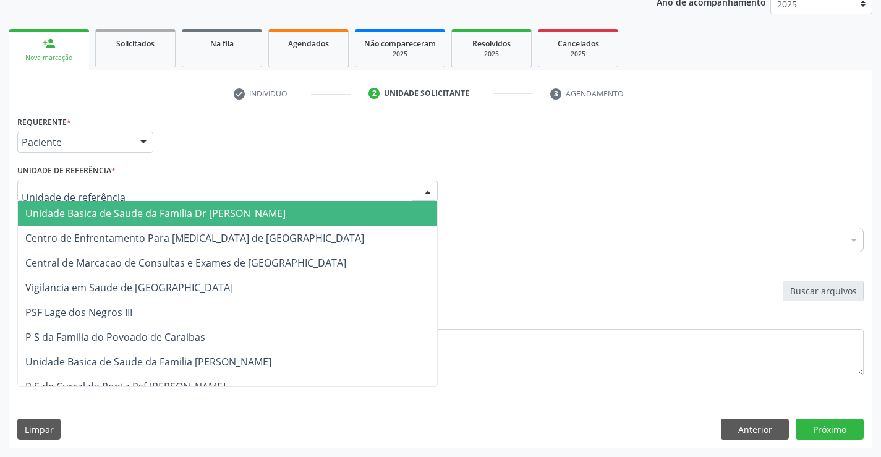
click at [98, 206] on span "Unidade Basica de Saude da Familia Dr [PERSON_NAME]" at bounding box center [227, 213] width 419 height 25
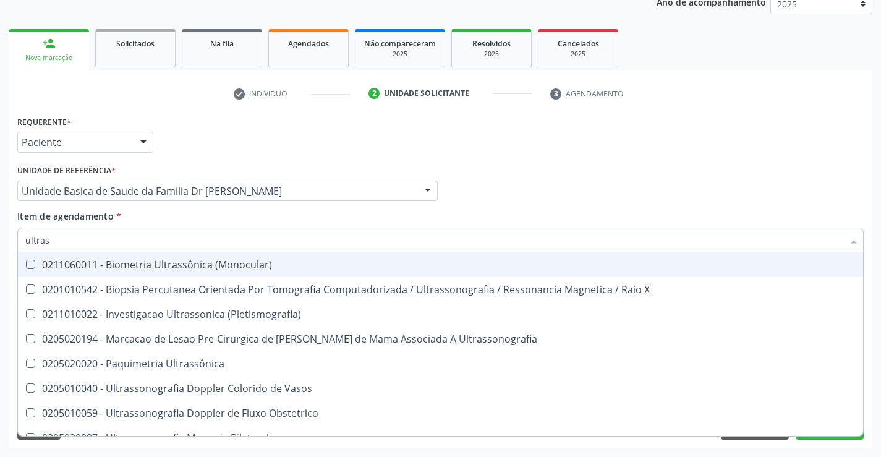
type input "ultrass"
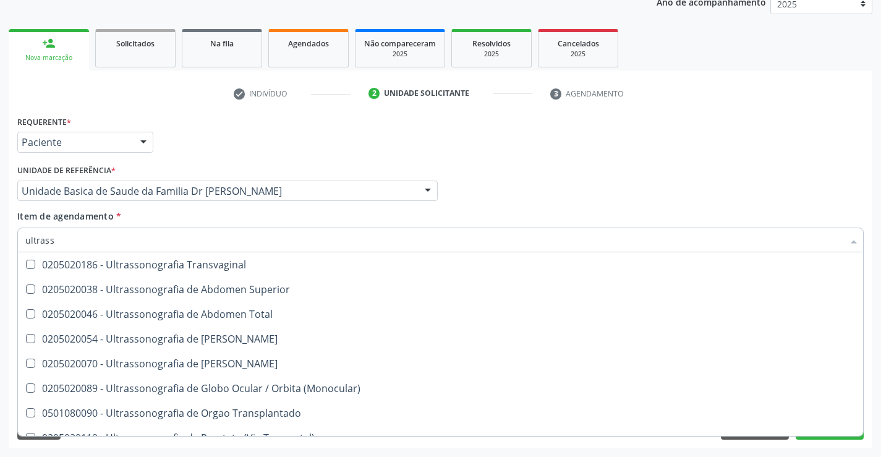
scroll to position [309, 0]
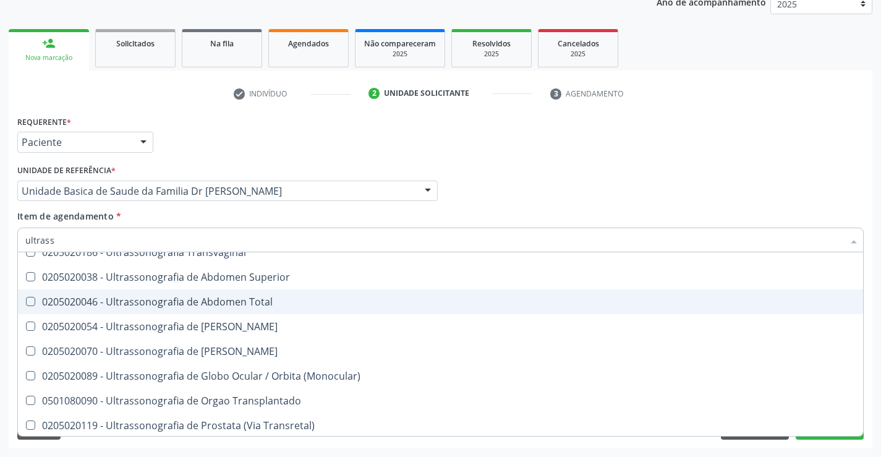
click at [284, 301] on div "0205020046 - Ultrassonografia de Abdomen Total" at bounding box center [440, 302] width 830 height 10
checkbox Total "true"
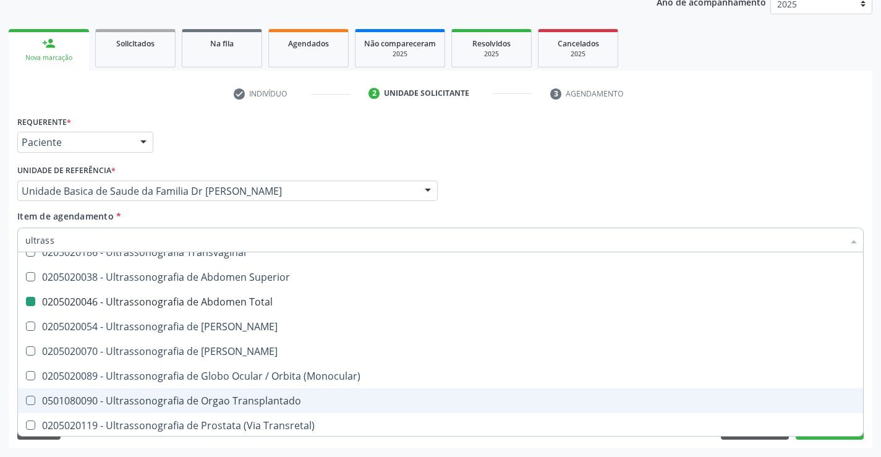
click at [870, 383] on div "Requerente * Paciente Profissional de Saúde Paciente Nenhum resultado encontrad…" at bounding box center [440, 280] width 863 height 336
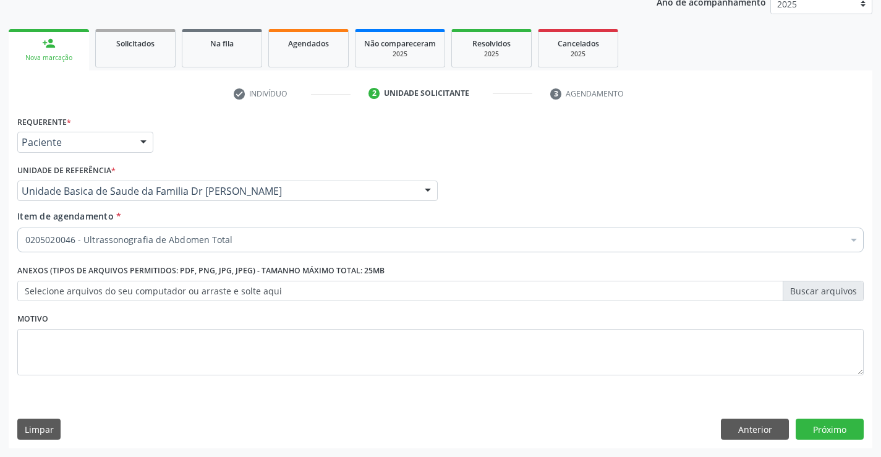
scroll to position [0, 0]
click at [836, 423] on button "Próximo" at bounding box center [829, 428] width 68 height 21
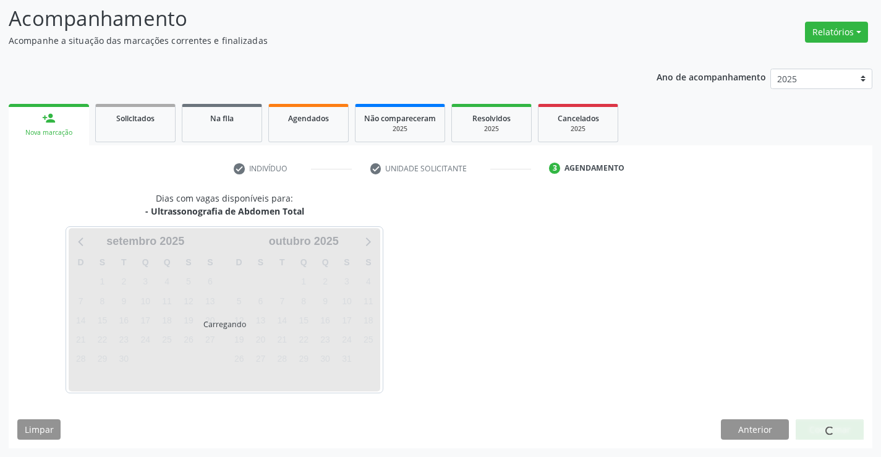
scroll to position [81, 0]
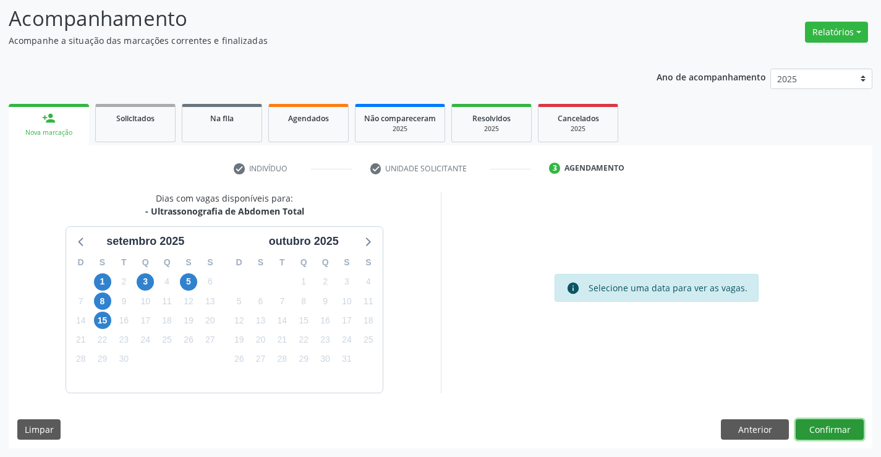
click at [833, 424] on button "Confirmar" at bounding box center [829, 429] width 68 height 21
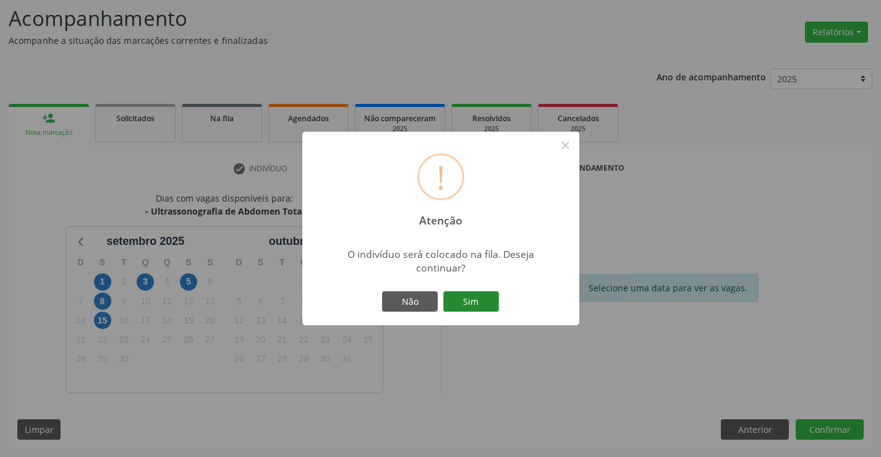
click at [466, 300] on button "Sim" at bounding box center [471, 301] width 56 height 21
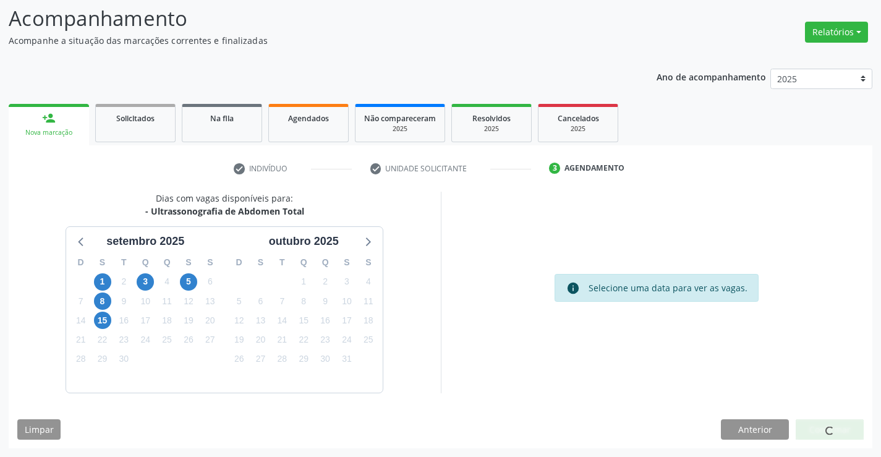
scroll to position [0, 0]
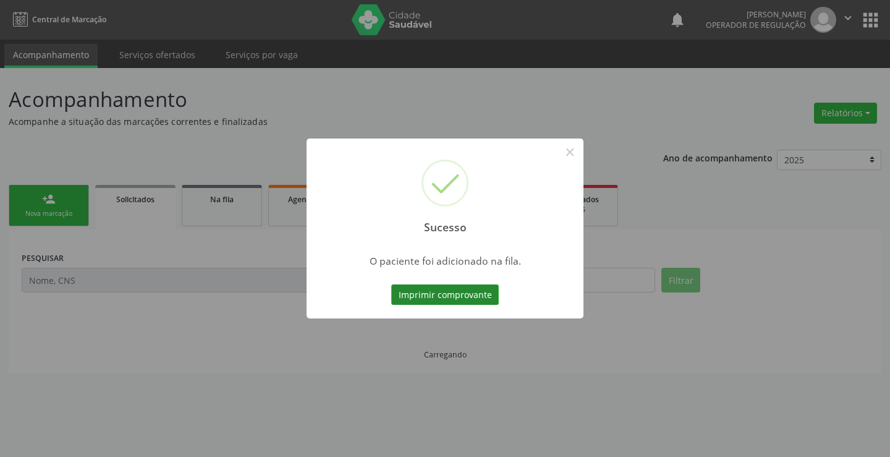
click at [448, 290] on button "Imprimir comprovante" at bounding box center [445, 294] width 108 height 21
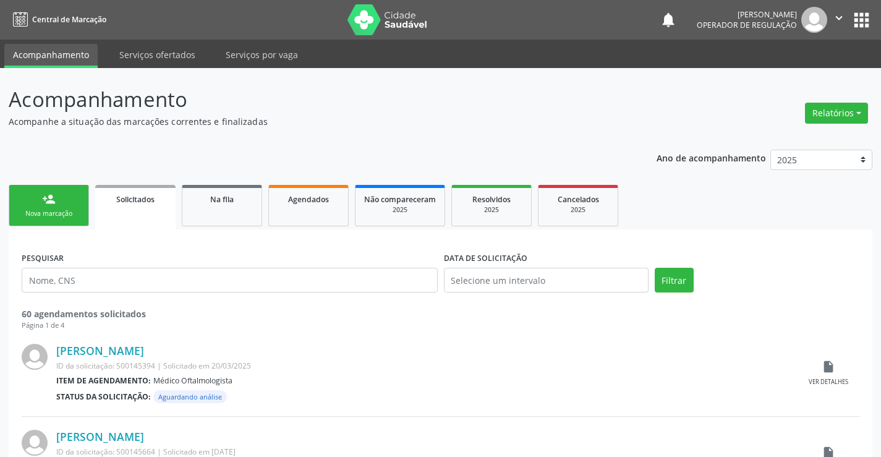
click at [67, 207] on link "person_add Nova marcação" at bounding box center [49, 205] width 80 height 41
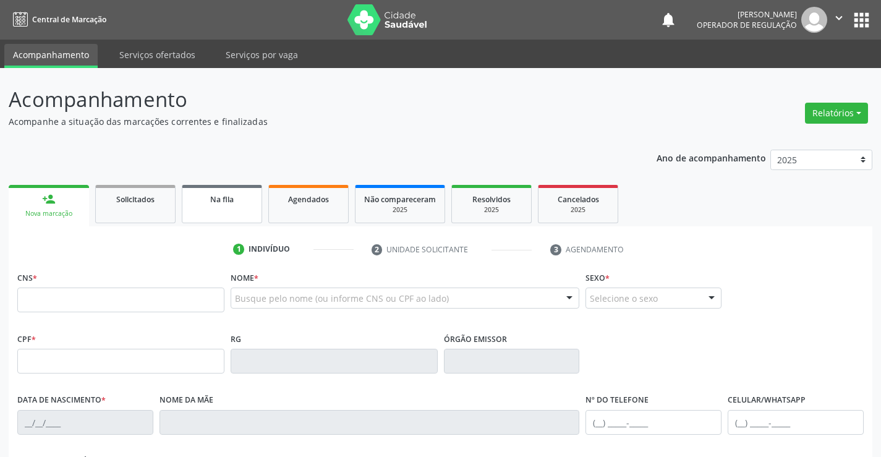
click at [218, 211] on link "Na fila" at bounding box center [222, 204] width 80 height 38
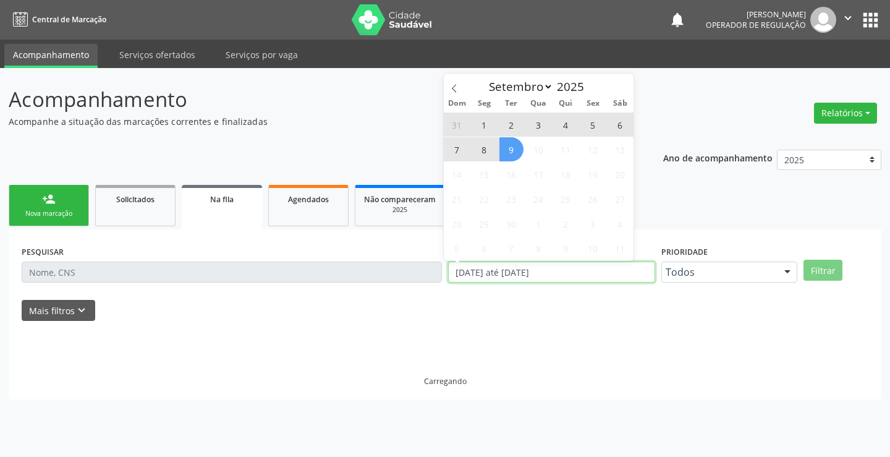
click at [388, 278] on div "PESQUISAR DATA DE SOLICITAÇÃO 01/01/2023 até 09/09/2025 Prioridade Todos Todos …" at bounding box center [445, 266] width 853 height 48
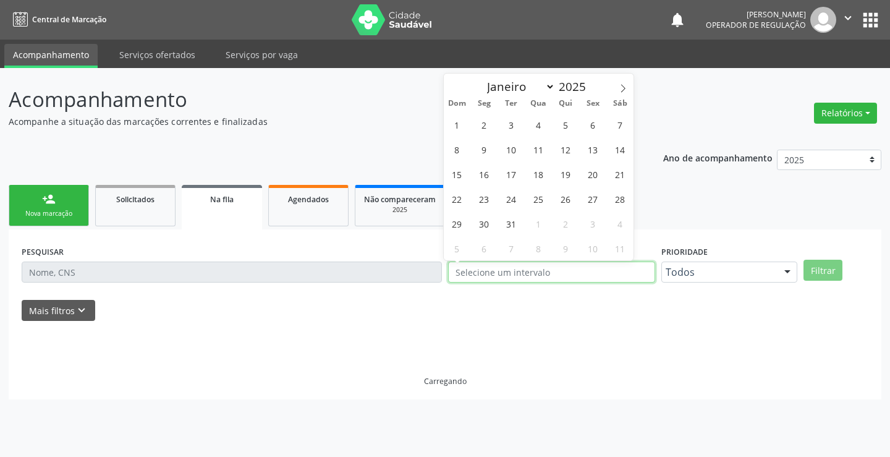
select select "0"
type input "2023"
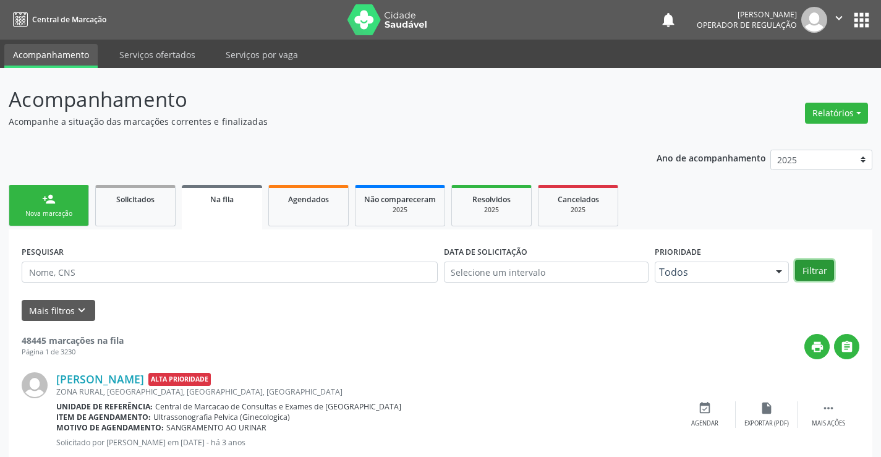
click at [821, 266] on button "Filtrar" at bounding box center [814, 270] width 39 height 21
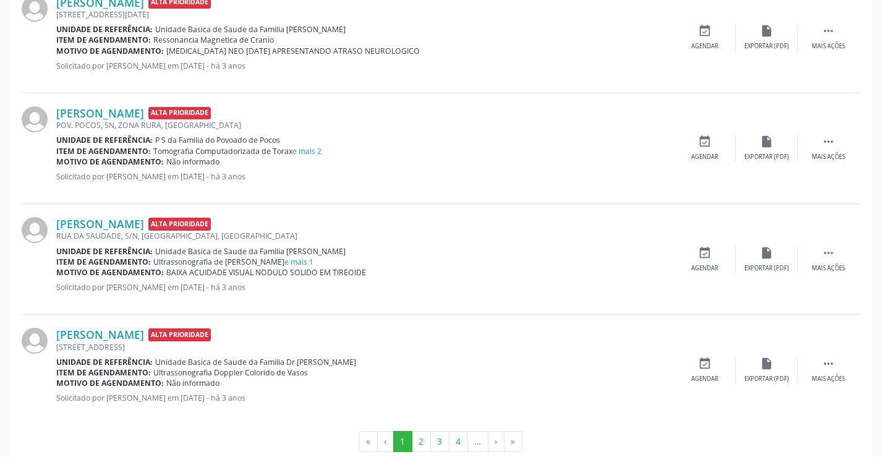
scroll to position [1642, 0]
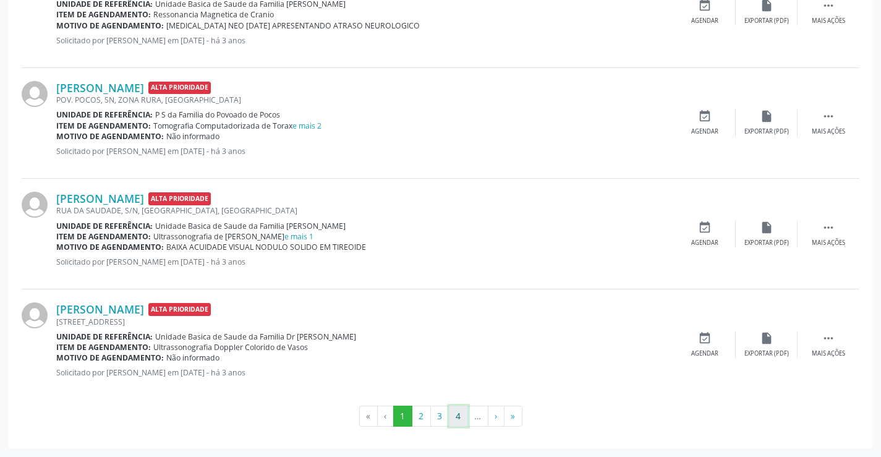
click at [456, 415] on button "4" at bounding box center [458, 415] width 19 height 21
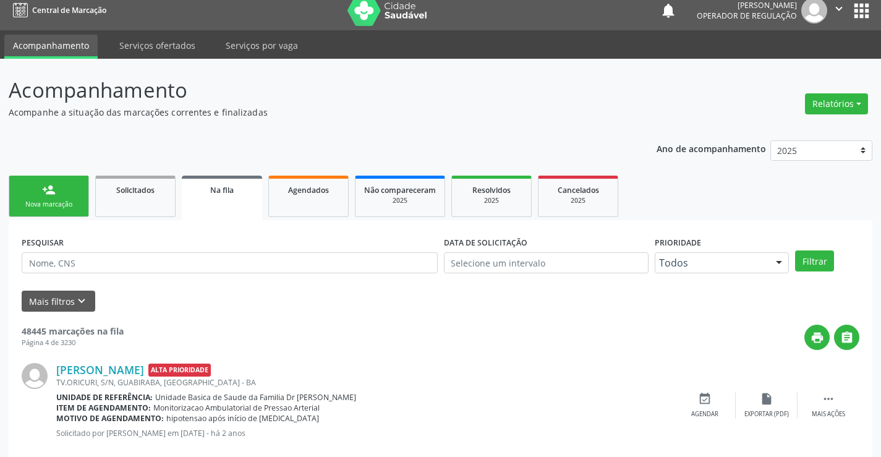
scroll to position [0, 0]
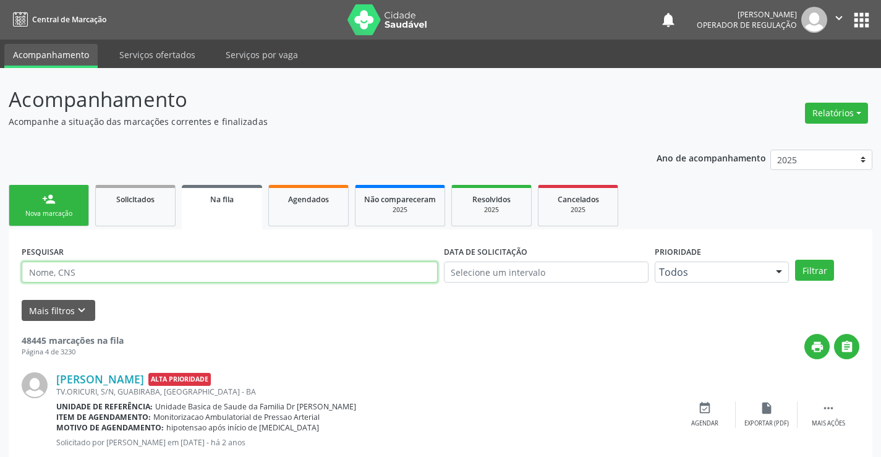
click at [110, 271] on input "text" at bounding box center [230, 271] width 416 height 21
type input "709606632471474"
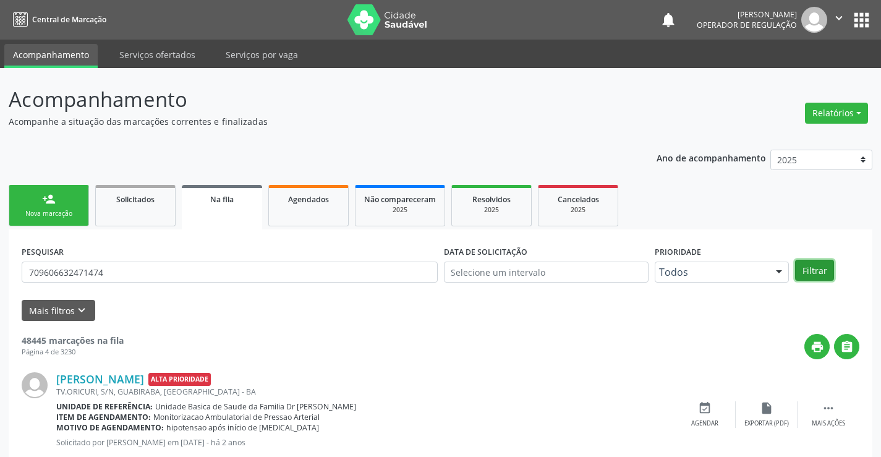
click at [815, 264] on button "Filtrar" at bounding box center [814, 270] width 39 height 21
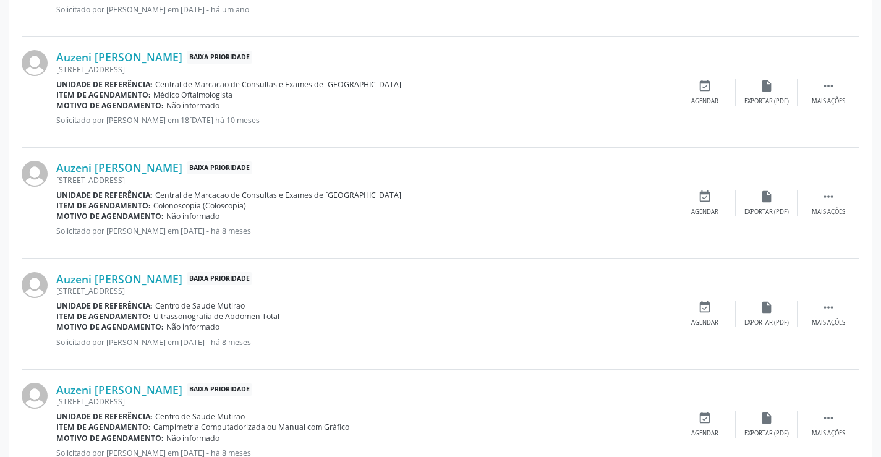
scroll to position [1631, 0]
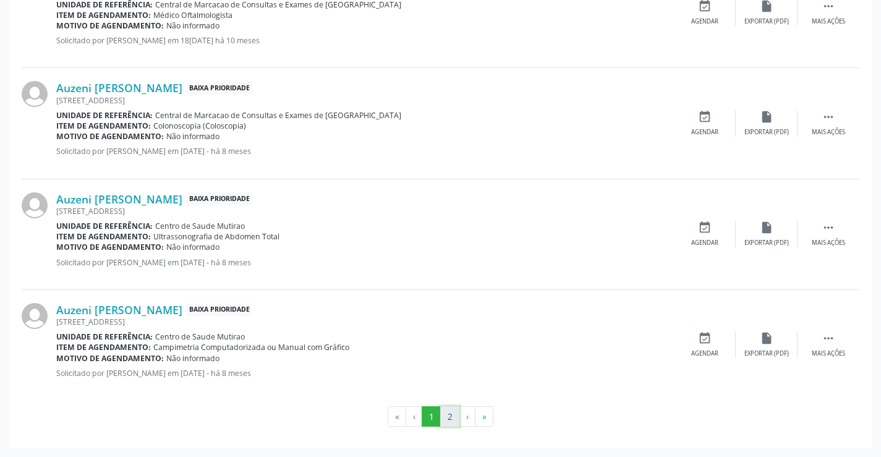
click at [448, 417] on button "2" at bounding box center [449, 416] width 19 height 21
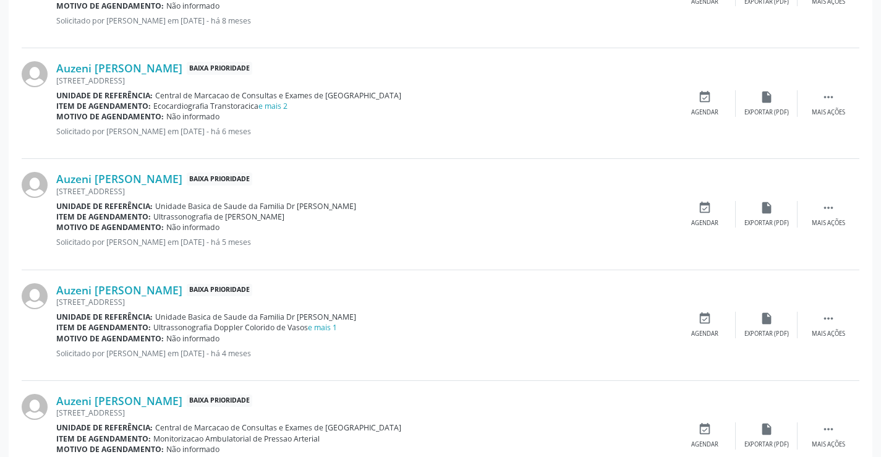
scroll to position [494, 0]
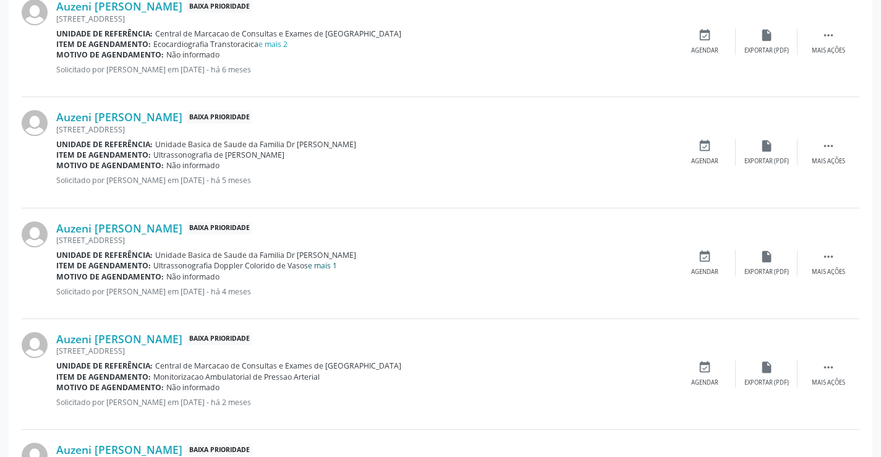
click at [324, 263] on link "e mais 1" at bounding box center [322, 265] width 29 height 11
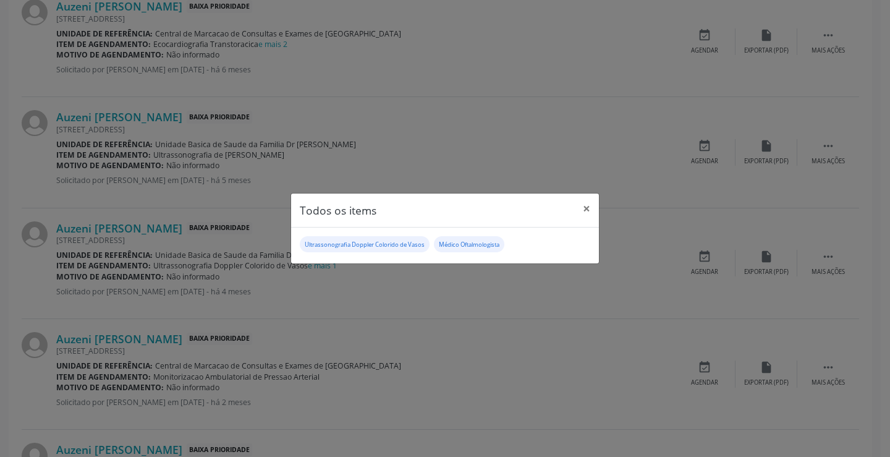
click at [416, 308] on div "Todos os items × Ultrassonografia Doppler Colorido de Vasos Médico Oftalmologis…" at bounding box center [445, 228] width 890 height 457
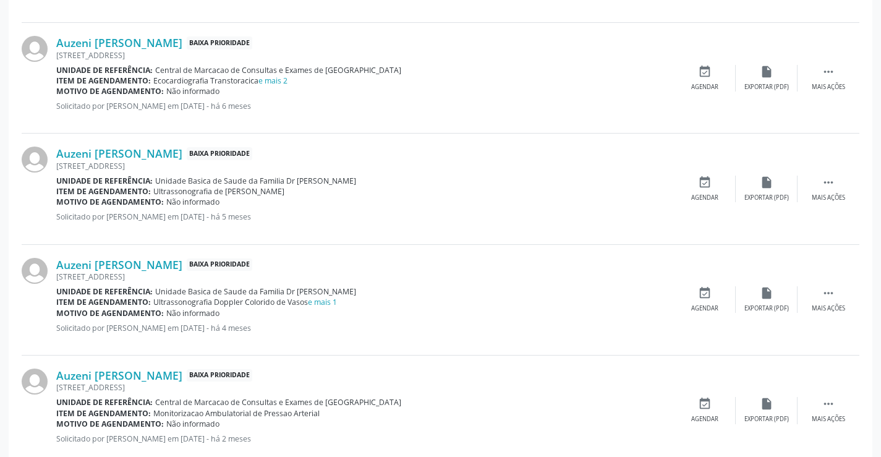
scroll to position [436, 0]
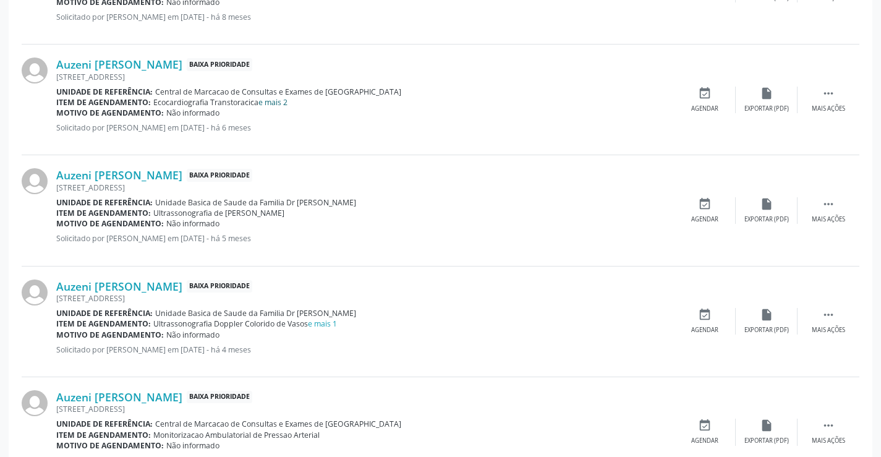
click at [282, 101] on link "e mais 2" at bounding box center [272, 102] width 29 height 11
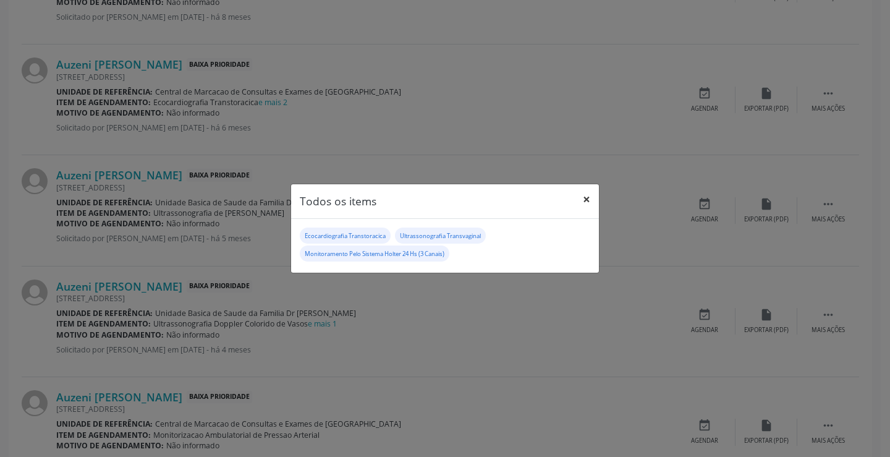
click at [585, 196] on button "×" at bounding box center [586, 199] width 25 height 30
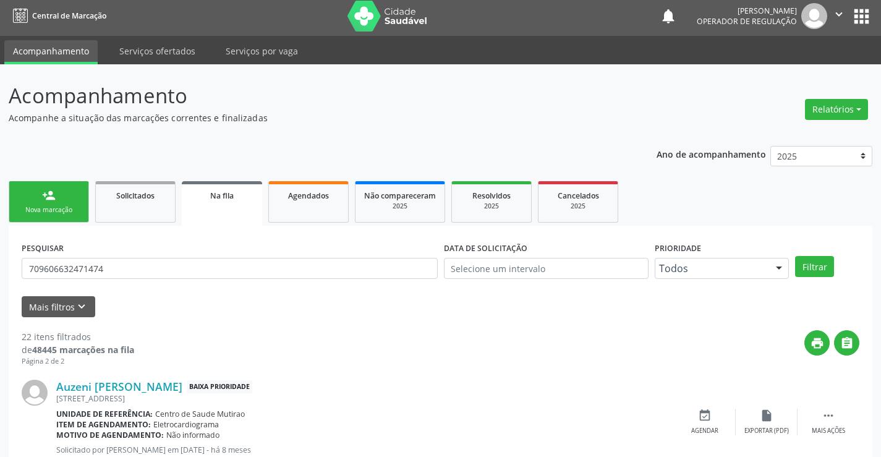
scroll to position [0, 0]
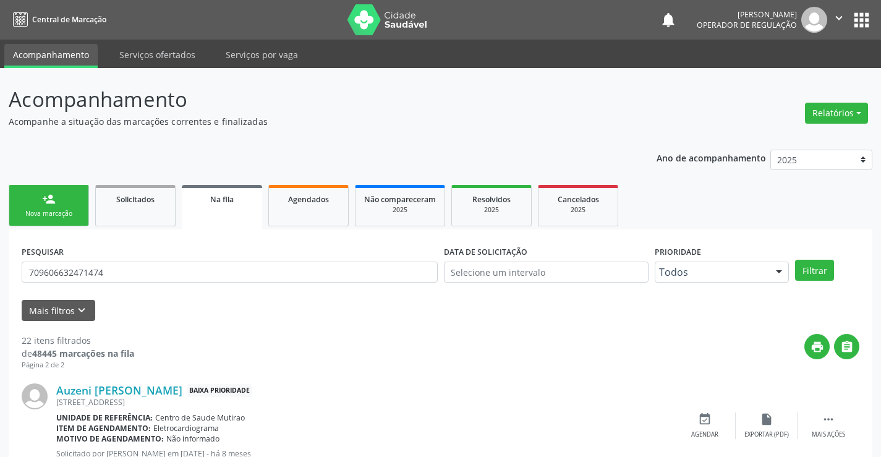
click at [53, 203] on div "person_add" at bounding box center [49, 199] width 14 height 14
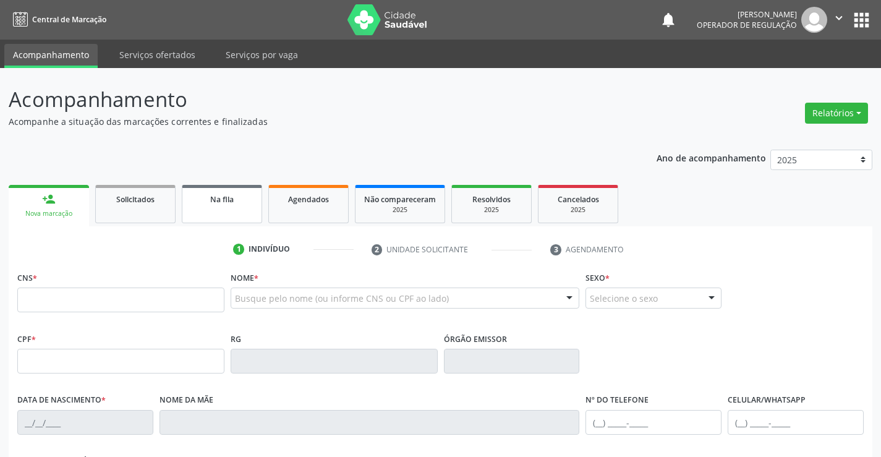
click at [224, 208] on link "Na fila" at bounding box center [222, 204] width 80 height 38
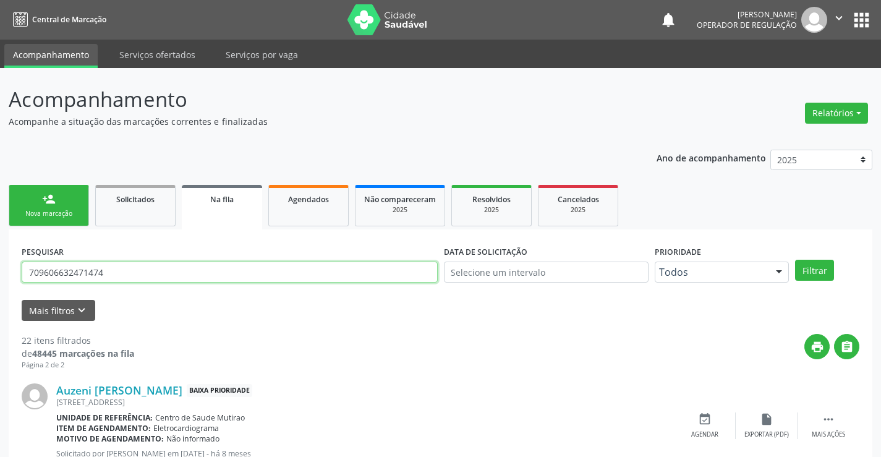
drag, startPoint x: 119, startPoint y: 273, endPoint x: 0, endPoint y: 282, distance: 119.1
click at [60, 275] on input "text" at bounding box center [230, 271] width 416 height 21
type input "704605150815022"
click at [811, 269] on button "Filtrar" at bounding box center [814, 270] width 39 height 21
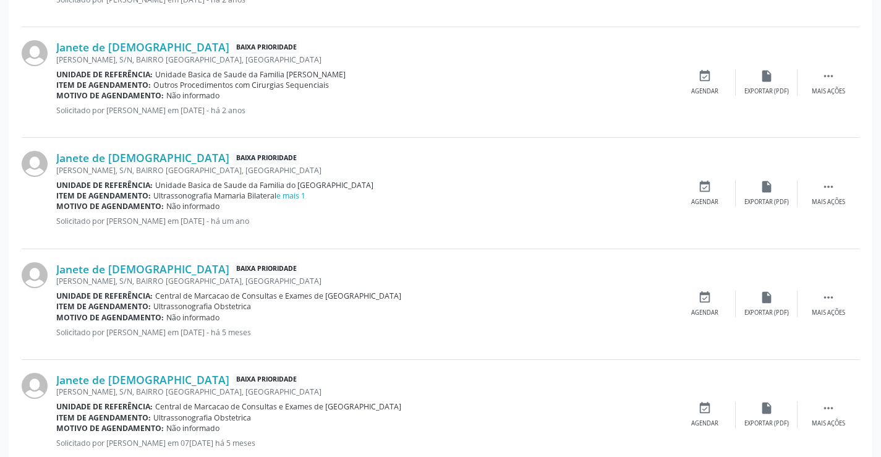
scroll to position [413, 0]
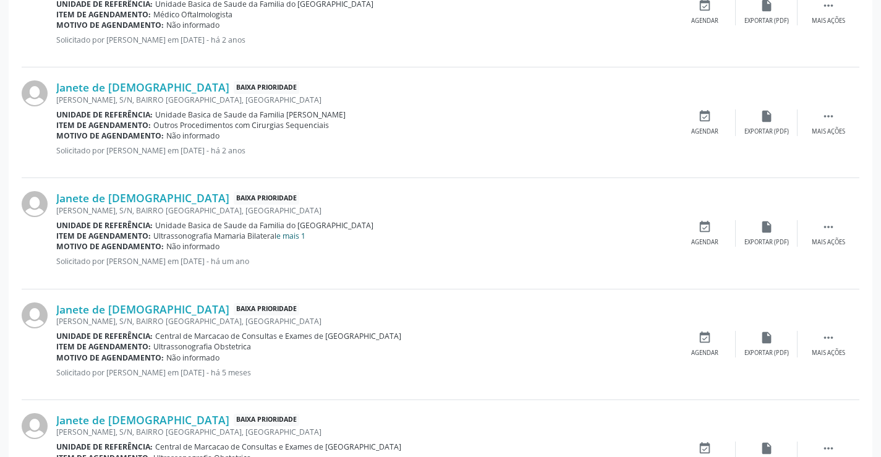
click at [290, 237] on link "e mais 1" at bounding box center [290, 236] width 29 height 11
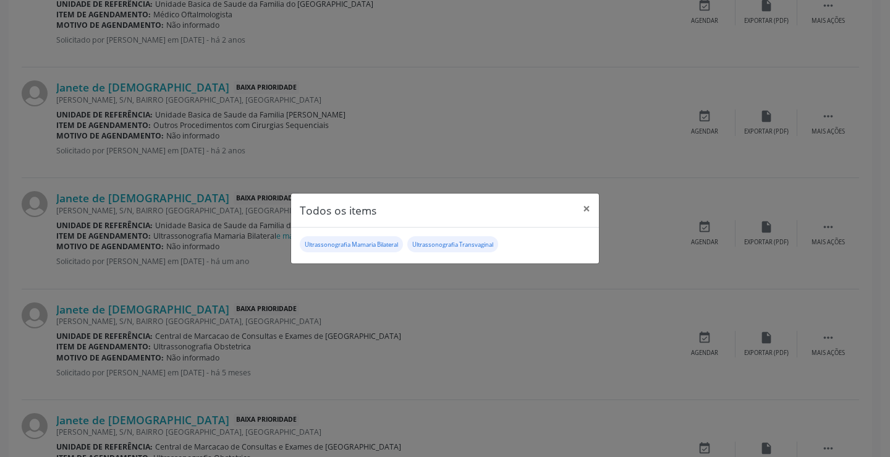
click at [404, 308] on div "Todos os items × Ultrassonografia Mamaria Bilateral Ultrassonografia Transvagin…" at bounding box center [445, 228] width 890 height 457
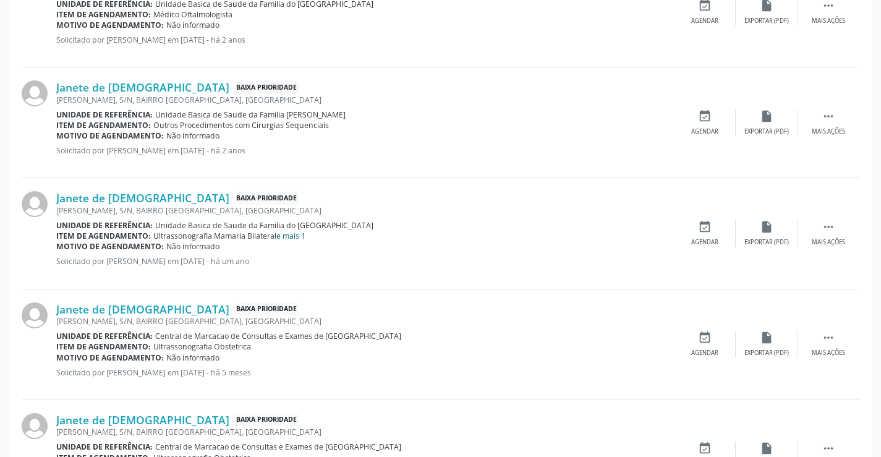
click at [302, 237] on link "e mais 1" at bounding box center [290, 236] width 29 height 11
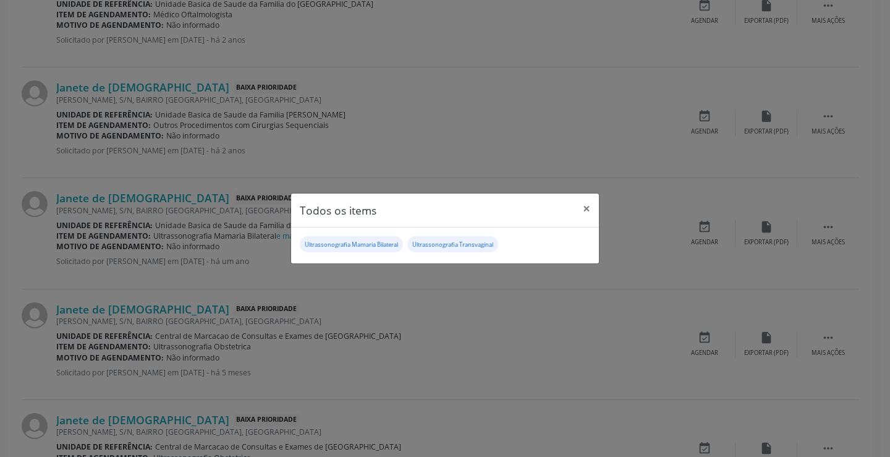
click at [359, 284] on div "Todos os items × Ultrassonografia Mamaria Bilateral Ultrassonografia Transvagin…" at bounding box center [445, 228] width 890 height 457
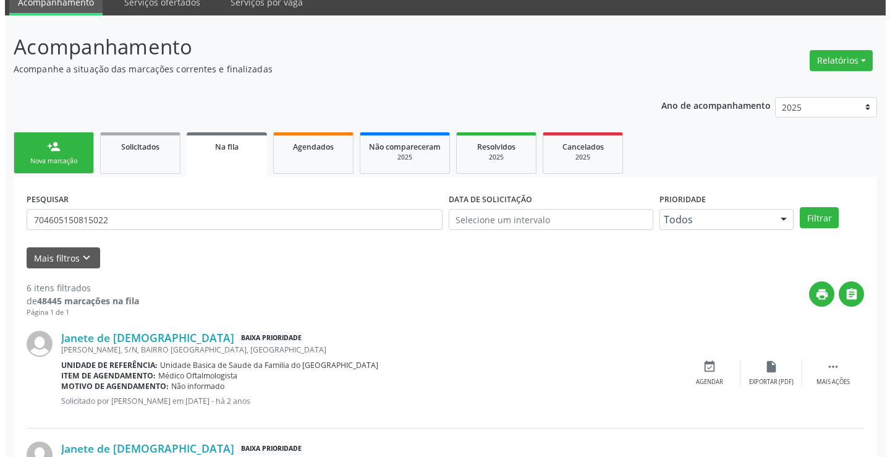
scroll to position [0, 0]
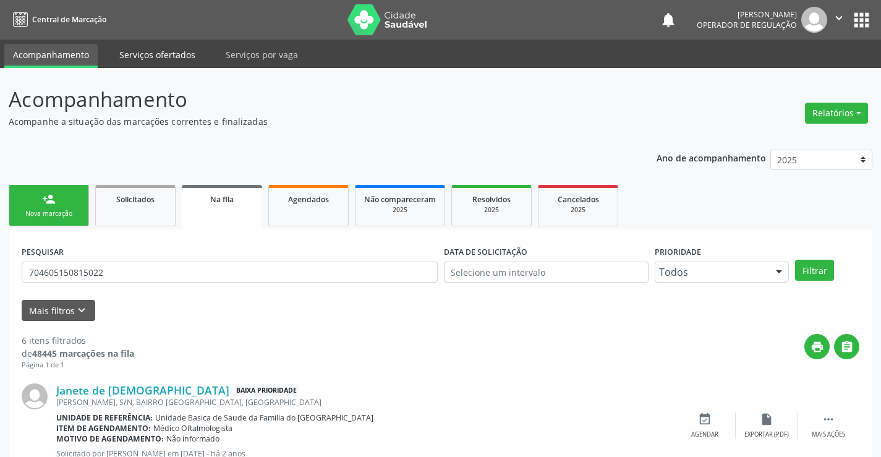
click at [166, 50] on link "Serviços ofertados" at bounding box center [157, 55] width 93 height 22
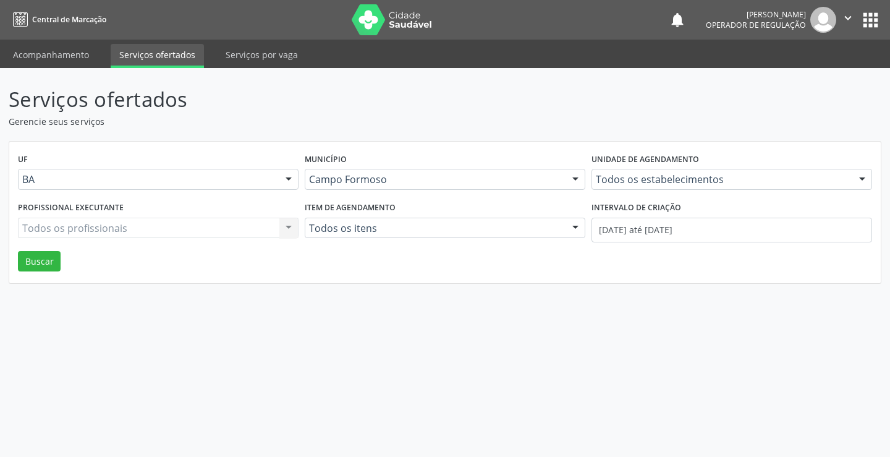
select select "8"
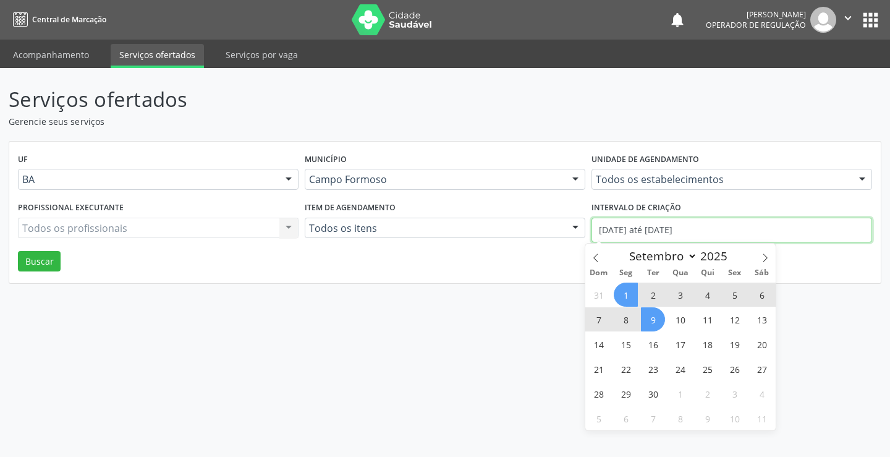
drag, startPoint x: 712, startPoint y: 224, endPoint x: 562, endPoint y: 250, distance: 152.5
click at [562, 250] on div "Profissional executante Todos os profissionais Todos os profissionais Nenhum re…" at bounding box center [445, 224] width 860 height 53
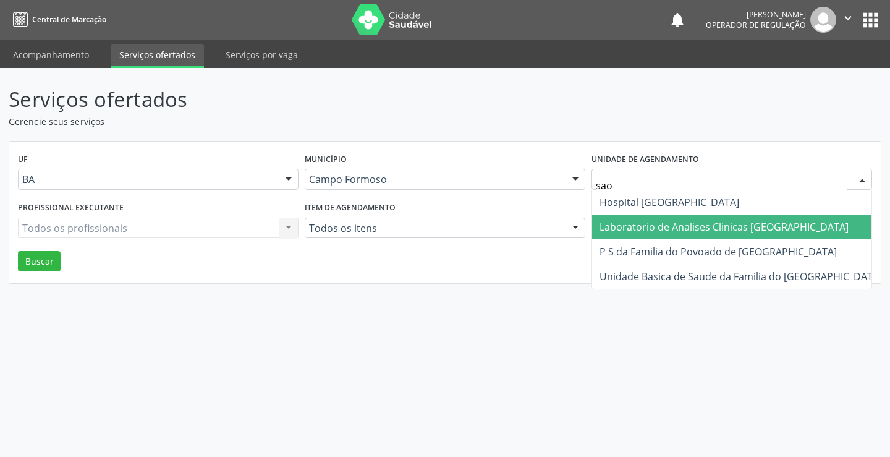
click at [726, 227] on span "Laboratorio de Analises Clinicas [GEOGRAPHIC_DATA]" at bounding box center [724, 227] width 249 height 14
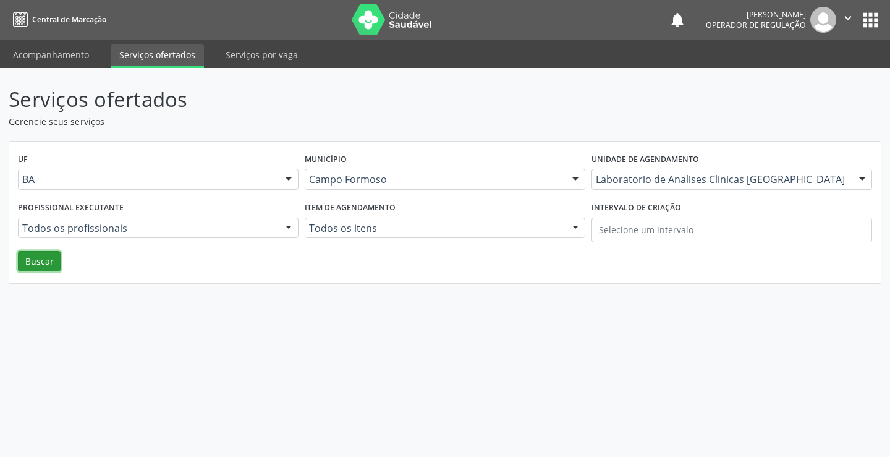
click at [44, 254] on button "Buscar" at bounding box center [39, 261] width 43 height 21
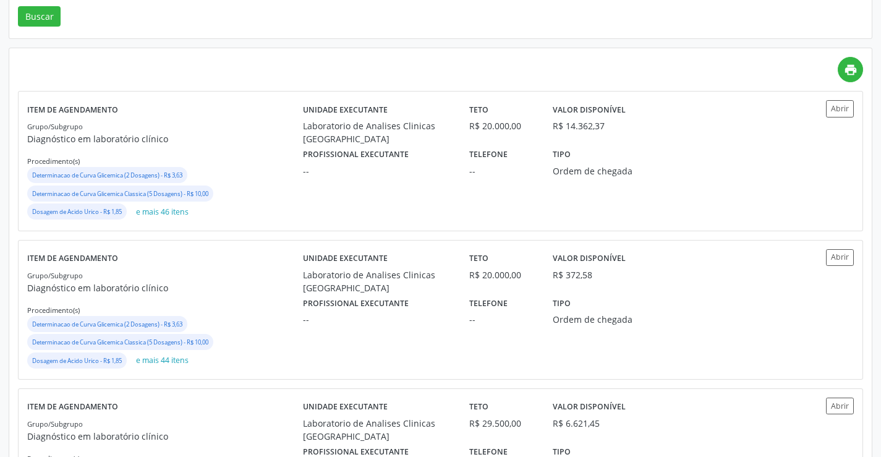
scroll to position [247, 0]
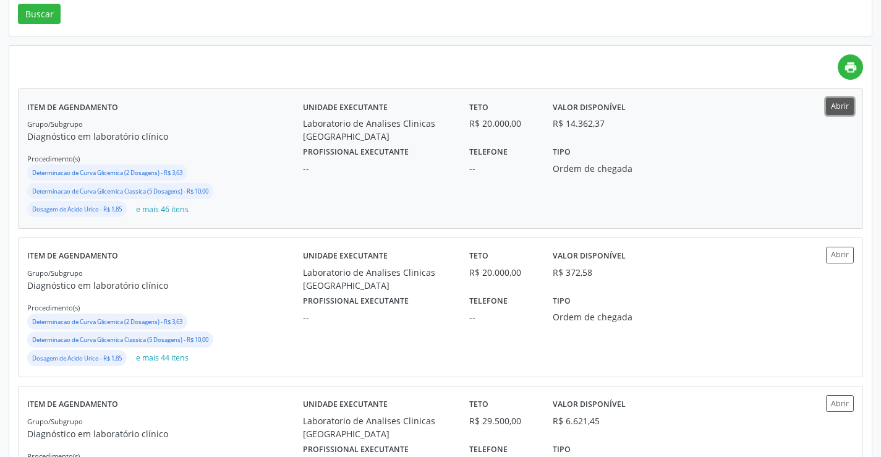
click at [842, 103] on button "Abrir" at bounding box center [840, 106] width 28 height 17
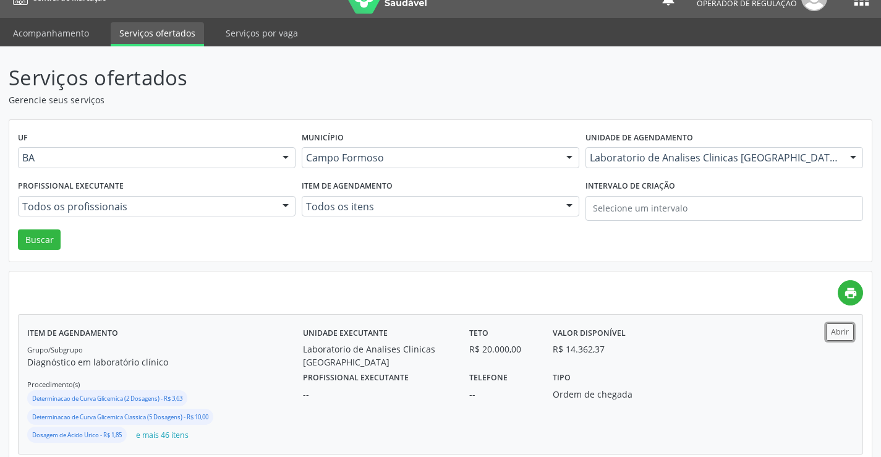
scroll to position [0, 0]
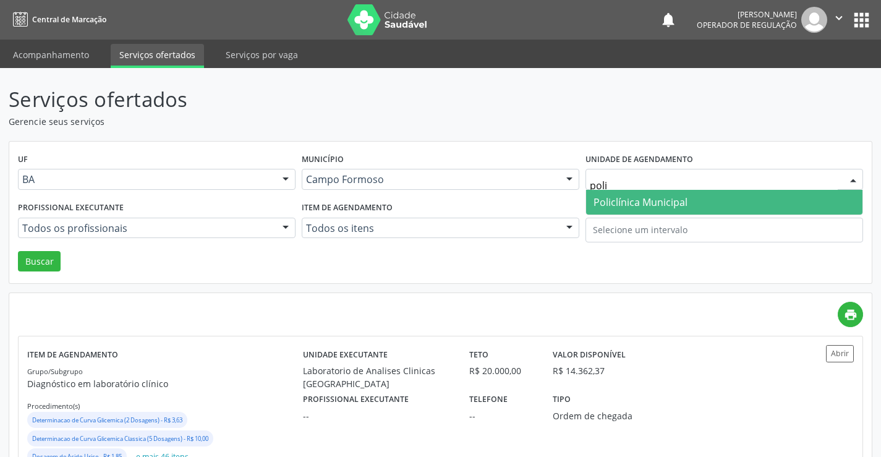
click at [650, 203] on span "Policlínica Municipal" at bounding box center [640, 202] width 94 height 14
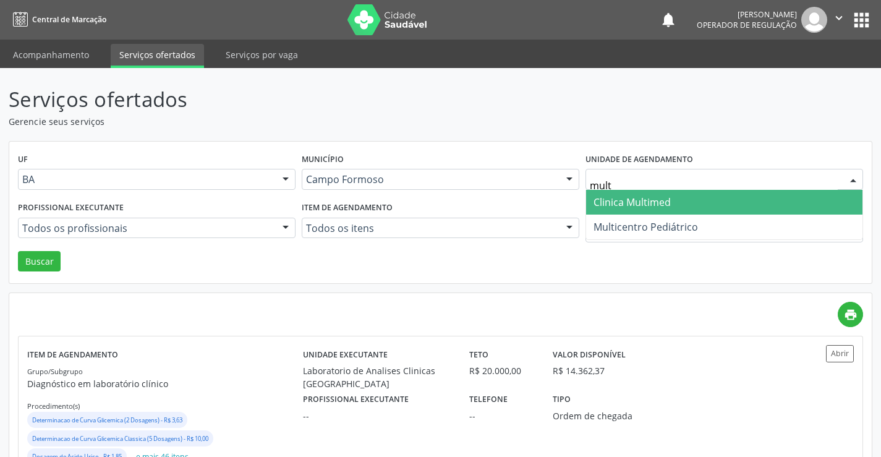
type input "multi"
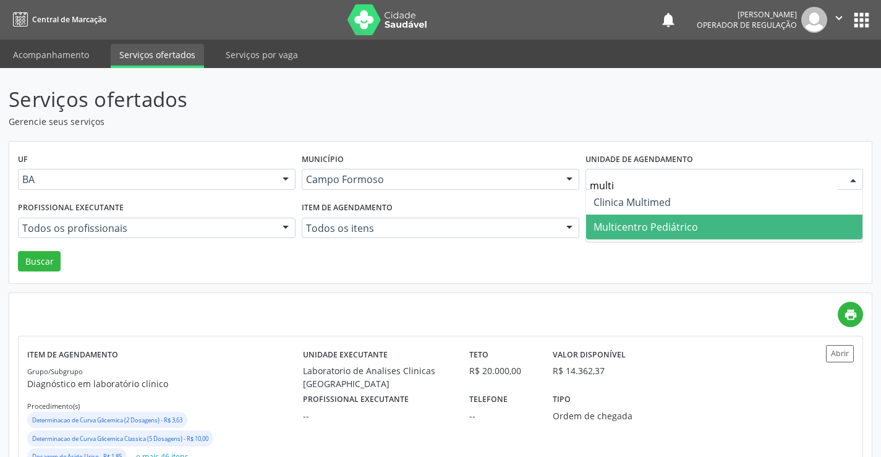
click at [638, 224] on span "Multicentro Pediátrico" at bounding box center [645, 227] width 104 height 14
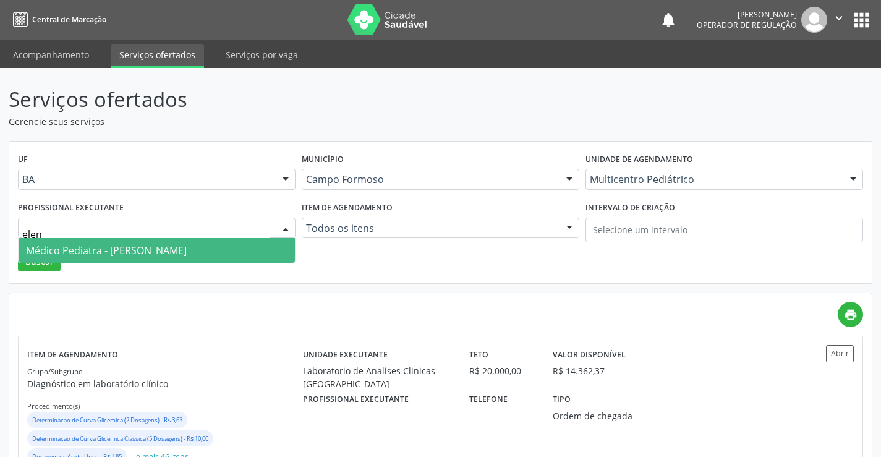
click at [91, 251] on span "Médico Pediatra - [PERSON_NAME]" at bounding box center [106, 251] width 161 height 14
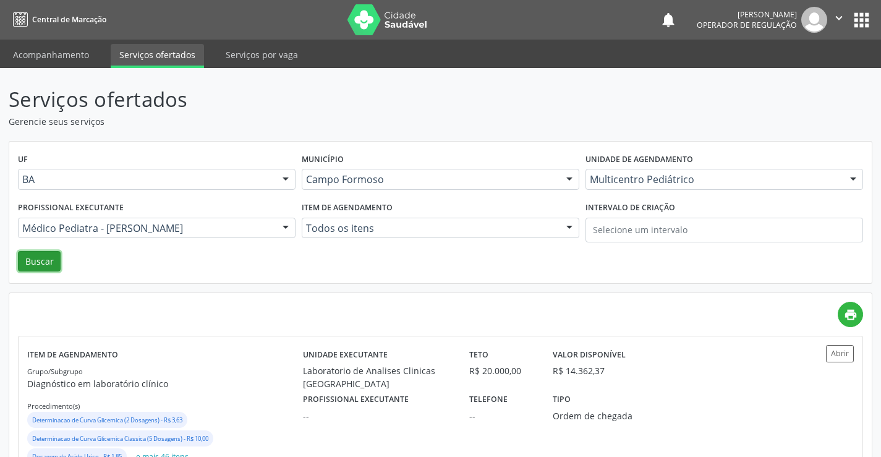
click at [39, 257] on button "Buscar" at bounding box center [39, 261] width 43 height 21
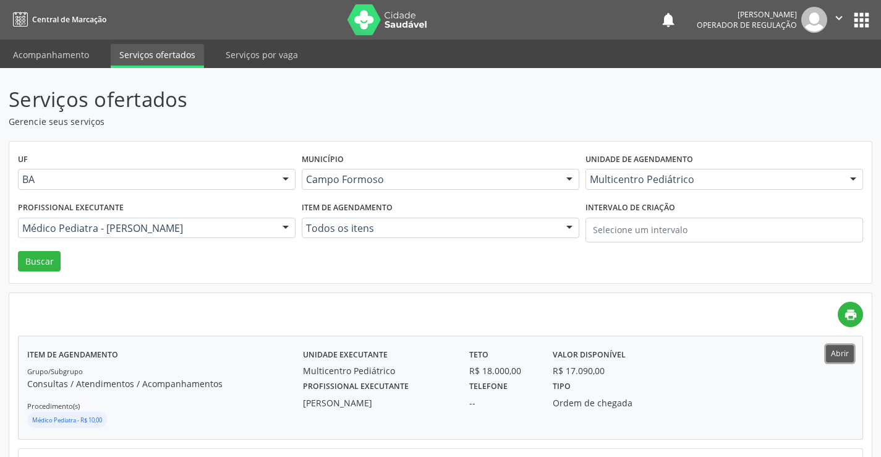
click at [840, 355] on button "Abrir" at bounding box center [840, 353] width 28 height 17
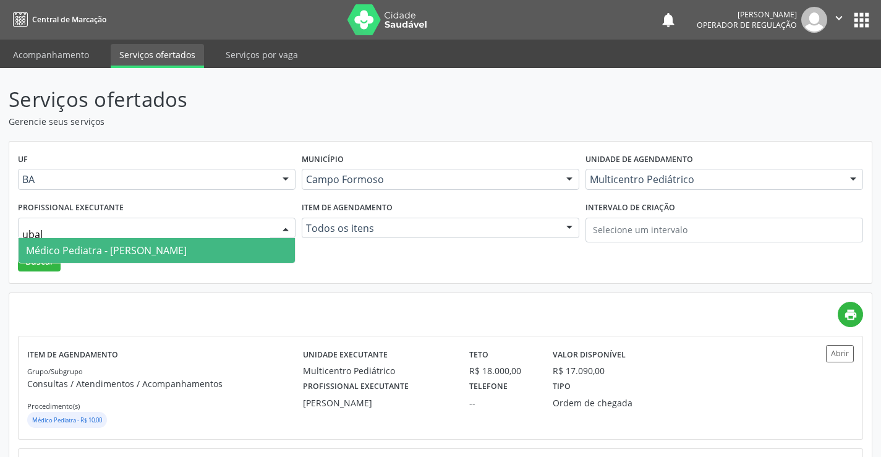
type input "ubald"
click at [150, 250] on span "Médico Pediatra - [PERSON_NAME]" at bounding box center [106, 251] width 161 height 14
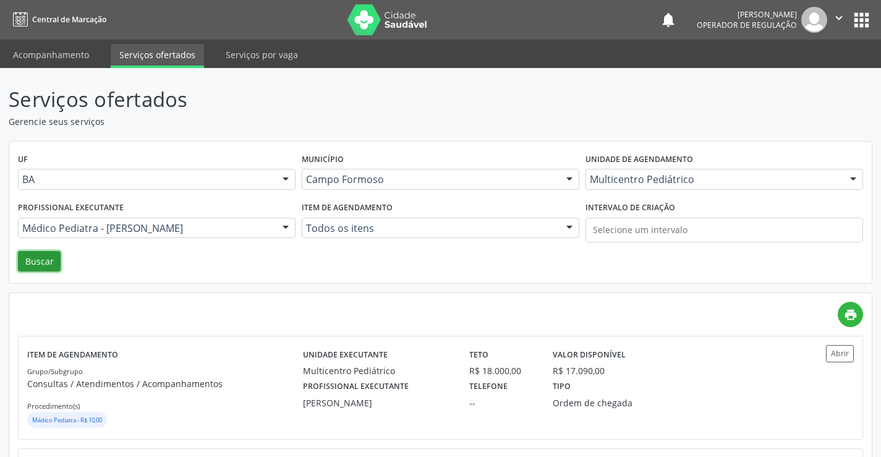
click at [42, 261] on button "Buscar" at bounding box center [39, 261] width 43 height 21
click at [835, 350] on button "Abrir" at bounding box center [840, 353] width 28 height 17
click at [837, 10] on button "" at bounding box center [838, 20] width 23 height 26
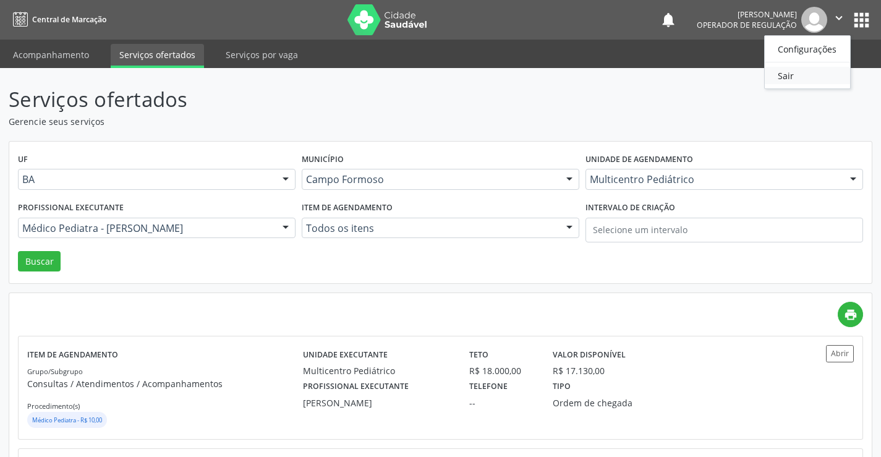
click at [789, 74] on link "Sair" at bounding box center [807, 75] width 85 height 17
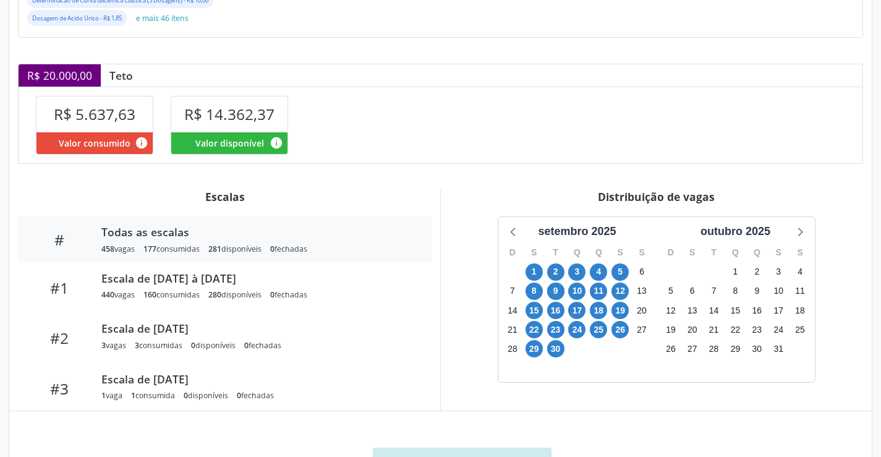
scroll to position [274, 0]
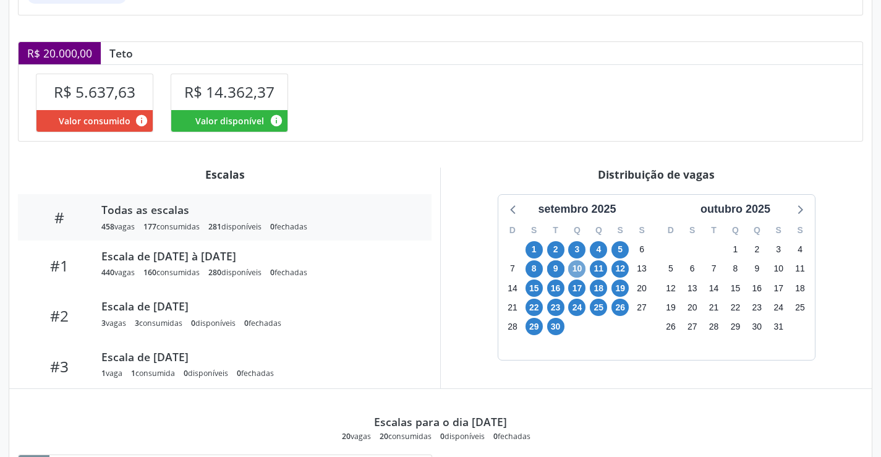
click at [577, 265] on span "10" at bounding box center [576, 268] width 17 height 17
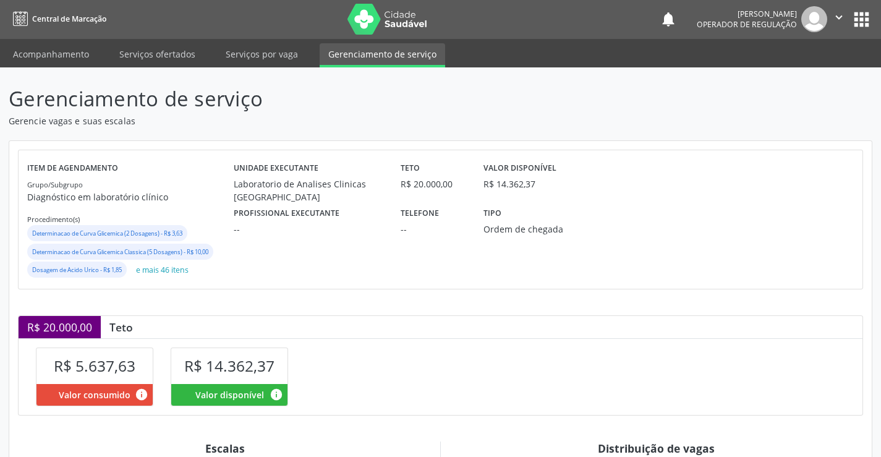
scroll to position [0, 0]
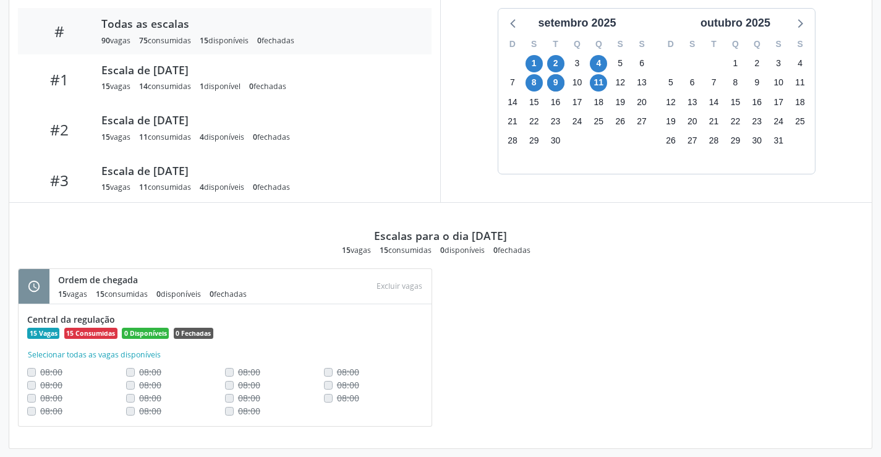
scroll to position [433, 0]
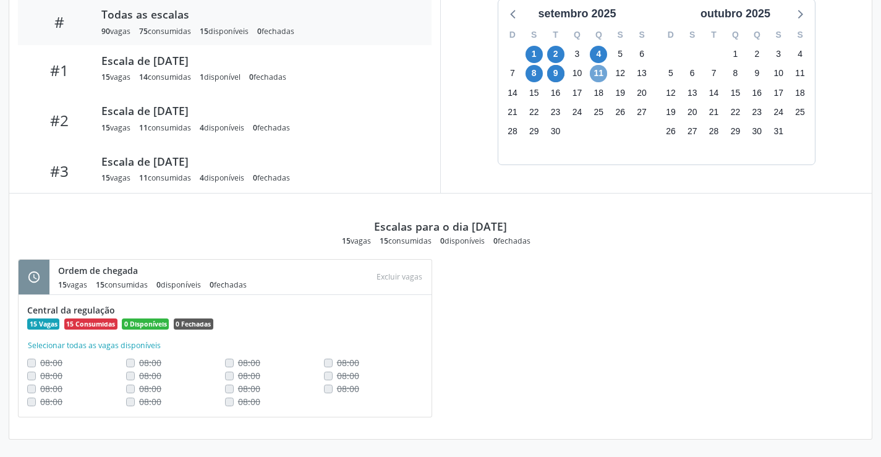
click at [598, 74] on span "11" at bounding box center [598, 73] width 17 height 17
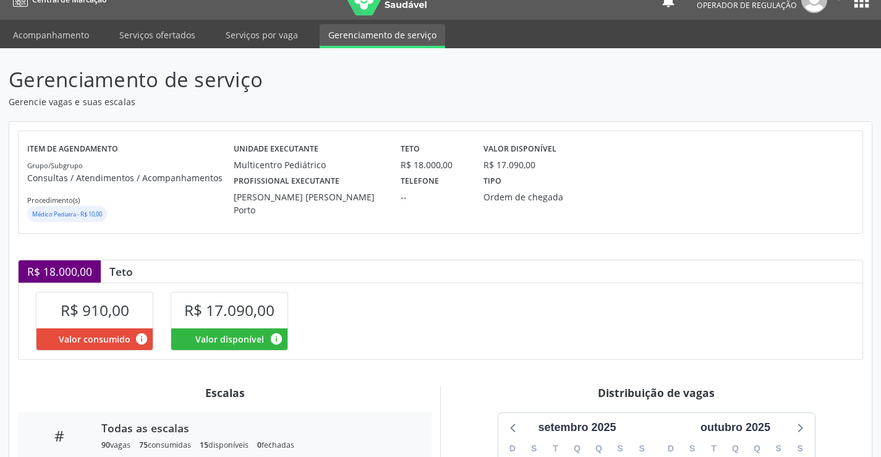
scroll to position [0, 0]
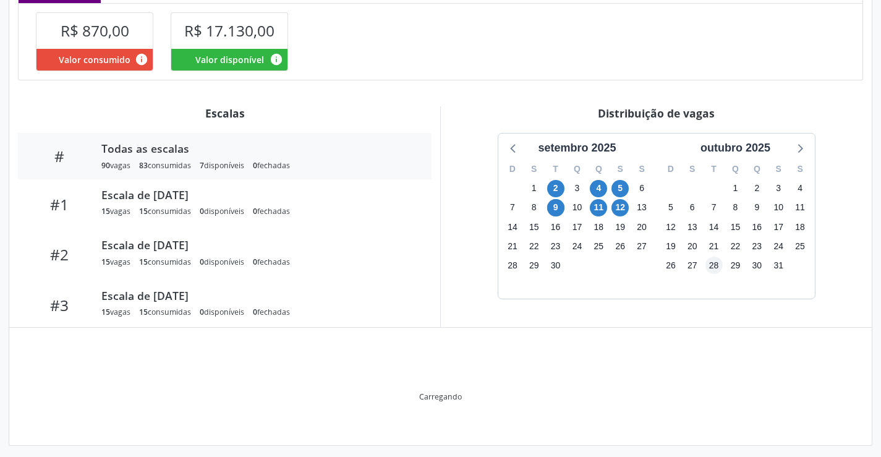
scroll to position [305, 0]
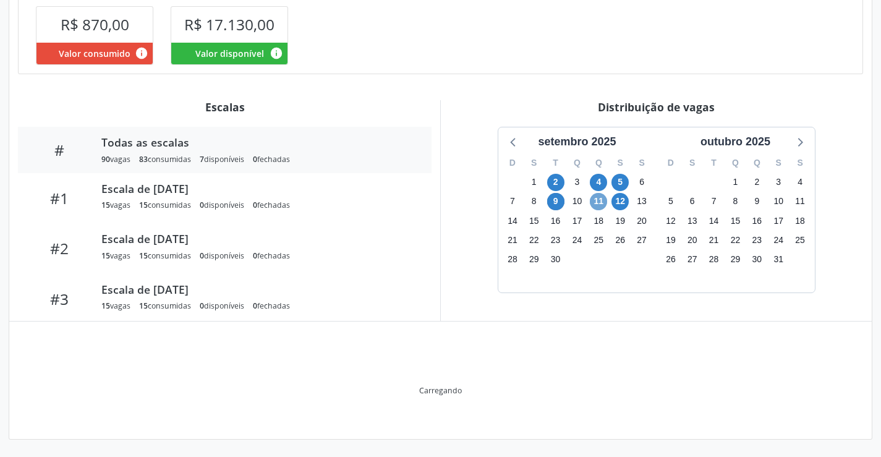
click at [598, 201] on span "11" at bounding box center [598, 201] width 17 height 17
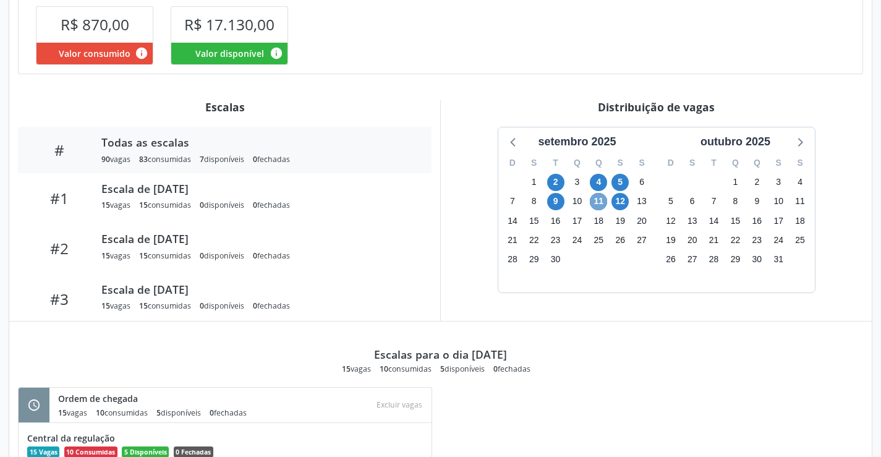
click at [598, 201] on span "11" at bounding box center [598, 201] width 17 height 17
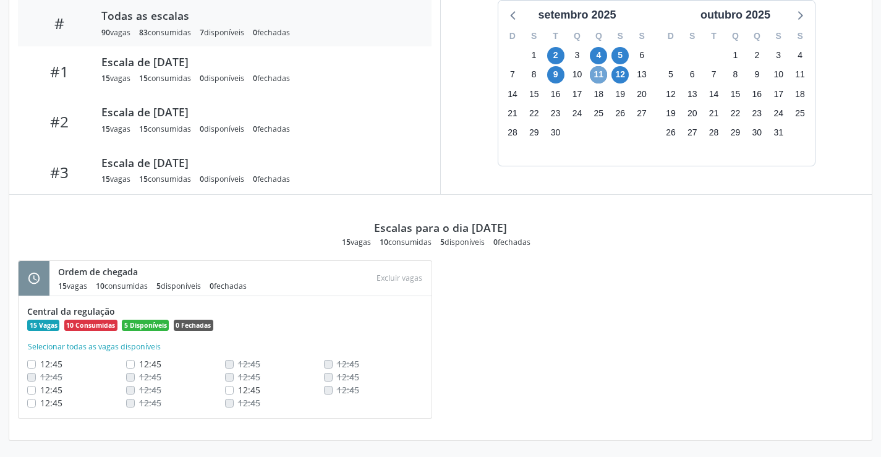
scroll to position [433, 0]
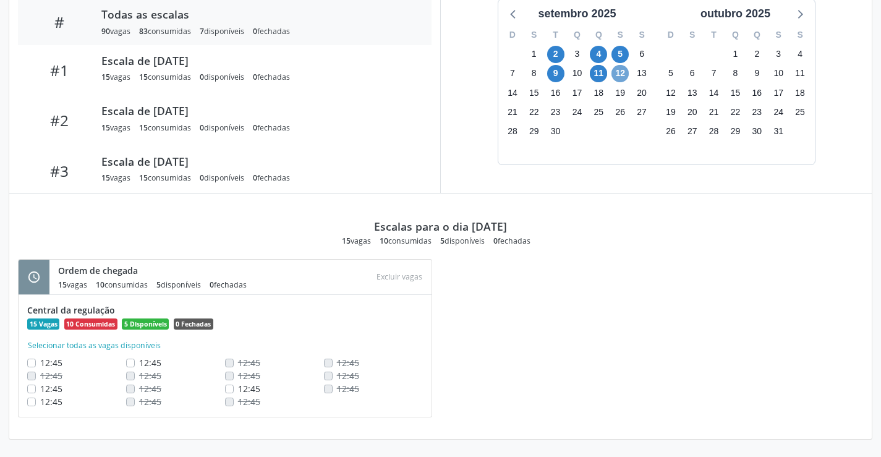
click at [625, 72] on span "12" at bounding box center [619, 73] width 17 height 17
click at [599, 72] on span "11" at bounding box center [598, 73] width 17 height 17
click at [598, 71] on span "11" at bounding box center [598, 73] width 17 height 17
click at [595, 71] on span "11" at bounding box center [598, 73] width 17 height 17
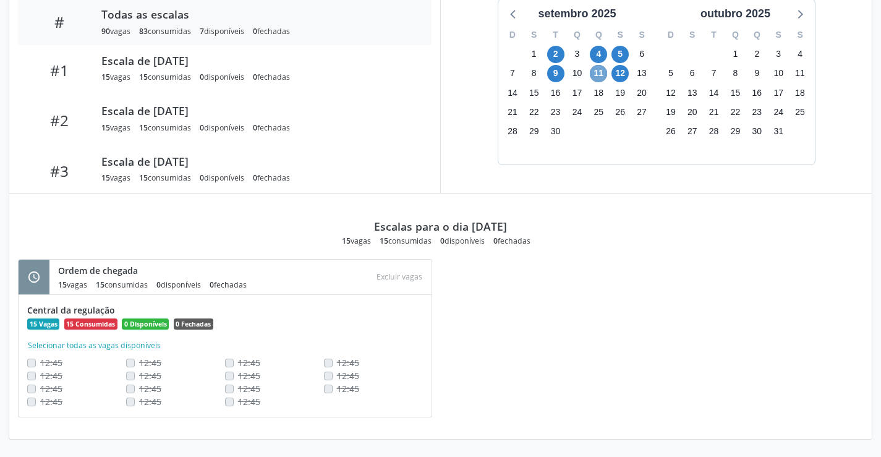
click at [595, 71] on span "11" at bounding box center [598, 73] width 17 height 17
